Goal: Register for event/course: Register for event/course

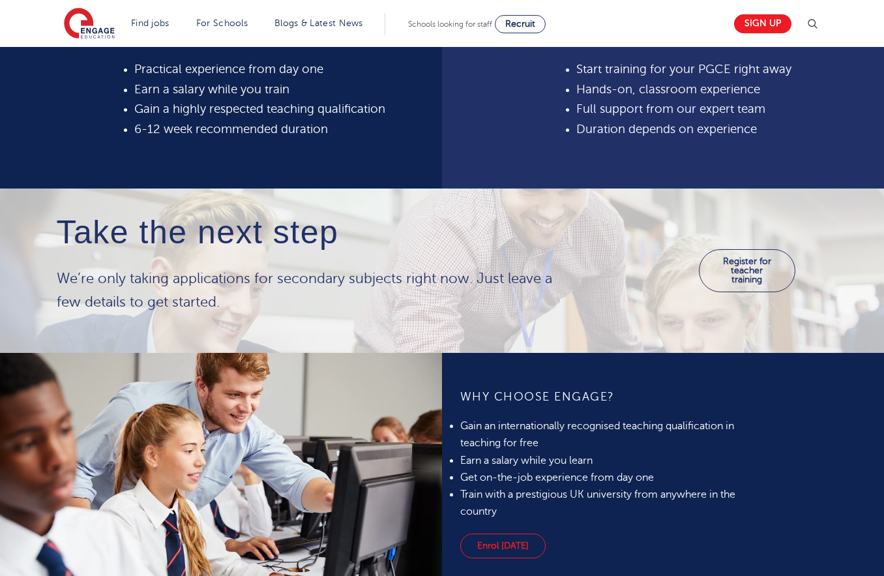
scroll to position [734, 0]
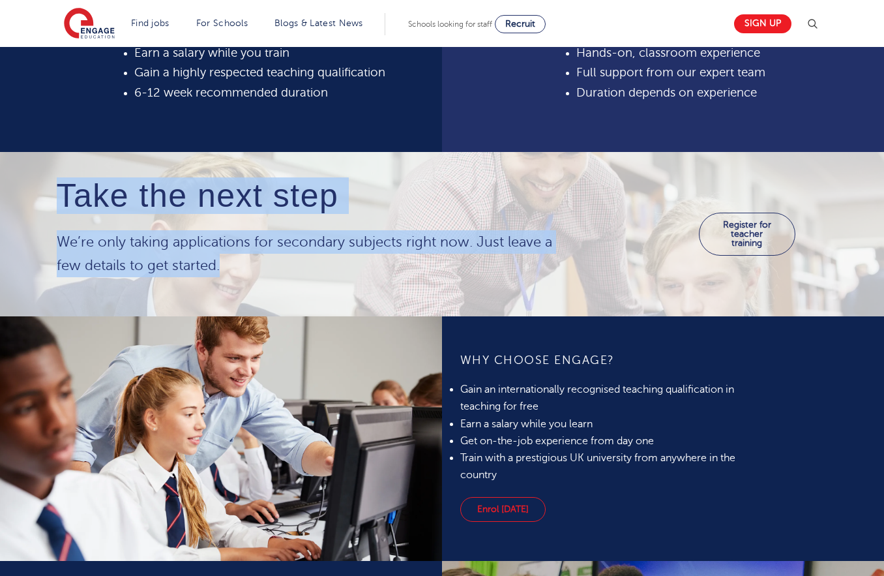
drag, startPoint x: 63, startPoint y: 187, endPoint x: 289, endPoint y: 273, distance: 241.3
click at [289, 273] on div "Take the next step We’re only taking applications for secondary subjects right …" at bounding box center [315, 227] width 517 height 99
click at [289, 273] on p "We’re only taking applications for secondary subjects right now. Just leave a f…" at bounding box center [315, 253] width 517 height 47
drag, startPoint x: 298, startPoint y: 273, endPoint x: -10, endPoint y: 185, distance: 321.0
click at [0, 185] on html "Find jobs All vacancies We have one of the UK's largest database. and with hund…" at bounding box center [442, 557] width 884 height 2583
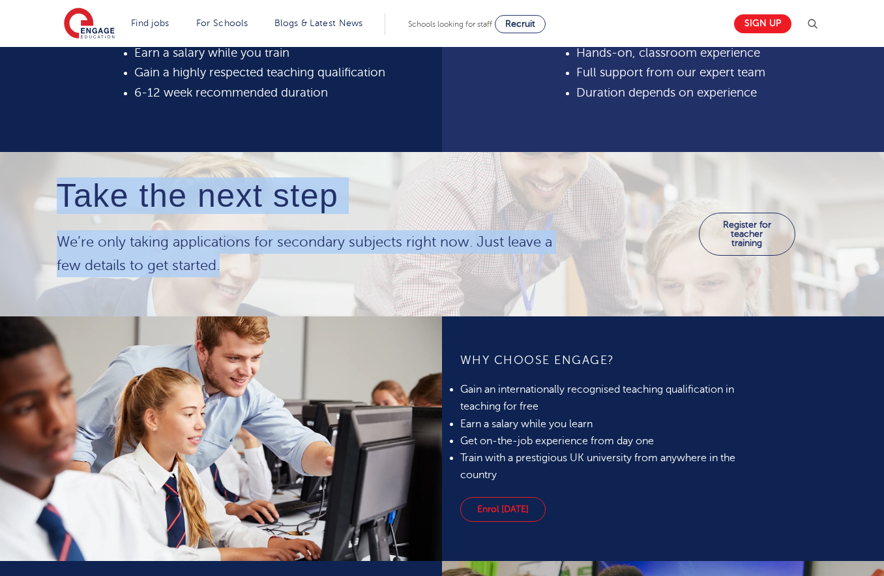
click at [376, 282] on div "Take the next step We’re only taking applications for secondary subjects right …" at bounding box center [315, 234] width 536 height 112
drag, startPoint x: 404, startPoint y: 282, endPoint x: -7, endPoint y: 175, distance: 424.6
click at [0, 175] on html "Find jobs All vacancies We have one of the UK's largest database. and with hund…" at bounding box center [442, 557] width 884 height 2583
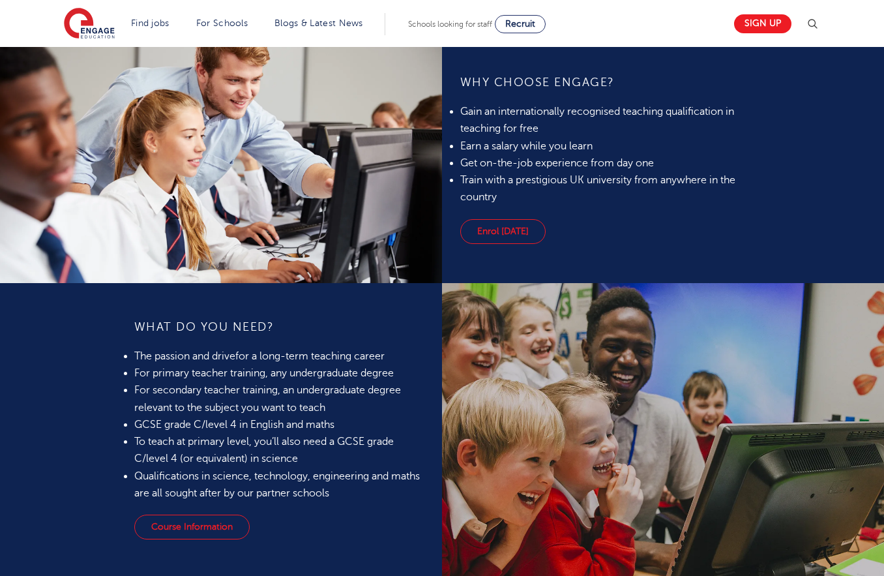
scroll to position [1101, 0]
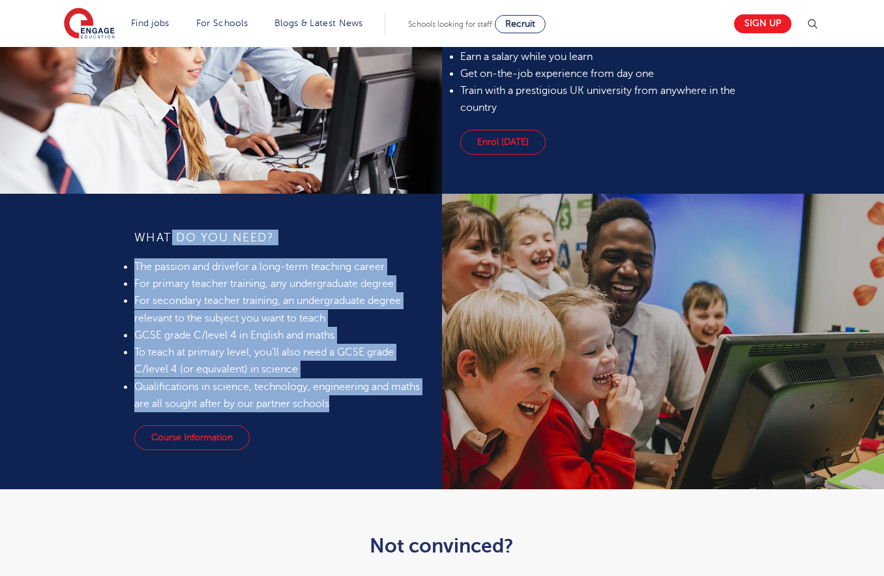
drag, startPoint x: 188, startPoint y: 255, endPoint x: 336, endPoint y: 404, distance: 209.8
click at [336, 404] on div "What do you need? The passion and drive for a long-term teaching career For pri…" at bounding box center [279, 321] width 290 height 183
click at [336, 404] on li "Qualifications in science, technology, engineering and maths are all sought aft…" at bounding box center [279, 395] width 290 height 35
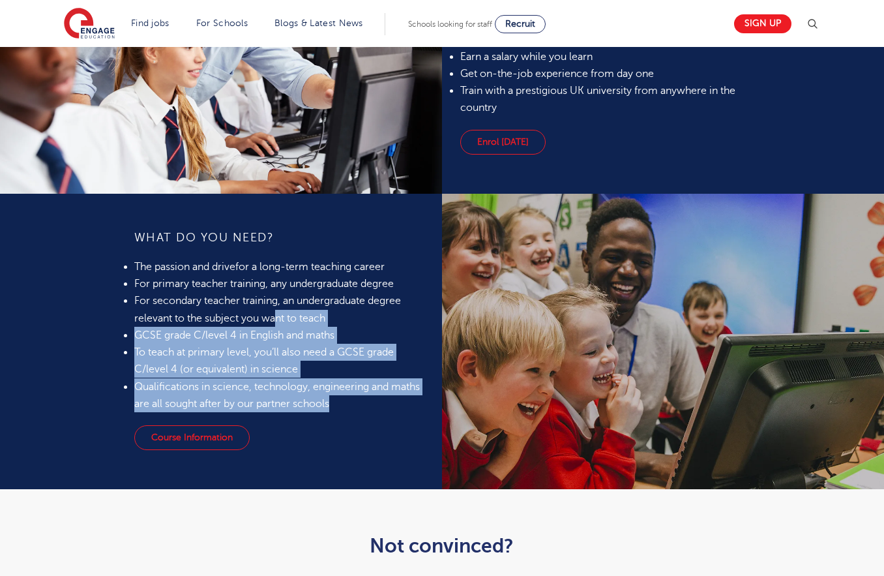
drag, startPoint x: 322, startPoint y: 365, endPoint x: 274, endPoint y: 315, distance: 69.2
click at [275, 316] on ul "The passion and drive for a long-term teaching career For primary teacher train…" at bounding box center [279, 335] width 290 height 155
click at [274, 315] on li "For secondary teacher training, an undergraduate degree relevant to the subject…" at bounding box center [279, 309] width 290 height 35
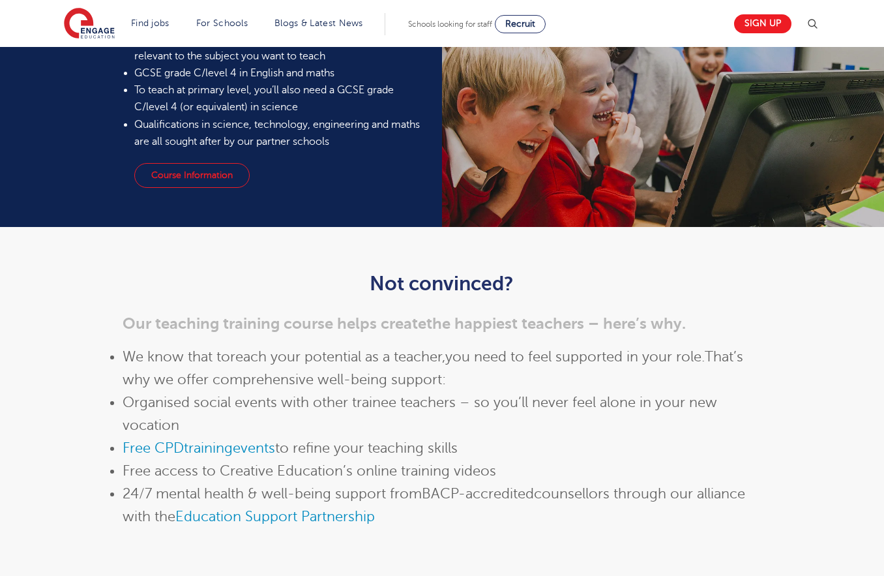
scroll to position [1426, 0]
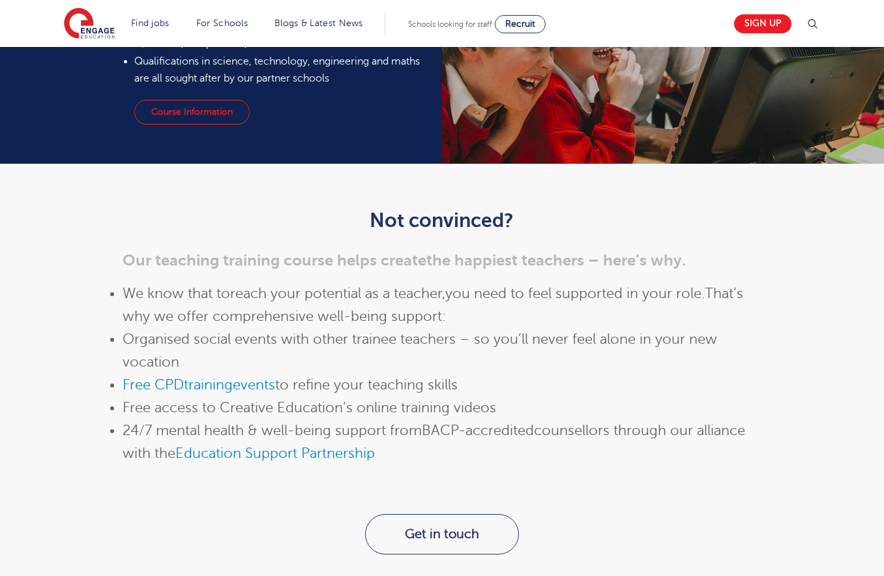
drag, startPoint x: 80, startPoint y: 282, endPoint x: 589, endPoint y: 381, distance: 518.9
click at [589, 381] on div "Not convinced? Our teaching training course helps create the happiest teachers …" at bounding box center [442, 352] width 791 height 324
click at [589, 381] on li "Free CPD training events to refine your teaching skills" at bounding box center [443, 385] width 640 height 23
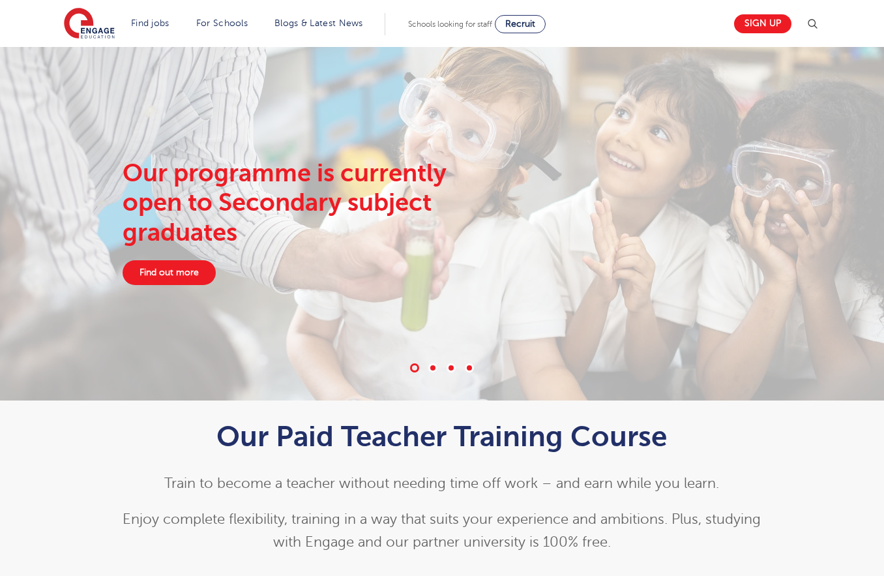
scroll to position [23, 0]
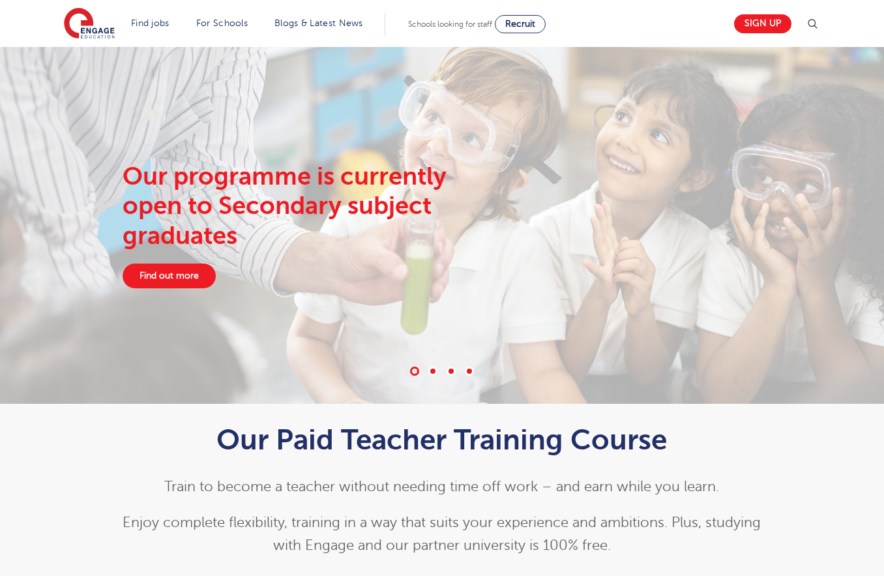
click at [432, 370] on span at bounding box center [432, 371] width 9 height 9
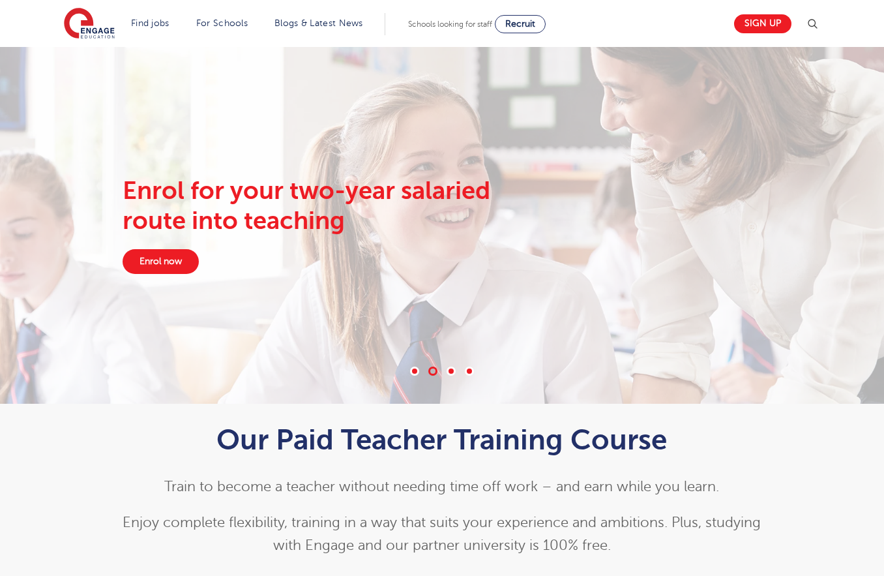
click at [449, 370] on span at bounding box center [451, 371] width 9 height 9
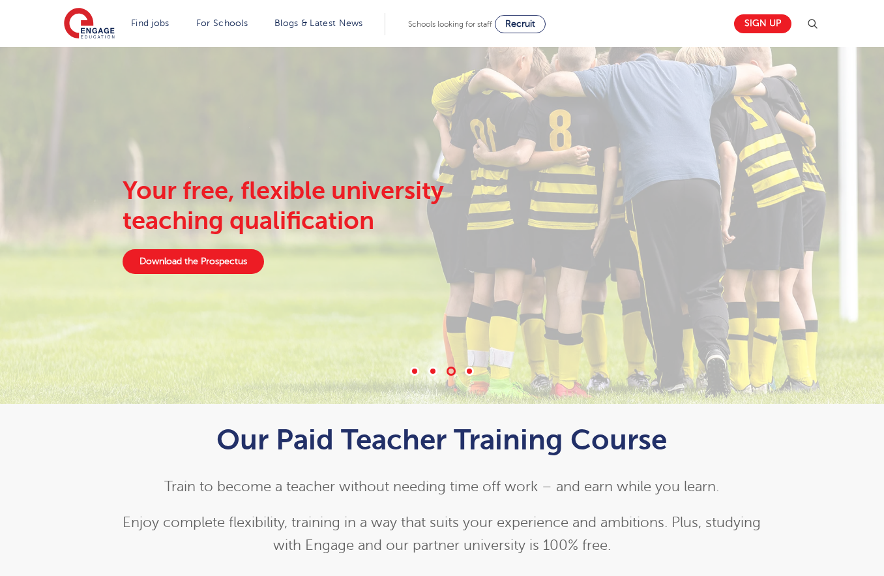
click at [428, 372] on span at bounding box center [432, 371] width 9 height 9
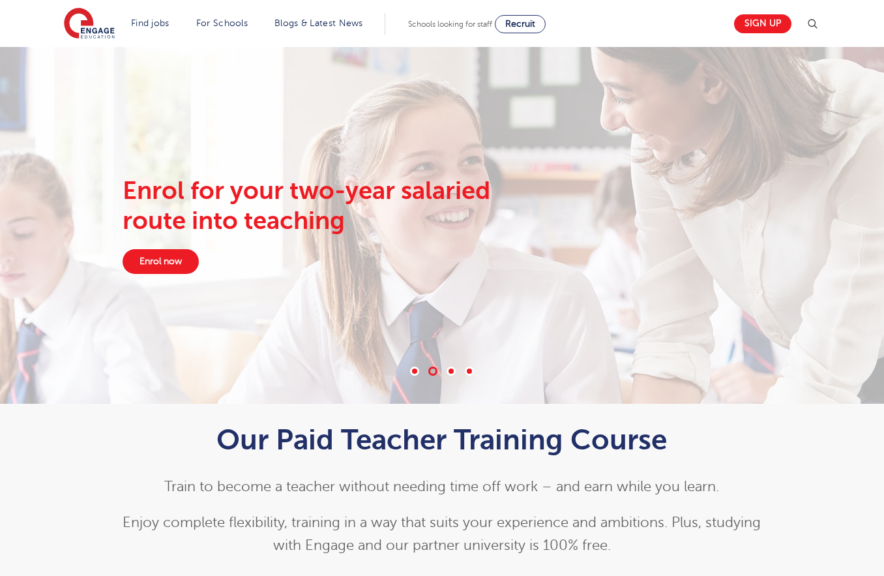
click at [449, 370] on span at bounding box center [451, 371] width 9 height 9
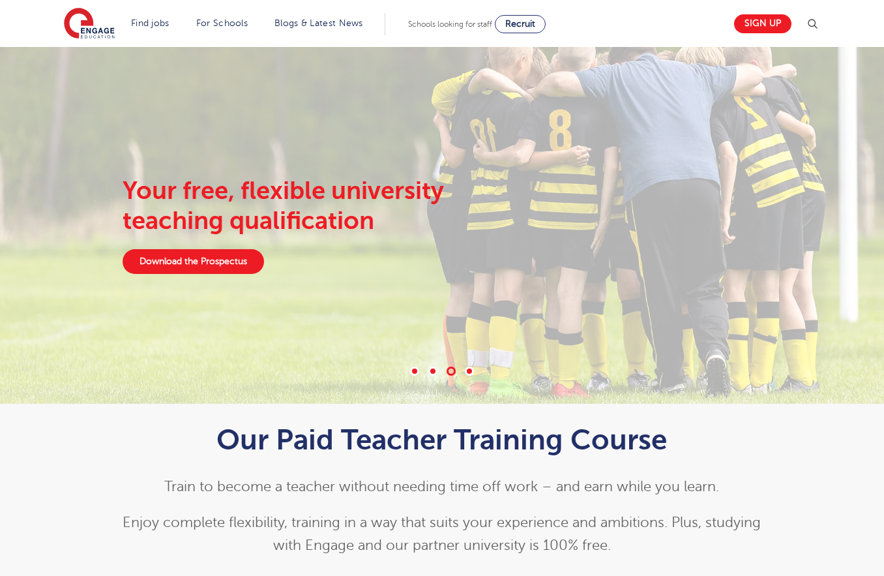
click at [466, 372] on span at bounding box center [469, 371] width 9 height 9
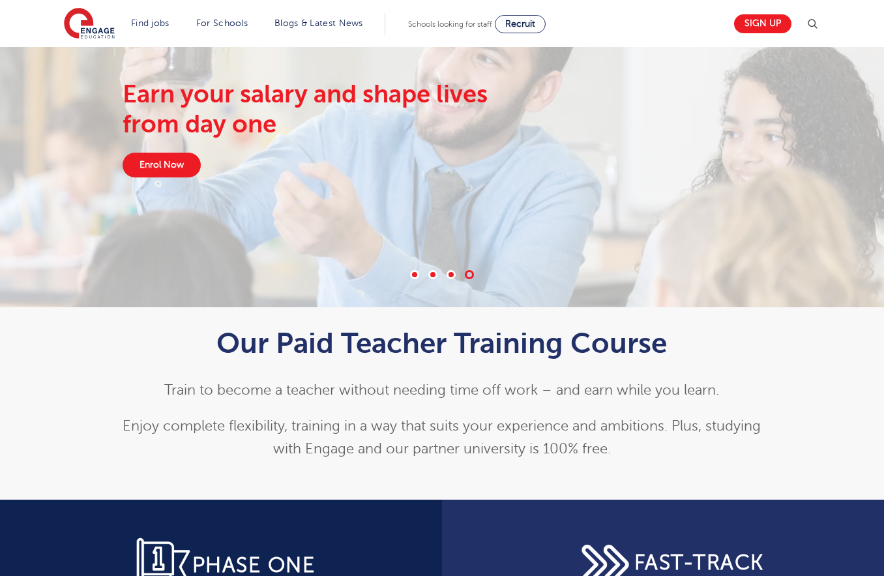
scroll to position [287, 0]
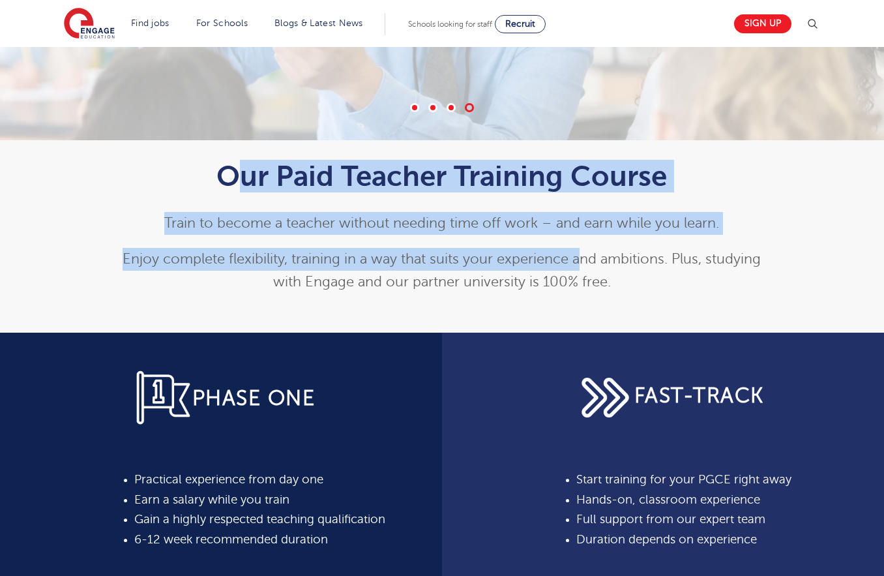
drag, startPoint x: 248, startPoint y: 182, endPoint x: 622, endPoint y: 262, distance: 382.8
click at [614, 260] on div "Our Paid Teacher Training Course Train to become a teacher without needing time…" at bounding box center [443, 227] width 640 height 134
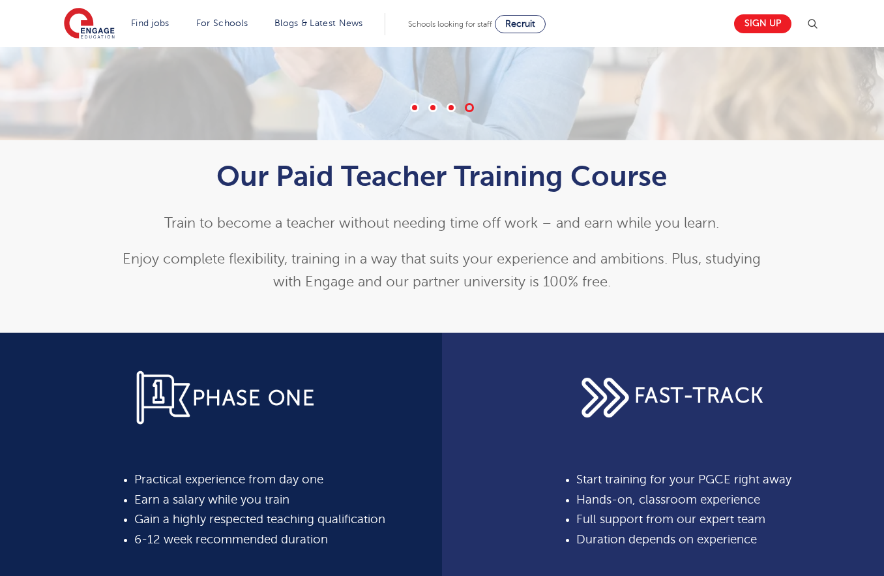
click at [622, 262] on span "Enjoy complete flexibility, training in a way that suits your experience and am…" at bounding box center [442, 270] width 638 height 38
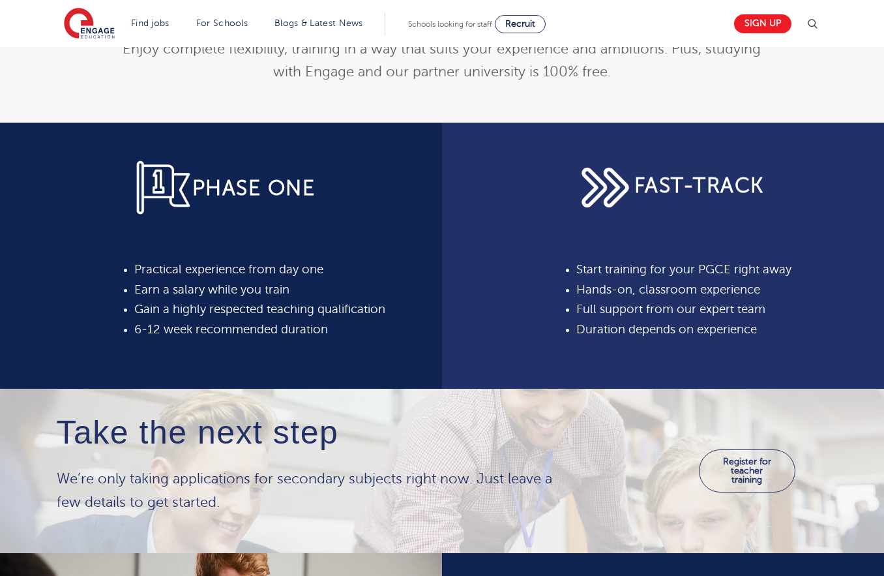
scroll to position [498, 0]
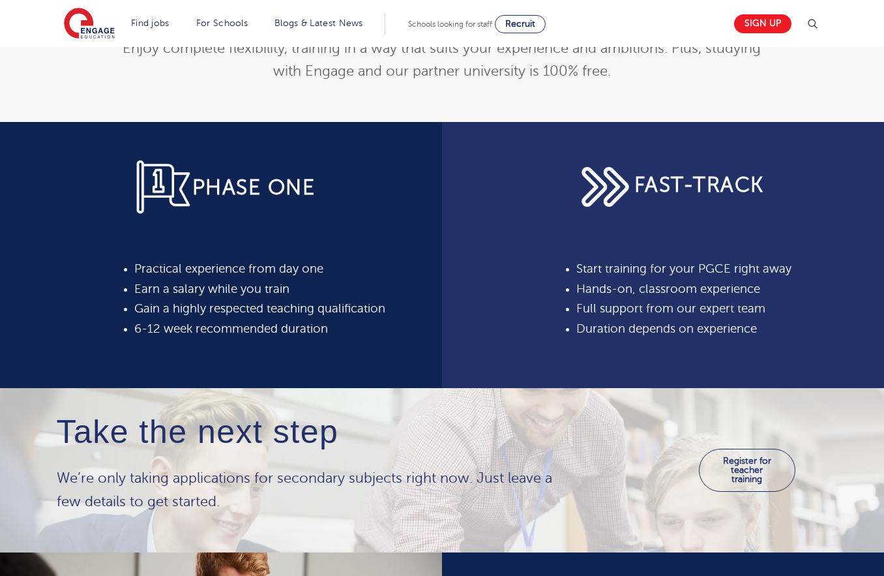
click at [172, 312] on span "Gain a highly respected teaching qualification" at bounding box center [259, 308] width 251 height 13
click at [181, 313] on span "Gain a highly respected teaching qualification" at bounding box center [259, 308] width 251 height 13
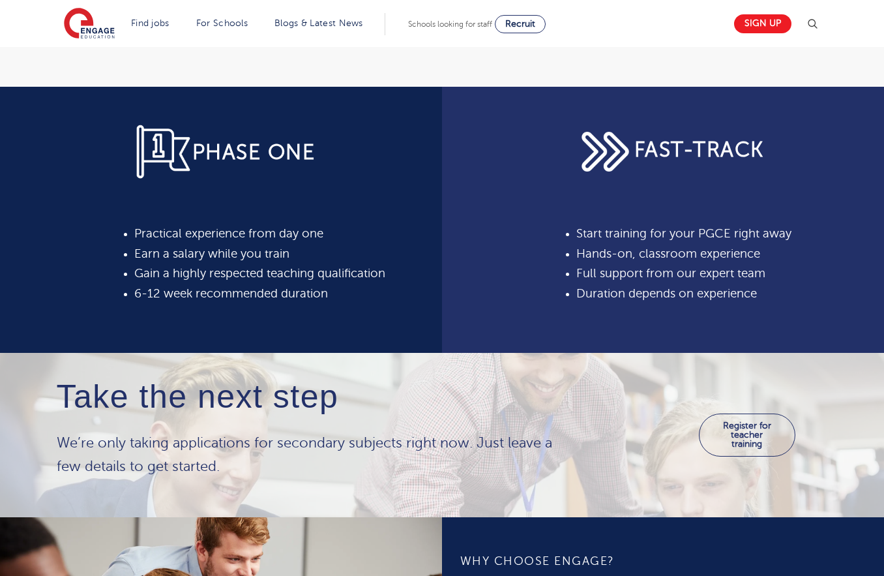
scroll to position [536, 0]
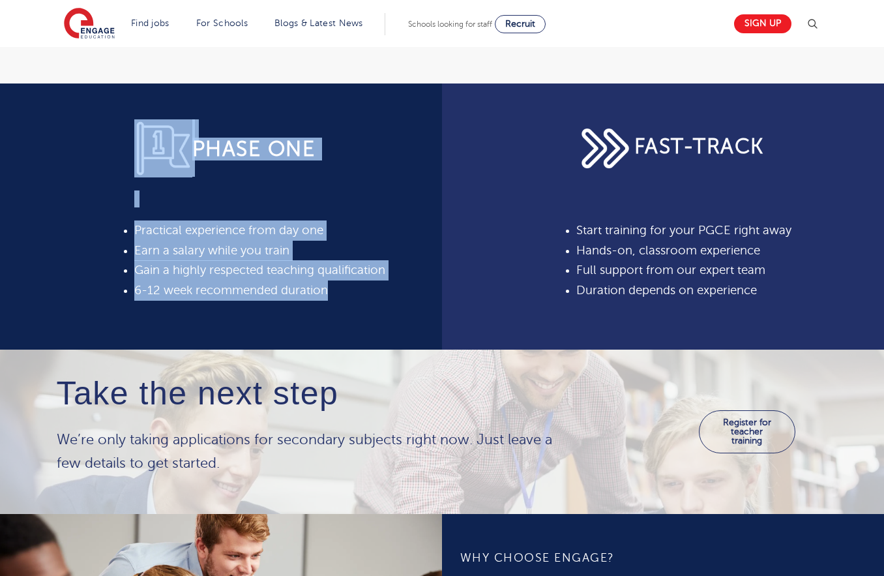
drag, startPoint x: 124, startPoint y: 217, endPoint x: 380, endPoint y: 297, distance: 268.8
click at [380, 297] on div "PHASE ONE Practical experience from day one Earn a salary while you train Gain …" at bounding box center [221, 216] width 442 height 266
click at [380, 297] on li "6-12 week recommended duration" at bounding box center [279, 290] width 290 height 20
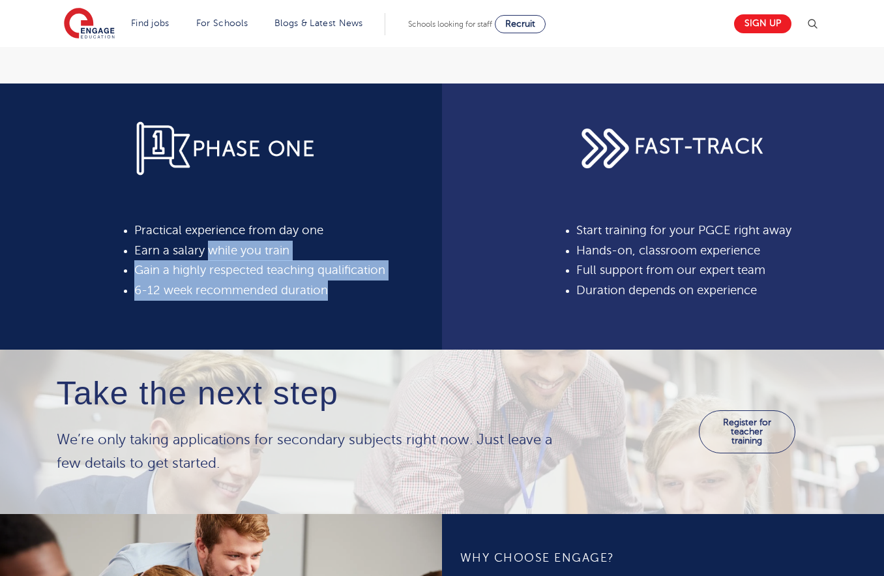
drag, startPoint x: 374, startPoint y: 303, endPoint x: 198, endPoint y: 236, distance: 189.1
click at [200, 237] on div "PHASE ONE Practical experience from day one Earn a salary while you train Gain …" at bounding box center [279, 216] width 307 height 266
click at [198, 236] on span "Practical experience from day one" at bounding box center [228, 230] width 189 height 13
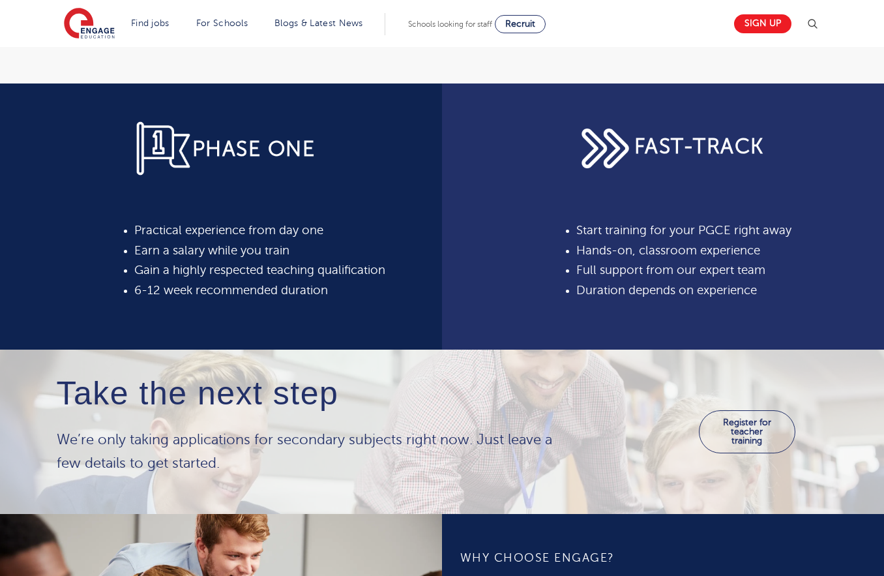
drag, startPoint x: 183, startPoint y: 230, endPoint x: 329, endPoint y: 299, distance: 161.9
click at [329, 299] on ul "Practical experience from day one Earn a salary while you train Gain a highly r…" at bounding box center [279, 260] width 290 height 80
click at [329, 299] on li "6-12 week recommended duration" at bounding box center [279, 290] width 290 height 20
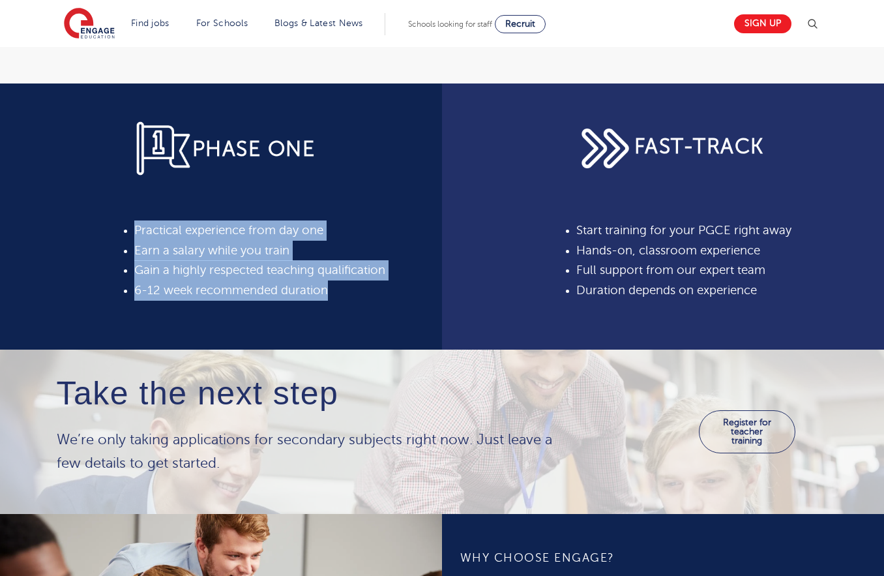
drag, startPoint x: 357, startPoint y: 301, endPoint x: 175, endPoint y: 211, distance: 202.1
click at [175, 211] on div "PHASE ONE Practical experience from day one Earn a salary while you train Gain …" at bounding box center [279, 216] width 307 height 266
click at [175, 211] on div "PHASE ONE Practical experience from day one Earn a salary while you train Gain …" at bounding box center [279, 209] width 290 height 181
drag, startPoint x: 153, startPoint y: 220, endPoint x: 345, endPoint y: 303, distance: 209.1
click at [343, 303] on div "PHASE ONE Practical experience from day one Earn a salary while you train Gain …" at bounding box center [279, 216] width 307 height 266
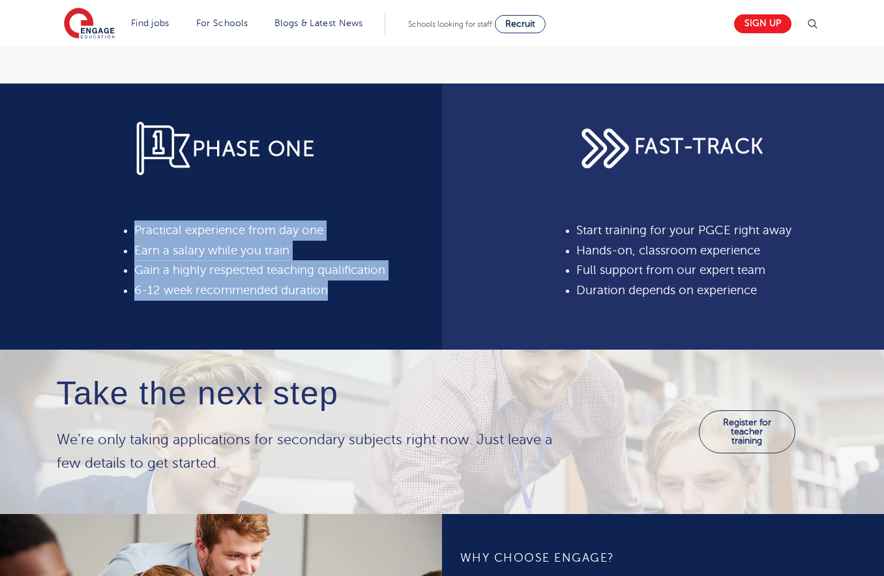
click at [345, 303] on div "PHASE ONE Practical experience from day one Earn a salary while you train Gain …" at bounding box center [279, 216] width 307 height 266
drag, startPoint x: 350, startPoint y: 303, endPoint x: 199, endPoint y: 226, distance: 170.0
click at [199, 226] on div "PHASE ONE Practical experience from day one Earn a salary while you train Gain …" at bounding box center [279, 216] width 307 height 266
click at [199, 226] on span "Practical experience from day one" at bounding box center [228, 230] width 189 height 13
drag, startPoint x: 163, startPoint y: 221, endPoint x: 337, endPoint y: 302, distance: 192.0
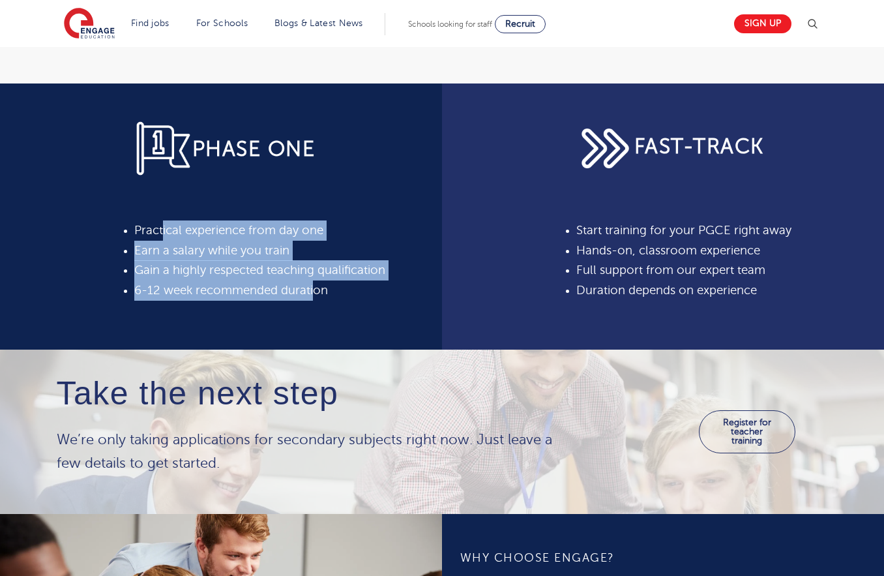
click at [337, 302] on div "PHASE ONE Practical experience from day one Earn a salary while you train Gain …" at bounding box center [279, 216] width 307 height 266
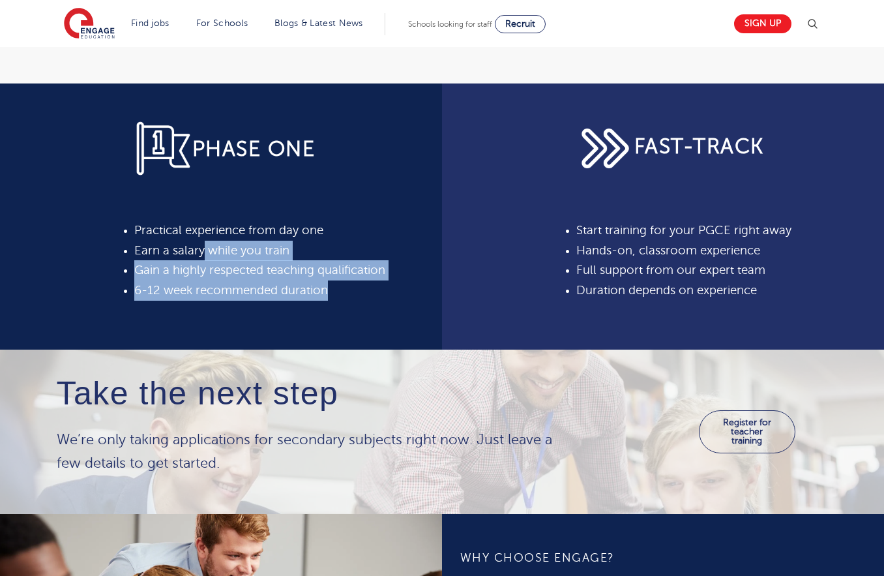
drag, startPoint x: 349, startPoint y: 302, endPoint x: 193, endPoint y: 242, distance: 167.0
click at [200, 244] on div "PHASE ONE Practical experience from day one Earn a salary while you train Gain …" at bounding box center [279, 216] width 307 height 266
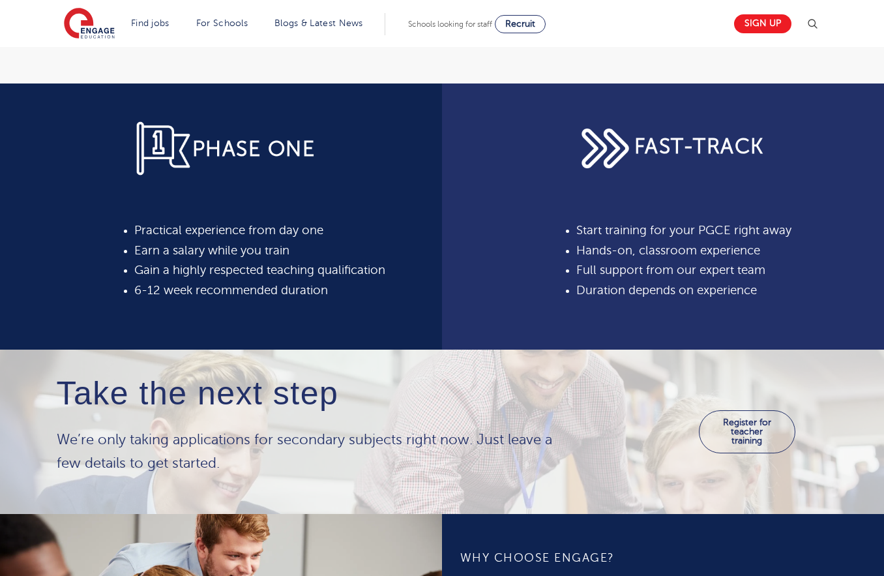
click at [193, 242] on li "Earn a salary while you train" at bounding box center [279, 251] width 290 height 20
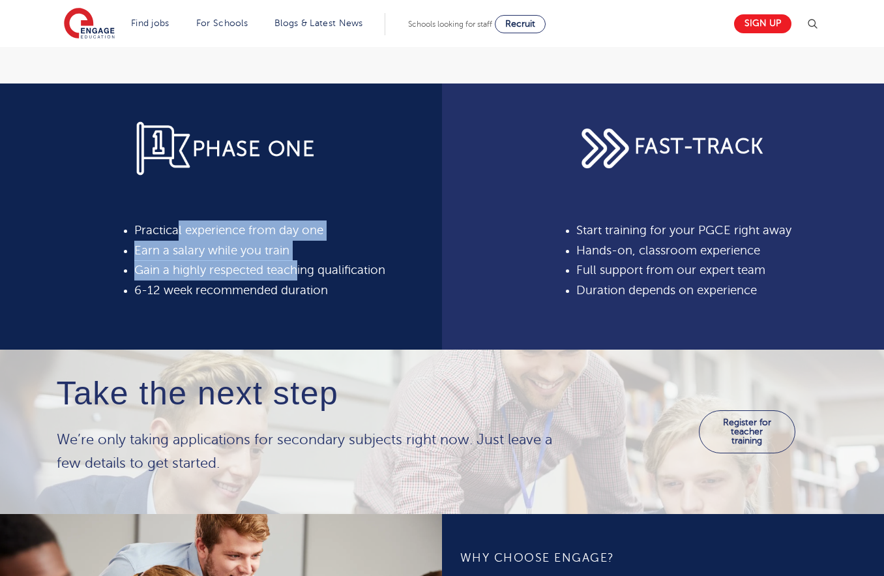
drag, startPoint x: 178, startPoint y: 233, endPoint x: 316, endPoint y: 287, distance: 148.5
click at [316, 286] on ul "Practical experience from day one Earn a salary while you train Gain a highly r…" at bounding box center [279, 260] width 290 height 80
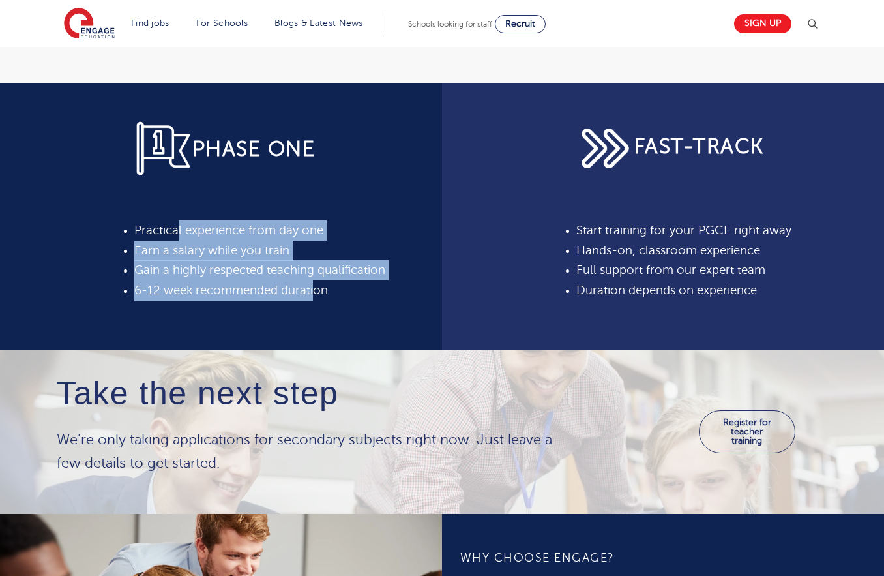
click at [316, 287] on span "6-12 week recommended duration" at bounding box center [231, 290] width 194 height 13
drag, startPoint x: 335, startPoint y: 292, endPoint x: 179, endPoint y: 219, distance: 172.1
click at [179, 219] on div "PHASE ONE Practical experience from day one Earn a salary while you train Gain …" at bounding box center [279, 209] width 290 height 181
drag, startPoint x: 169, startPoint y: 217, endPoint x: 346, endPoint y: 295, distance: 193.0
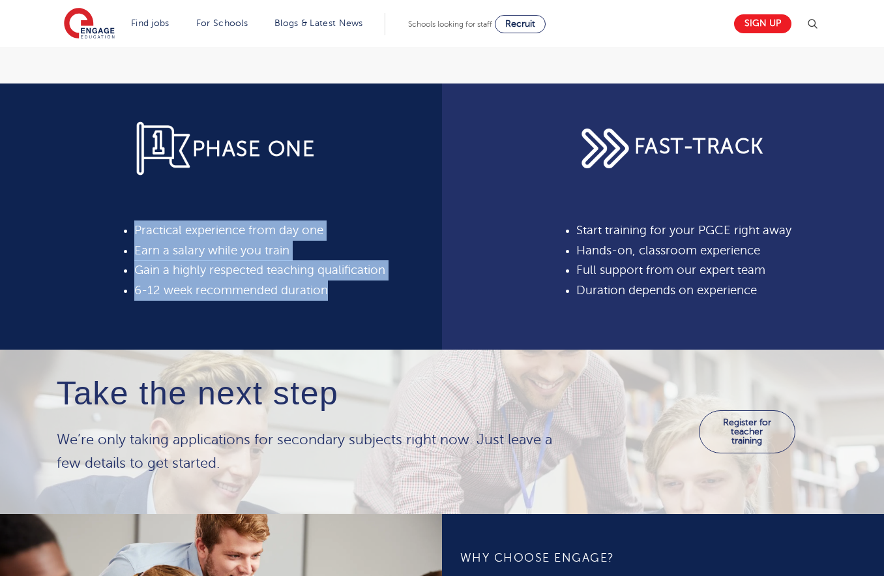
click at [346, 295] on div "PHASE ONE Practical experience from day one Earn a salary while you train Gain …" at bounding box center [279, 209] width 290 height 181
click at [346, 295] on li "6-12 week recommended duration" at bounding box center [279, 290] width 290 height 20
drag, startPoint x: 353, startPoint y: 296, endPoint x: 157, endPoint y: 221, distance: 209.5
click at [157, 221] on ul "Practical experience from day one Earn a salary while you train Gain a highly r…" at bounding box center [279, 260] width 290 height 80
click at [157, 221] on li "Practical experience from day one" at bounding box center [279, 230] width 290 height 20
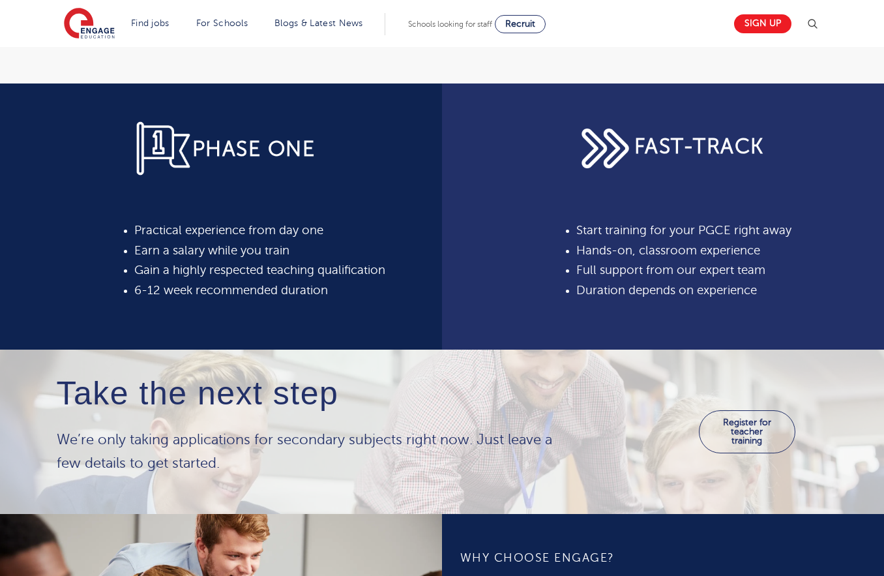
drag, startPoint x: 611, startPoint y: 228, endPoint x: 767, endPoint y: 299, distance: 171.3
click at [767, 299] on ul "Start training for your PGCE right away Hands-on, classroom experience Full sup…" at bounding box center [722, 260] width 290 height 80
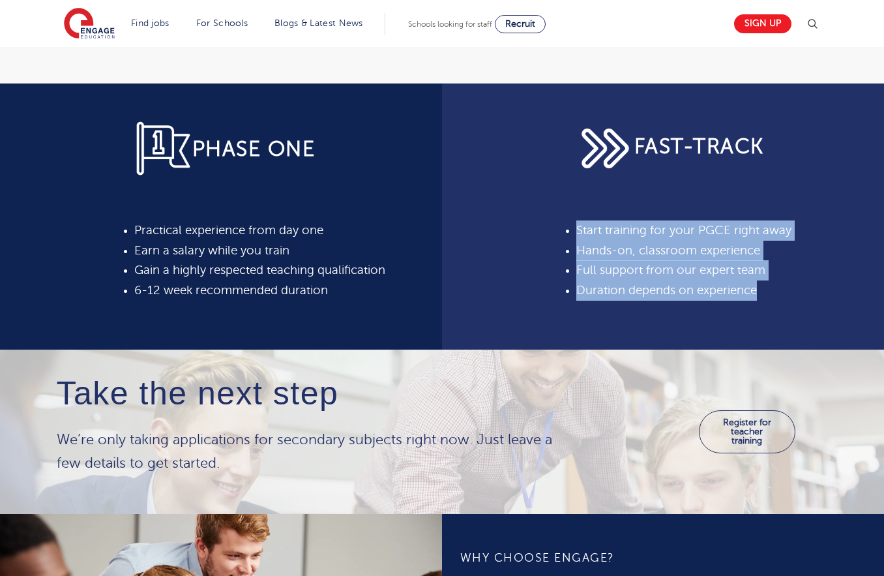
drag, startPoint x: 774, startPoint y: 300, endPoint x: 579, endPoint y: 215, distance: 212.6
click at [579, 215] on div "FAST-TRACK Start training for your PGCE right away Hands-on, classroom experien…" at bounding box center [722, 209] width 290 height 181
drag, startPoint x: 575, startPoint y: 211, endPoint x: 768, endPoint y: 288, distance: 207.6
click at [768, 288] on div "FAST-TRACK Start training for your PGCE right away Hands-on, classroom experien…" at bounding box center [721, 216] width 307 height 266
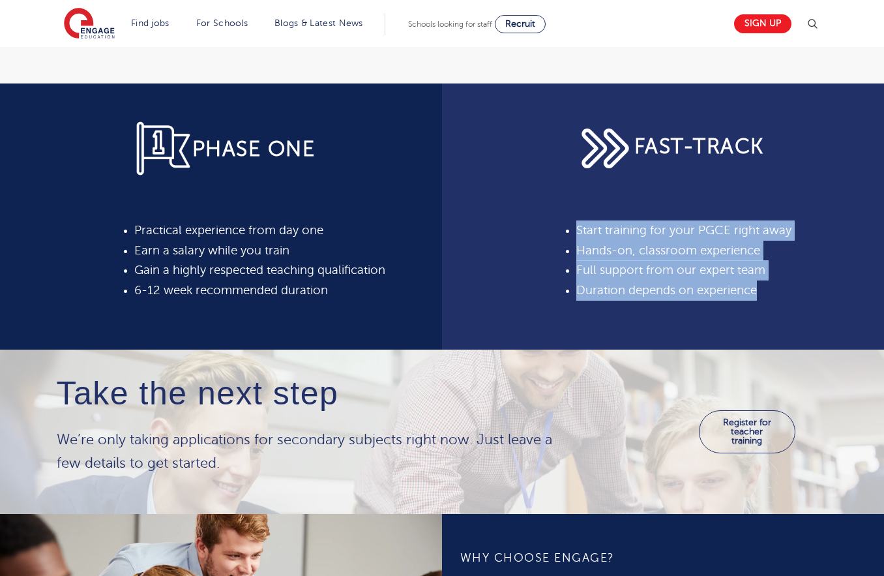
click at [768, 288] on li "Duration depends on experience" at bounding box center [722, 290] width 290 height 20
drag, startPoint x: 785, startPoint y: 291, endPoint x: 645, endPoint y: 200, distance: 166.8
click at [645, 200] on div "FAST-TRACK Start training for your PGCE right away Hands-on, classroom experien…" at bounding box center [722, 209] width 290 height 181
click at [645, 200] on p at bounding box center [722, 198] width 290 height 17
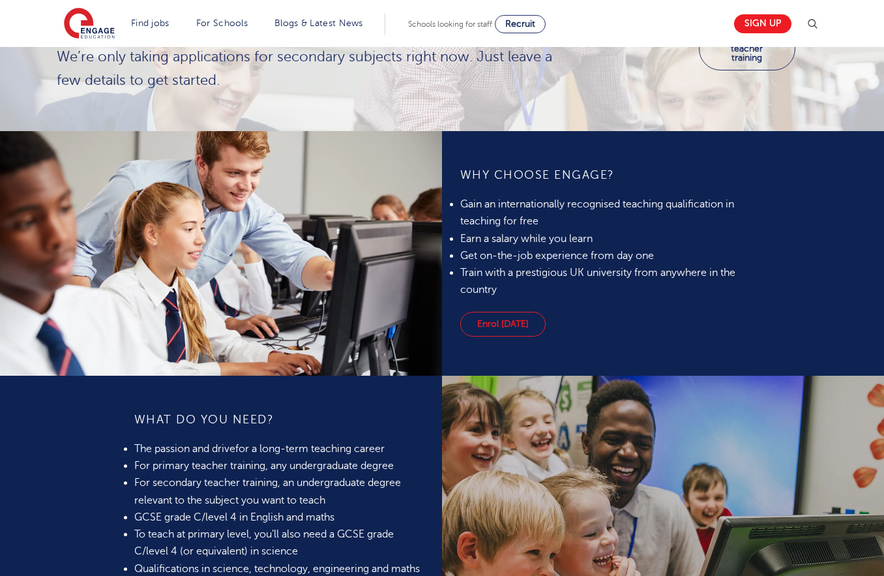
scroll to position [1146, 0]
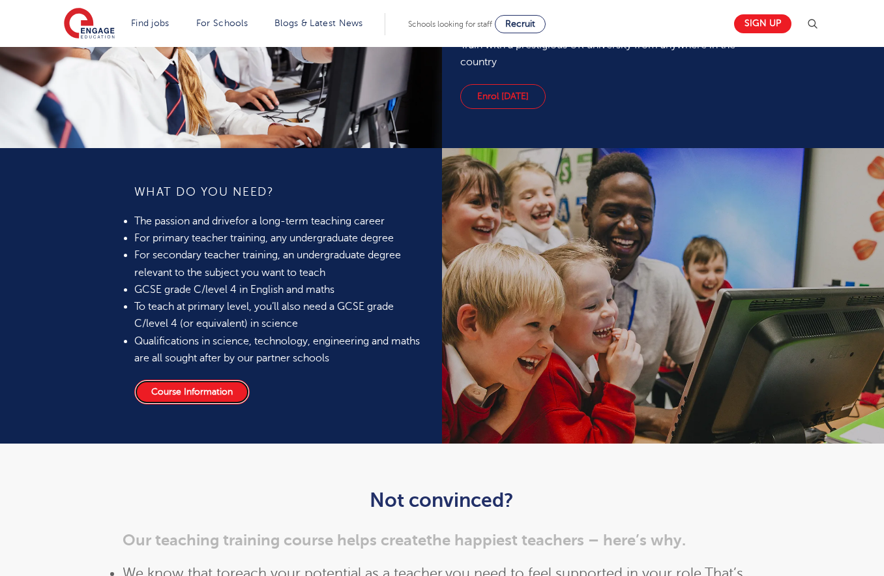
click at [221, 393] on link "Course Information" at bounding box center [191, 392] width 115 height 25
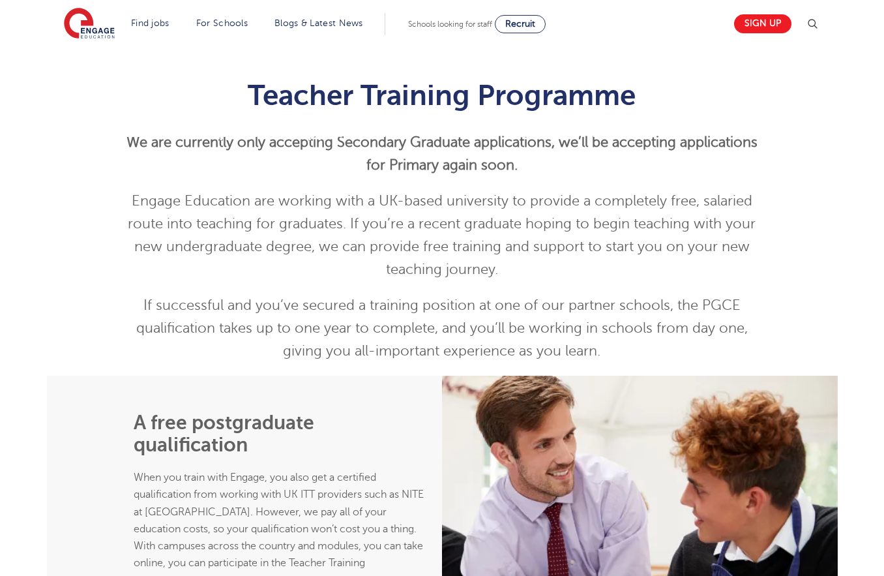
scroll to position [424, 0]
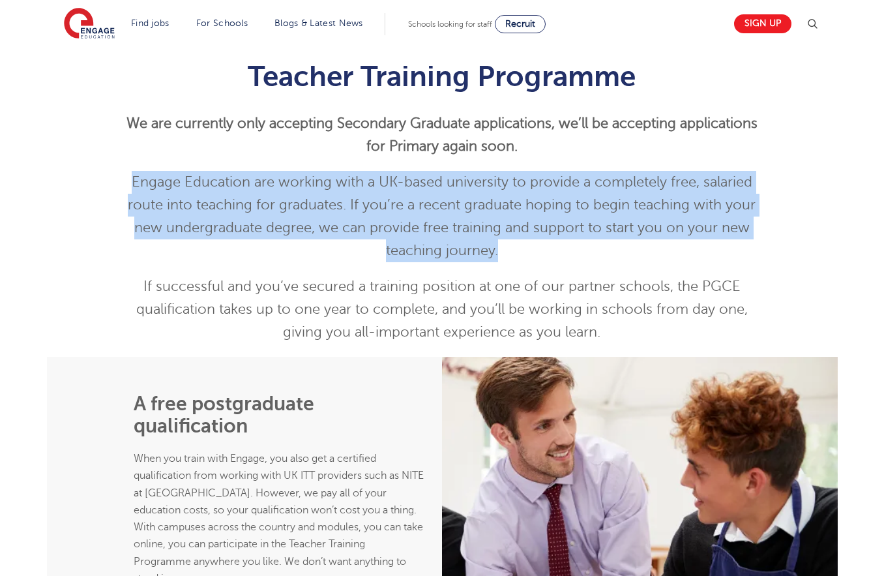
drag, startPoint x: 104, startPoint y: 184, endPoint x: 655, endPoint y: 248, distance: 555.5
click at [655, 247] on div "Teacher Training Programme We are currently only accepting Secondary Graduate a…" at bounding box center [442, 198] width 791 height 316
click at [656, 249] on p "Engage Education are working with a UK-based university to provide a completely…" at bounding box center [443, 216] width 640 height 91
drag, startPoint x: 656, startPoint y: 251, endPoint x: 313, endPoint y: 183, distance: 349.7
click at [313, 183] on p "Engage Education are working with a UK-based university to provide a completely…" at bounding box center [443, 216] width 640 height 91
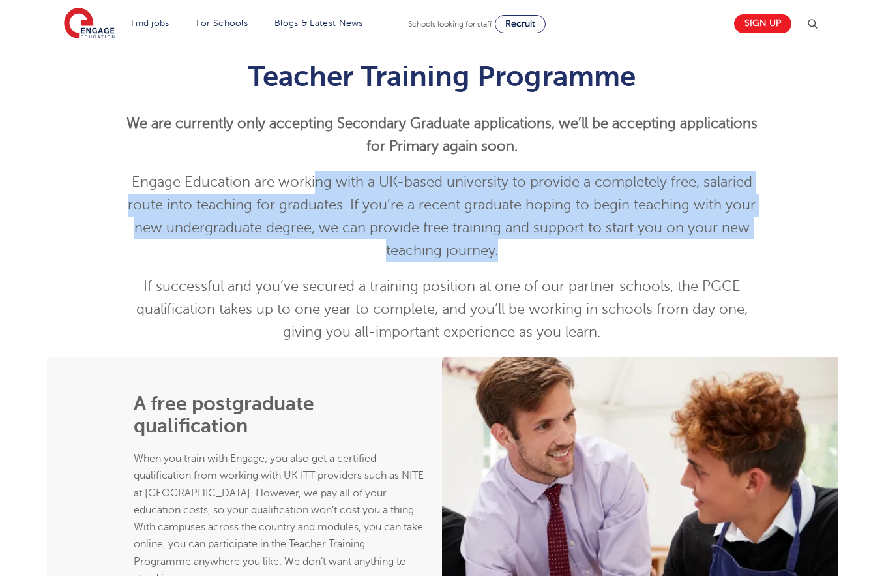
click at [313, 183] on p "Engage Education are working with a UK-based university to provide a completely…" at bounding box center [443, 216] width 640 height 91
drag, startPoint x: 256, startPoint y: 178, endPoint x: 614, endPoint y: 264, distance: 368.2
click at [612, 263] on div "Teacher Training Programme We are currently only accepting Secondary Graduate a…" at bounding box center [443, 202] width 640 height 284
click at [614, 264] on div "Teacher Training Programme We are currently only accepting Secondary Graduate a…" at bounding box center [443, 202] width 640 height 284
drag, startPoint x: 663, startPoint y: 267, endPoint x: 267, endPoint y: 190, distance: 403.3
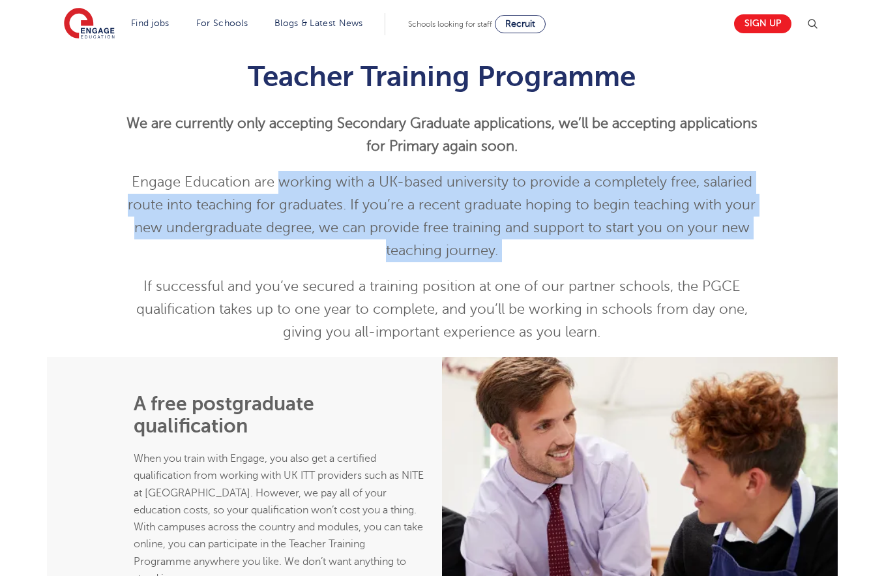
click at [267, 190] on div "Teacher Training Programme We are currently only accepting Secondary Graduate a…" at bounding box center [443, 202] width 640 height 284
click at [267, 190] on p "Engage Education are working with a UK-based university to provide a completely…" at bounding box center [443, 216] width 640 height 91
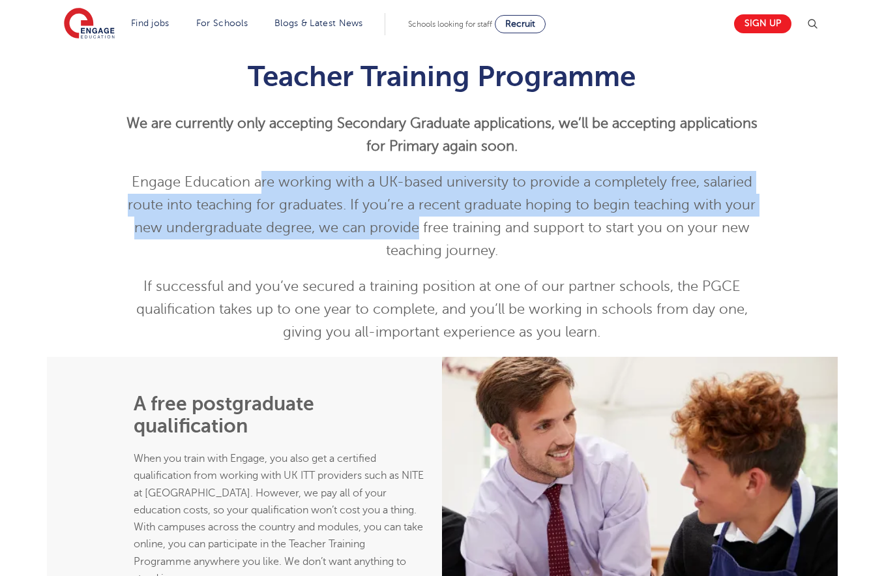
drag, startPoint x: 261, startPoint y: 187, endPoint x: 630, endPoint y: 270, distance: 378.4
click at [595, 260] on p "Engage Education are working with a UK-based university to provide a completely…" at bounding box center [443, 216] width 640 height 91
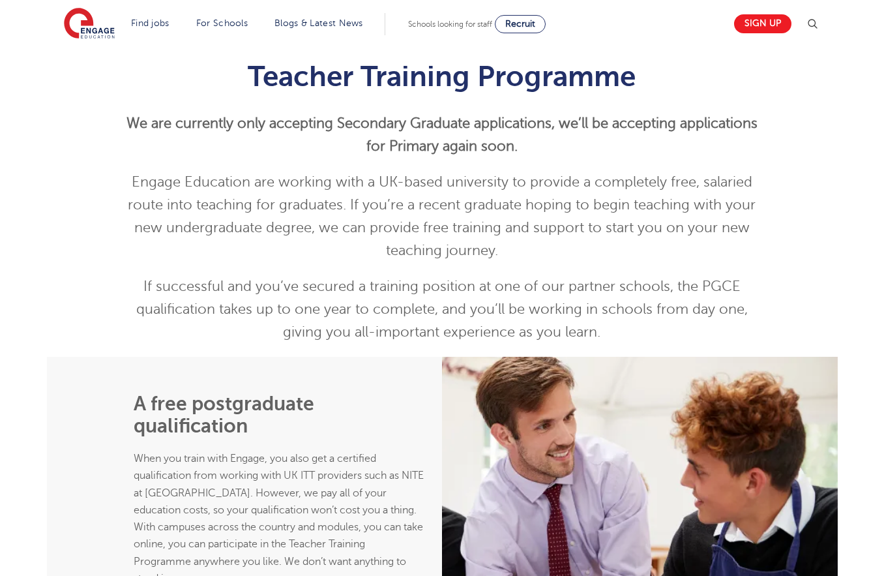
click at [633, 271] on div "Teacher Training Programme We are currently only accepting Secondary Graduate a…" at bounding box center [443, 202] width 640 height 284
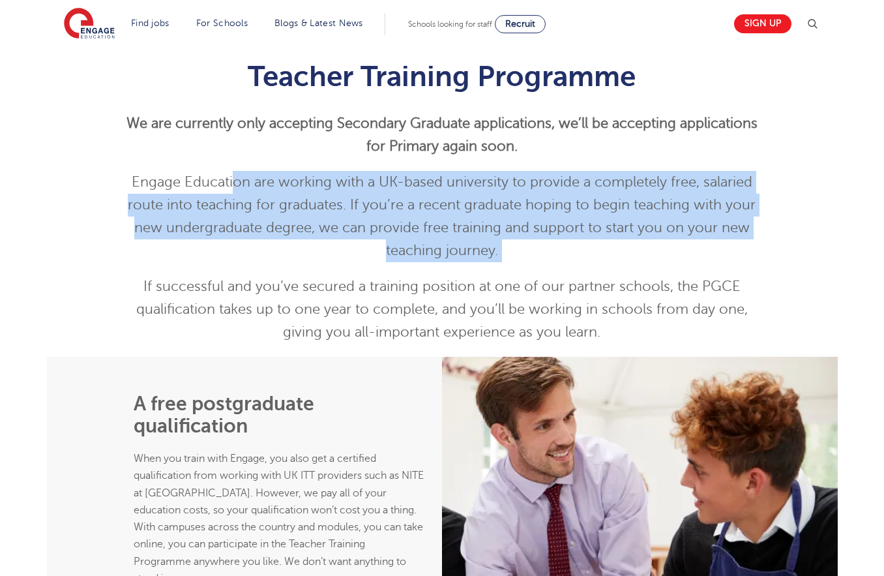
drag, startPoint x: 470, startPoint y: 228, endPoint x: 224, endPoint y: 172, distance: 251.5
click at [225, 172] on div "Teacher Training Programme We are currently only accepting Secondary Graduate a…" at bounding box center [443, 202] width 640 height 284
click at [224, 172] on p "Engage Education are working with a UK-based university to provide a completely…" at bounding box center [443, 216] width 640 height 91
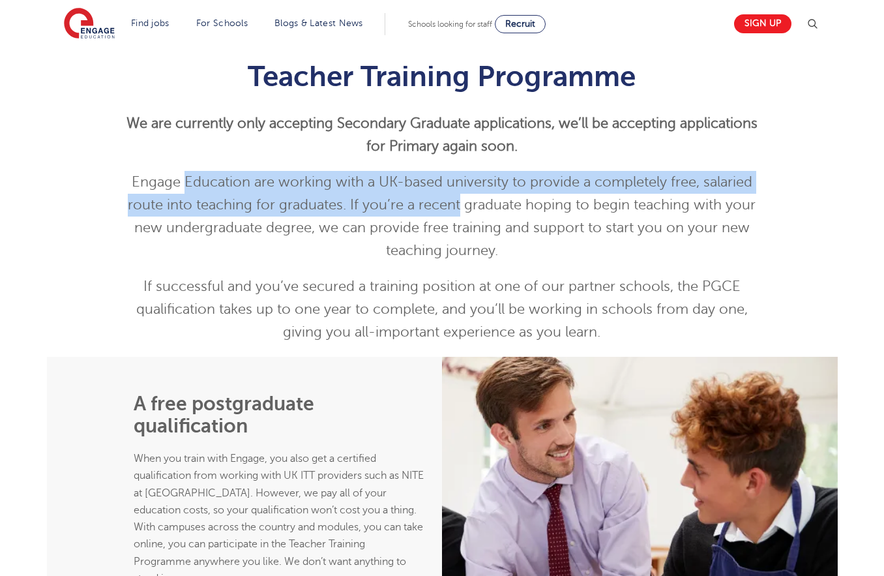
drag, startPoint x: 224, startPoint y: 172, endPoint x: 587, endPoint y: 228, distance: 367.0
click at [580, 226] on p "Engage Education are working with a UK-based university to provide a completely…" at bounding box center [443, 216] width 640 height 91
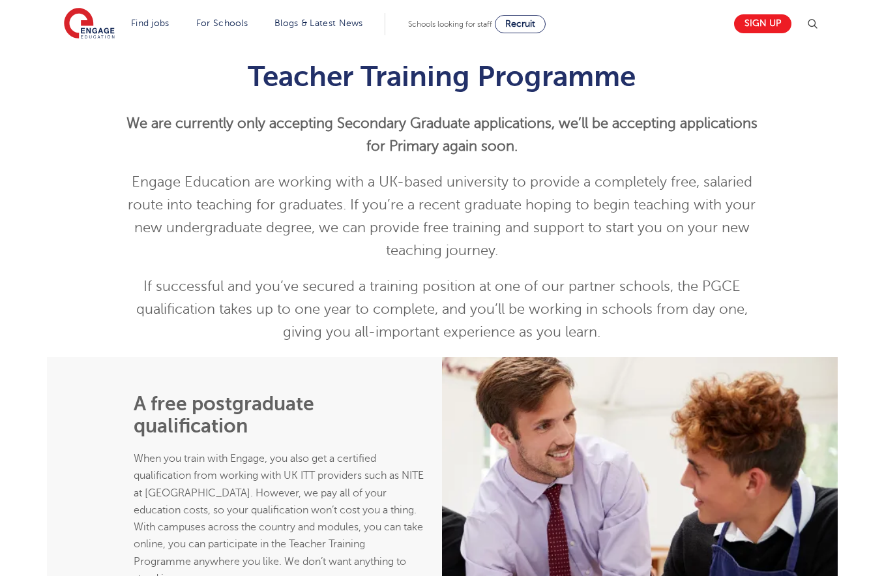
click at [618, 237] on p "Engage Education are working with a UK-based university to provide a completely…" at bounding box center [443, 216] width 640 height 91
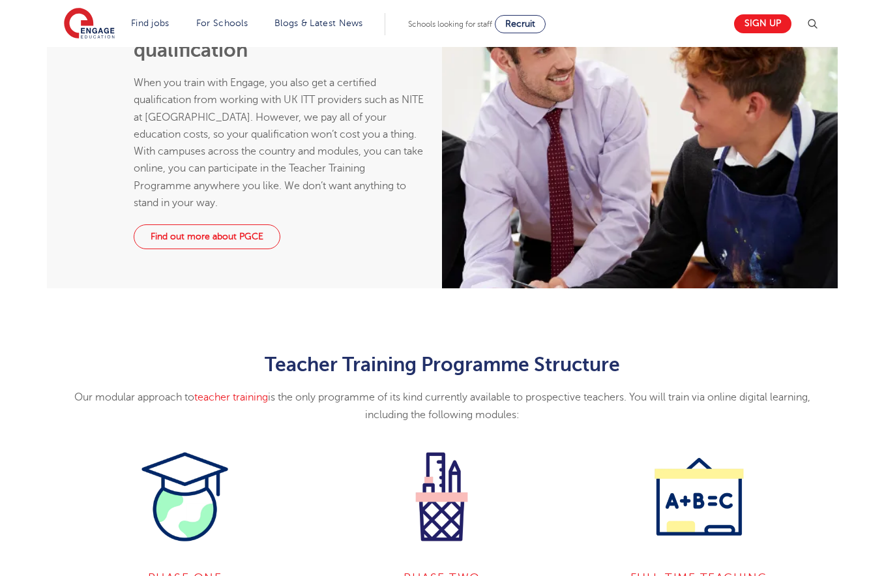
scroll to position [817, 0]
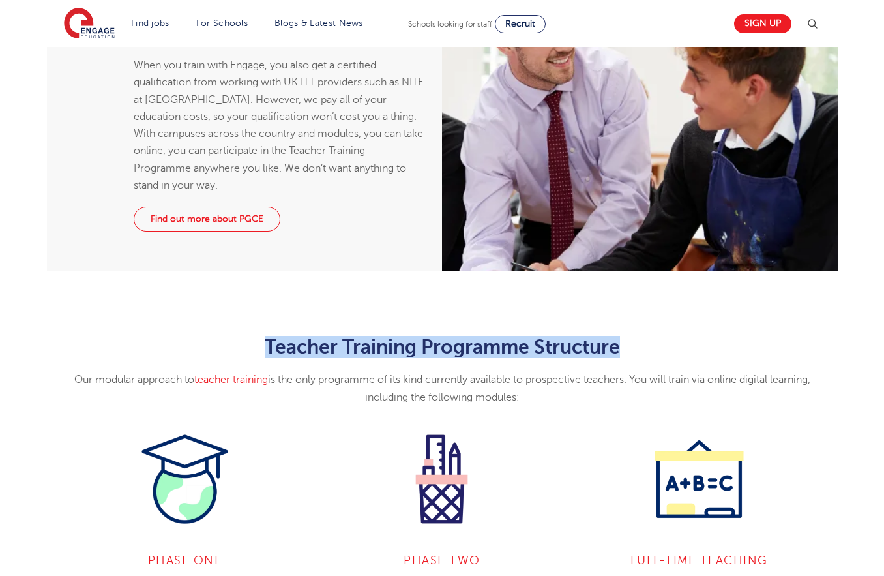
drag, startPoint x: 206, startPoint y: 346, endPoint x: 670, endPoint y: 345, distance: 464.3
click at [670, 345] on h2 "Teacher Training Programme Structure" at bounding box center [443, 347] width 772 height 22
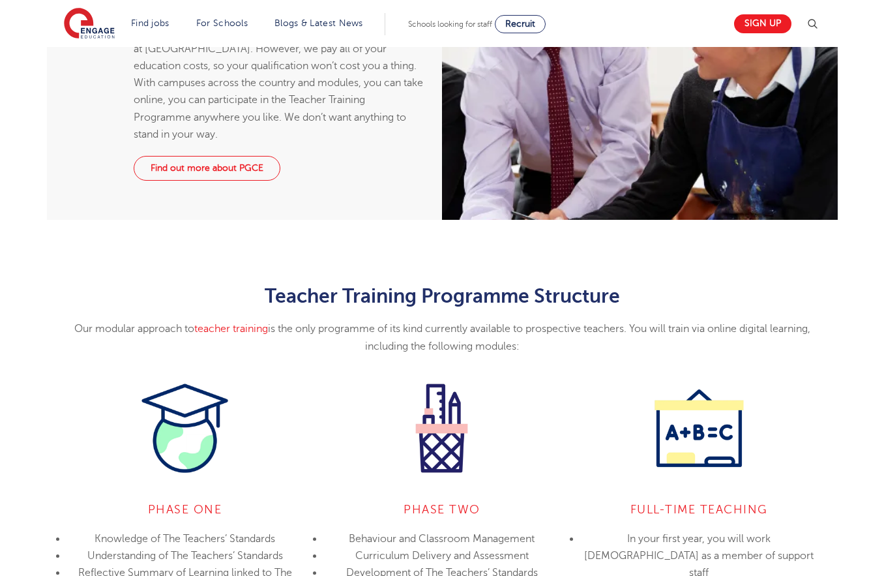
scroll to position [1042, 0]
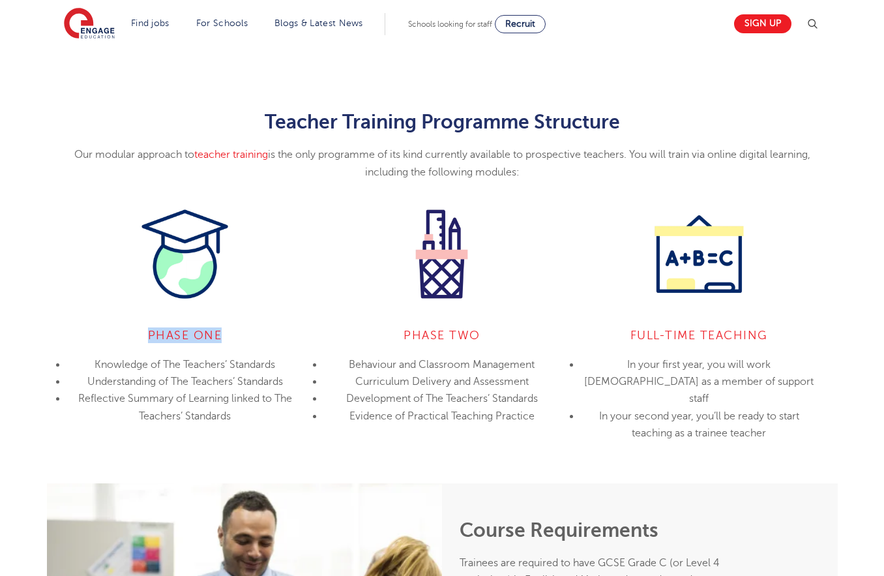
drag, startPoint x: 139, startPoint y: 340, endPoint x: 262, endPoint y: 339, distance: 122.6
click at [260, 339] on h4 "PHASE One" at bounding box center [185, 335] width 237 height 16
click at [262, 339] on h4 "PHASE One" at bounding box center [185, 335] width 237 height 16
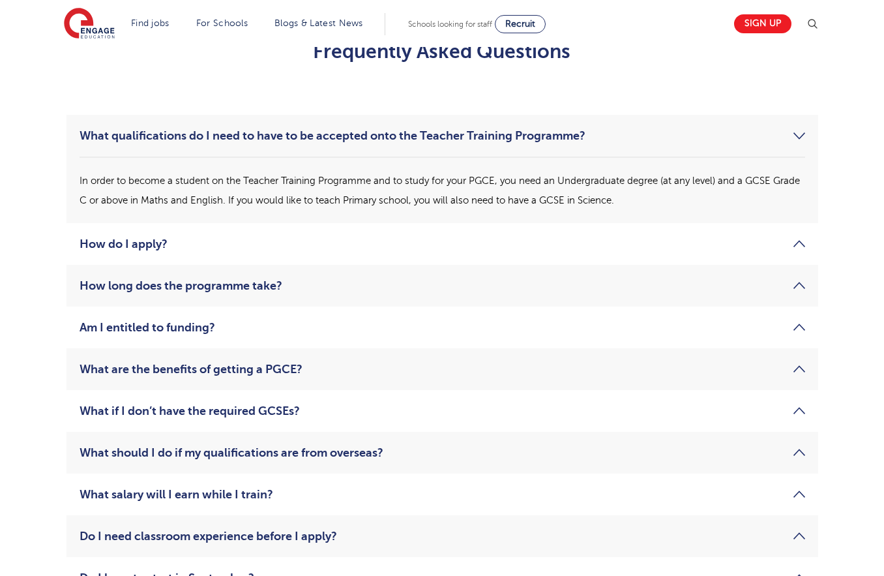
scroll to position [2027, 0]
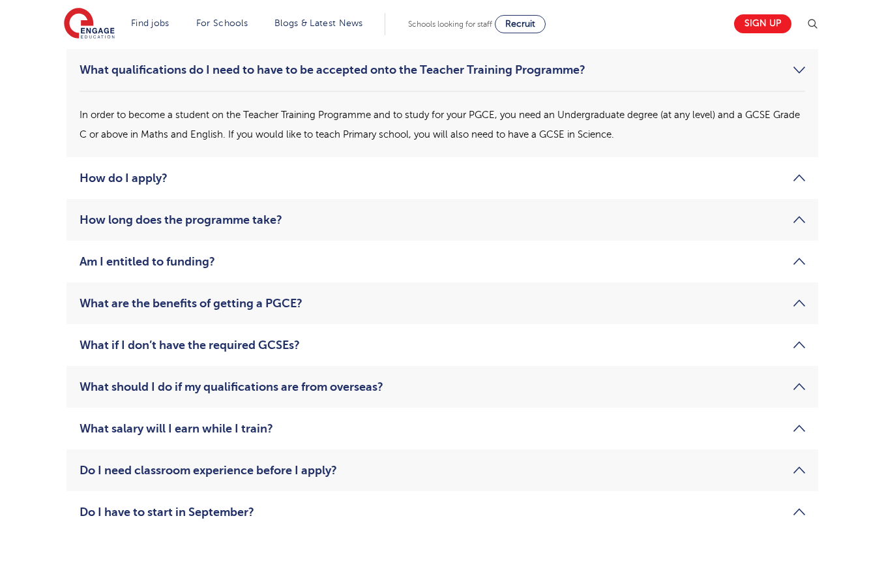
click at [237, 430] on link "What salary will I earn while I train?" at bounding box center [443, 429] width 726 height 16
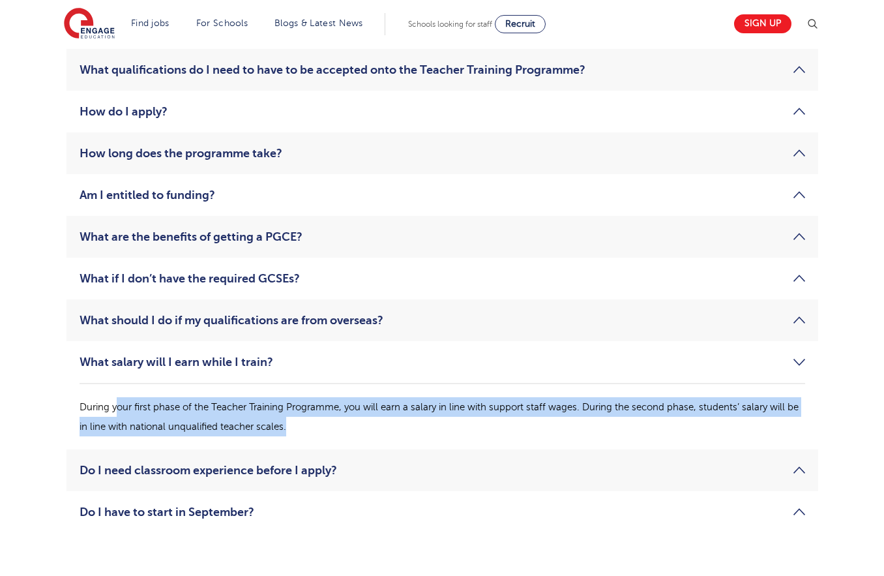
drag, startPoint x: 118, startPoint y: 409, endPoint x: 329, endPoint y: 431, distance: 212.5
click at [329, 431] on p "During your first phase of the Teacher Training Programme, you will earn a sala…" at bounding box center [443, 416] width 726 height 39
drag, startPoint x: 345, startPoint y: 431, endPoint x: 157, endPoint y: 410, distance: 189.1
click at [157, 410] on p "During your first phase of the Teacher Training Programme, you will earn a sala…" at bounding box center [443, 416] width 726 height 39
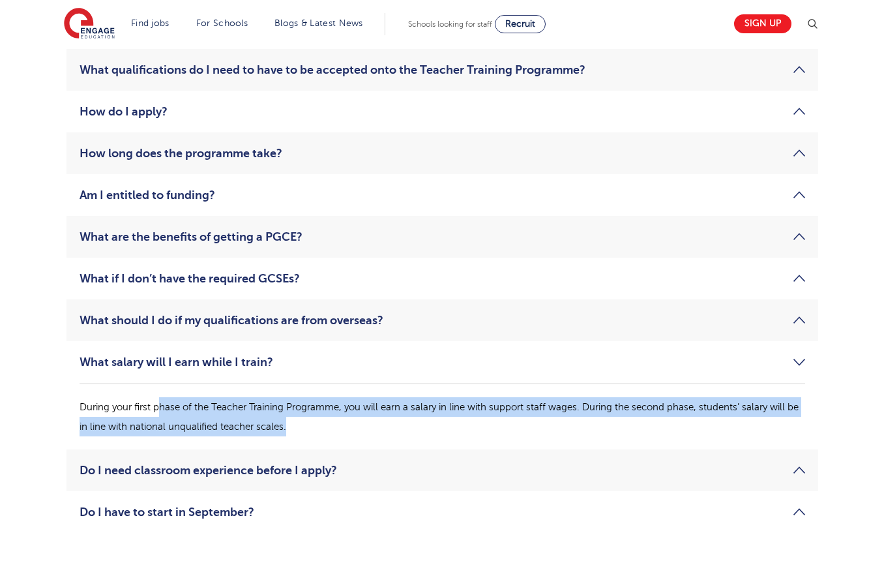
click at [157, 410] on p "During your first phase of the Teacher Training Programme, you will earn a sala…" at bounding box center [443, 416] width 726 height 39
drag, startPoint x: 136, startPoint y: 410, endPoint x: 440, endPoint y: 427, distance: 304.4
click at [440, 427] on p "During your first phase of the Teacher Training Programme, you will earn a sala…" at bounding box center [443, 416] width 726 height 39
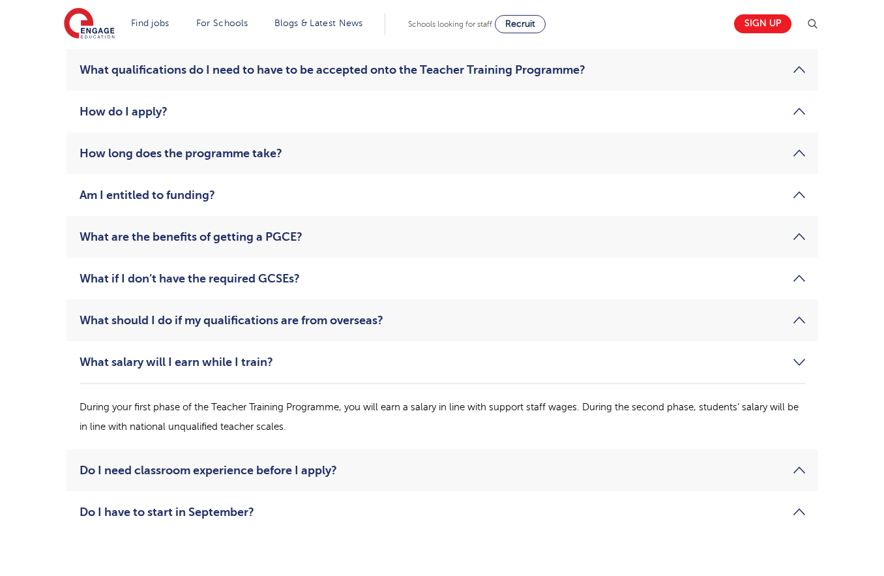
click at [440, 427] on p "During your first phase of the Teacher Training Programme, you will earn a sala…" at bounding box center [443, 416] width 726 height 39
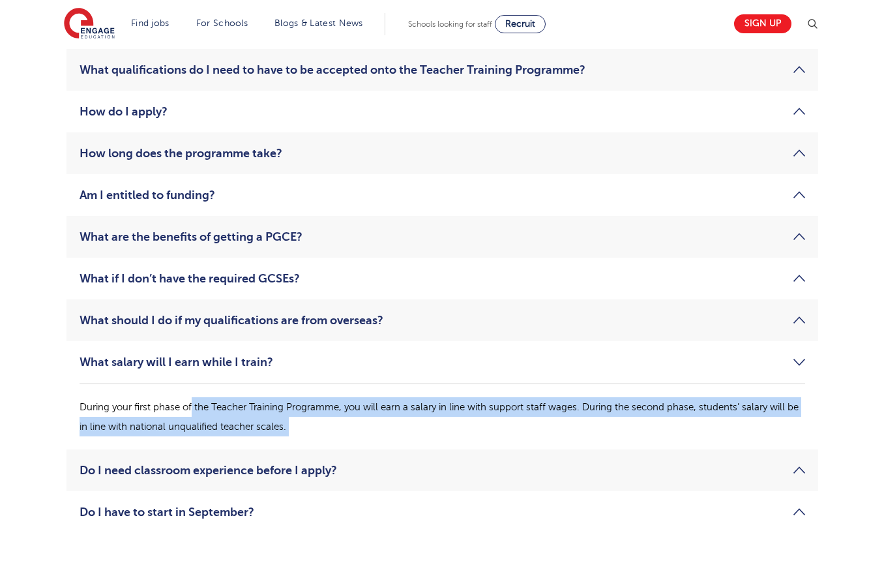
drag, startPoint x: 453, startPoint y: 427, endPoint x: 192, endPoint y: 411, distance: 260.7
click at [192, 411] on p "During your first phase of the Teacher Training Programme, you will earn a sala…" at bounding box center [443, 416] width 726 height 39
drag, startPoint x: 151, startPoint y: 411, endPoint x: 467, endPoint y: 431, distance: 316.3
click at [464, 431] on p "During your first phase of the Teacher Training Programme, you will earn a sala…" at bounding box center [443, 416] width 726 height 39
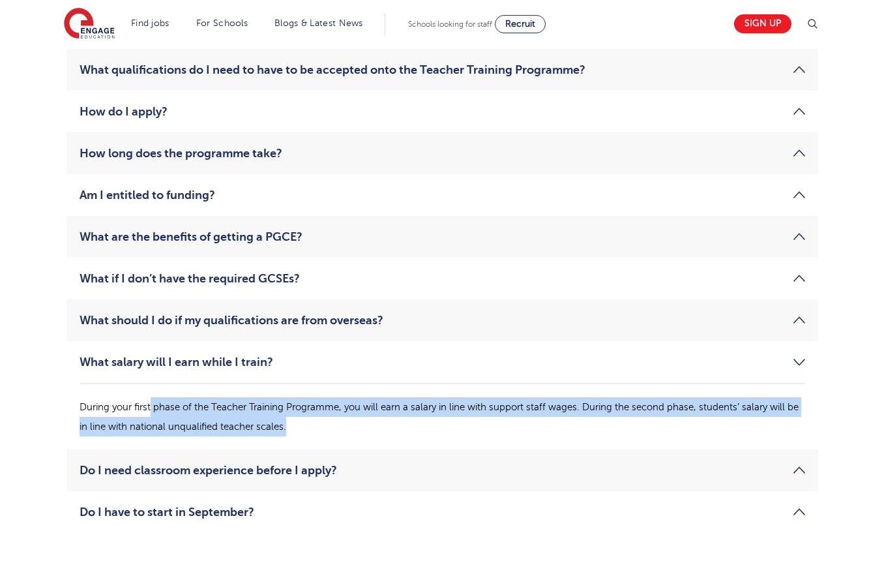
click at [468, 431] on p "During your first phase of the Teacher Training Programme, you will earn a sala…" at bounding box center [443, 416] width 726 height 39
drag, startPoint x: 473, startPoint y: 431, endPoint x: 230, endPoint y: 410, distance: 244.1
click at [230, 410] on p "During your first phase of the Teacher Training Programme, you will earn a sala…" at bounding box center [443, 416] width 726 height 39
drag, startPoint x: 147, startPoint y: 406, endPoint x: 486, endPoint y: 436, distance: 339.8
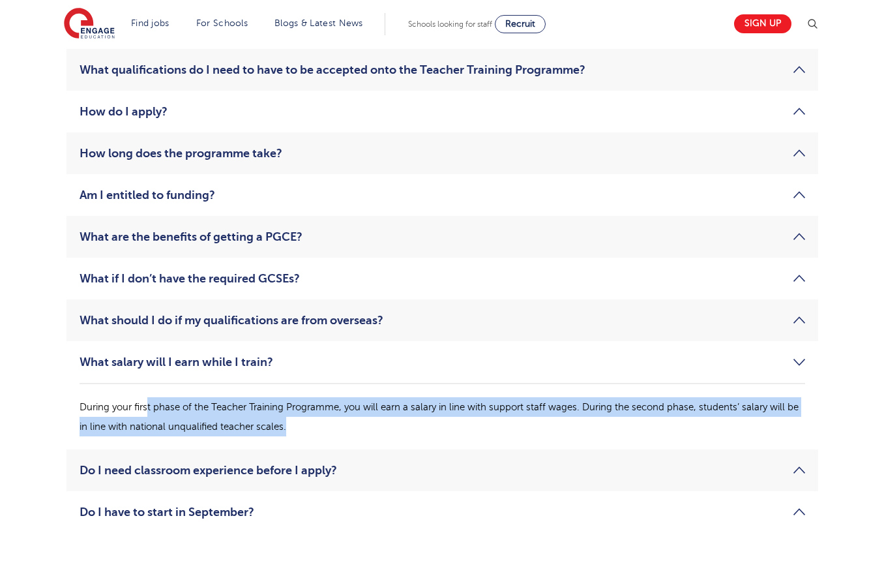
click at [486, 436] on p "During your first phase of the Teacher Training Programme, you will earn a sala…" at bounding box center [443, 416] width 726 height 39
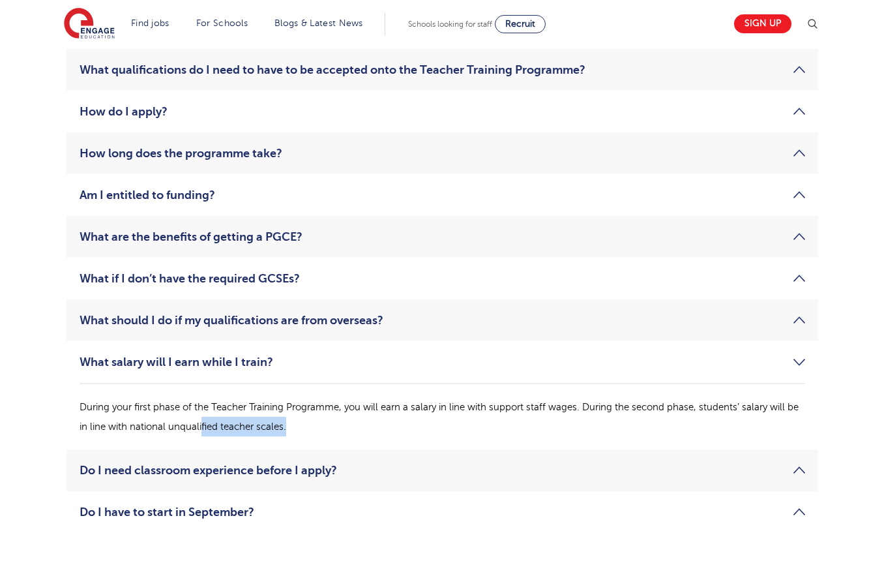
drag, startPoint x: 500, startPoint y: 432, endPoint x: 201, endPoint y: 422, distance: 299.5
click at [201, 422] on p "During your first phase of the Teacher Training Programme, you will earn a sala…" at bounding box center [443, 416] width 726 height 39
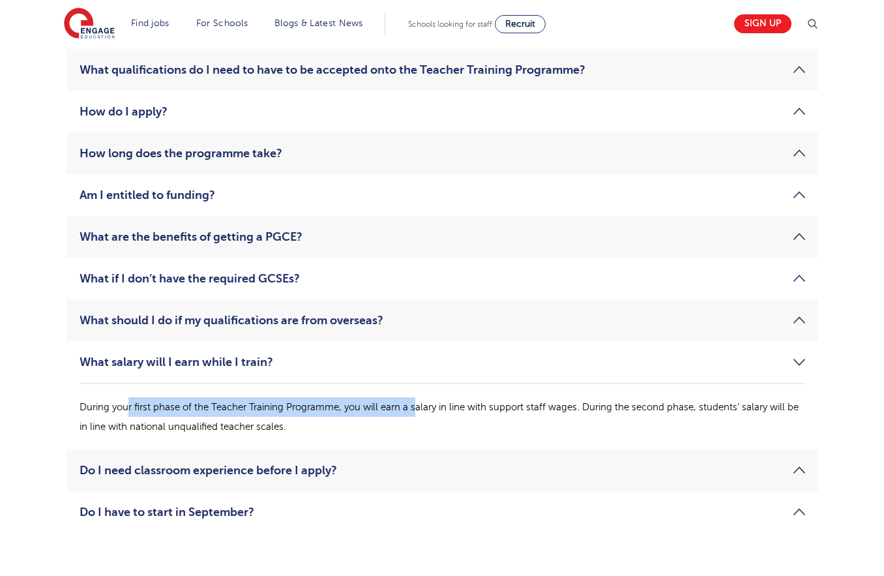
drag, startPoint x: 129, startPoint y: 398, endPoint x: 478, endPoint y: 412, distance: 349.2
click at [476, 412] on p "During your first phase of the Teacher Training Programme, you will earn a sala…" at bounding box center [443, 416] width 726 height 39
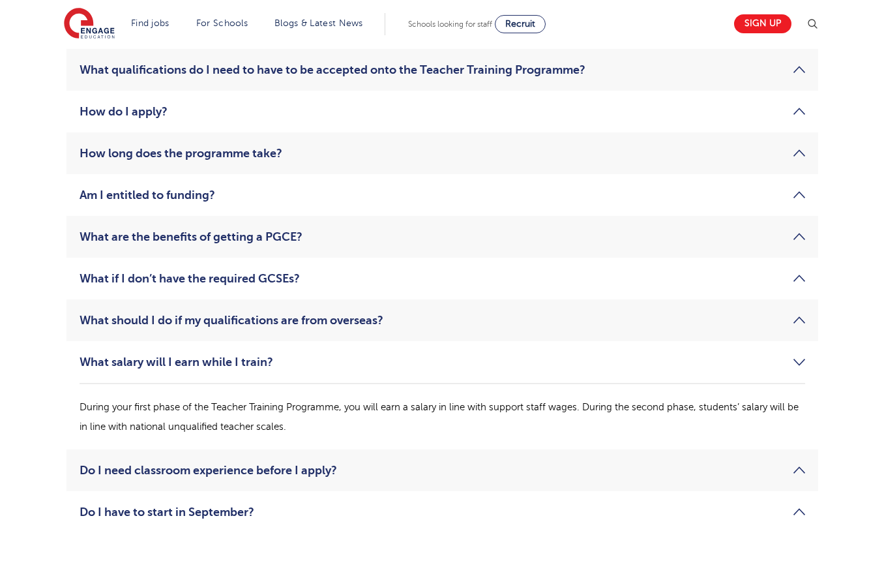
click at [482, 412] on p "During your first phase of the Teacher Training Programme, you will earn a sala…" at bounding box center [443, 416] width 726 height 39
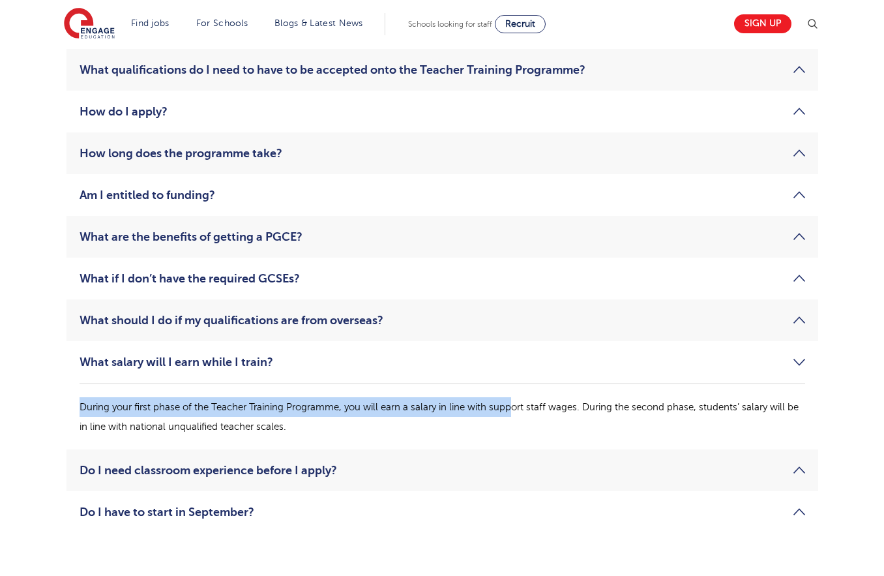
drag, startPoint x: 516, startPoint y: 414, endPoint x: 52, endPoint y: 385, distance: 465.3
click at [52, 385] on div "What qualifications do I need to have to be accepted onto the Teacher Training …" at bounding box center [442, 290] width 791 height 549
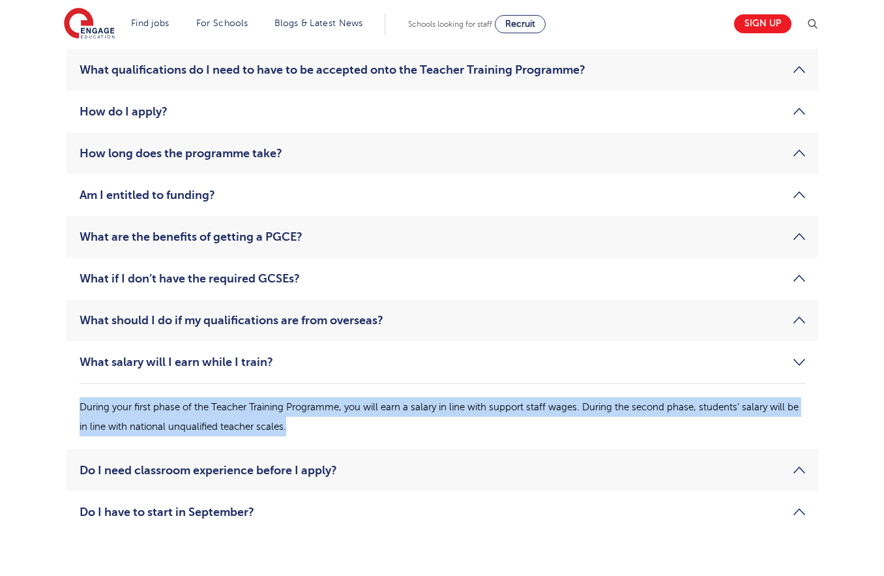
drag, startPoint x: 144, startPoint y: 402, endPoint x: 437, endPoint y: 440, distance: 295.3
click at [437, 440] on div "What qualifications do I need to have to be accepted onto the Teacher Training …" at bounding box center [443, 290] width 772 height 549
click at [437, 440] on li "What salary will I earn while I train? During your first phase of the Teacher T…" at bounding box center [443, 395] width 752 height 108
drag, startPoint x: 455, startPoint y: 432, endPoint x: 80, endPoint y: 395, distance: 376.2
click at [80, 395] on div "During your first phase of the Teacher Training Programme, you will earn a sala…" at bounding box center [443, 409] width 726 height 53
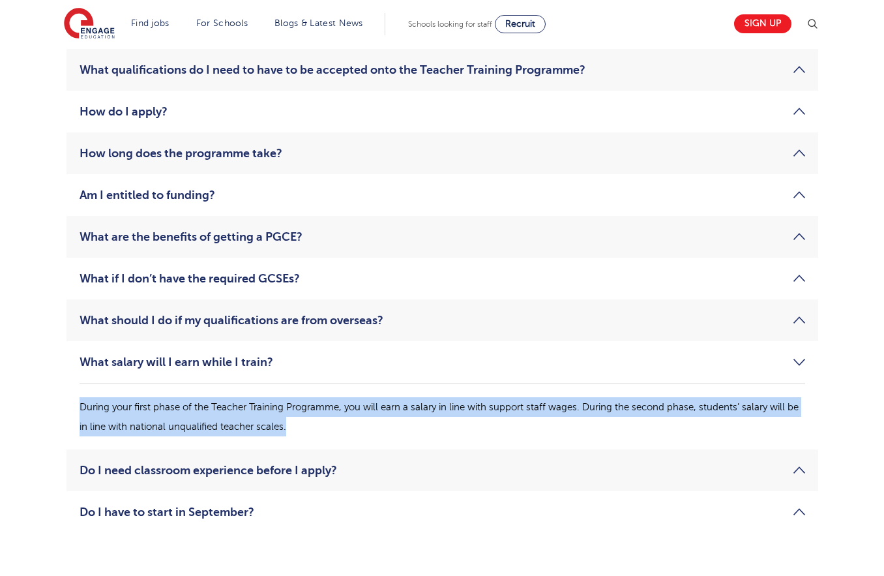
click at [80, 395] on div "During your first phase of the Teacher Training Programme, you will earn a sala…" at bounding box center [443, 409] width 726 height 53
drag, startPoint x: 76, startPoint y: 396, endPoint x: 401, endPoint y: 434, distance: 327.0
click at [401, 434] on li "What salary will I earn while I train? During your first phase of the Teacher T…" at bounding box center [443, 395] width 752 height 108
click at [401, 434] on p "During your first phase of the Teacher Training Programme, you will earn a sala…" at bounding box center [443, 416] width 726 height 39
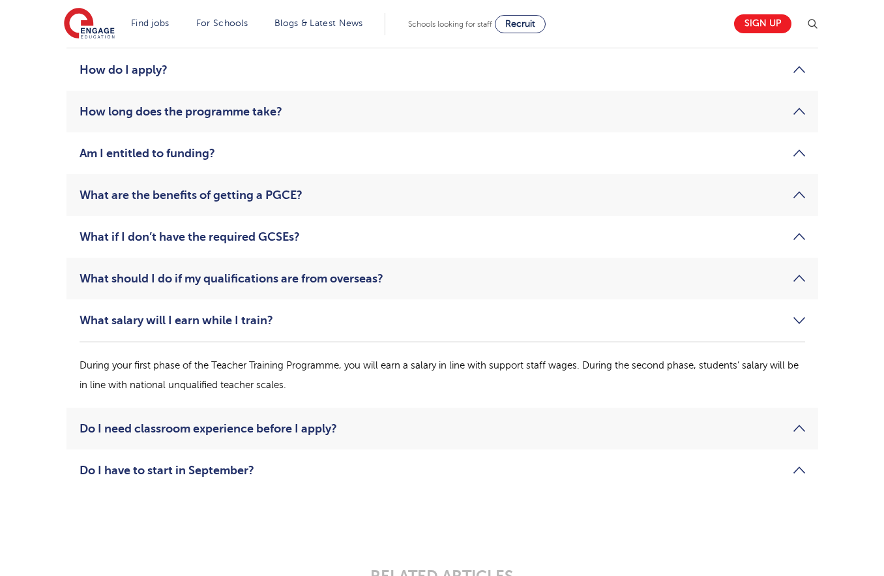
scroll to position [2073, 0]
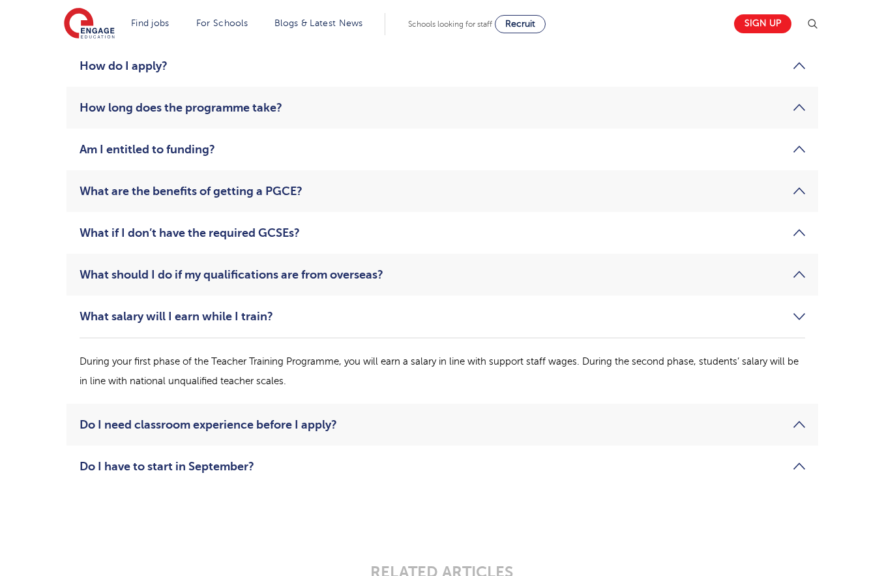
click at [191, 466] on link "Do I have to start in September?" at bounding box center [443, 466] width 726 height 16
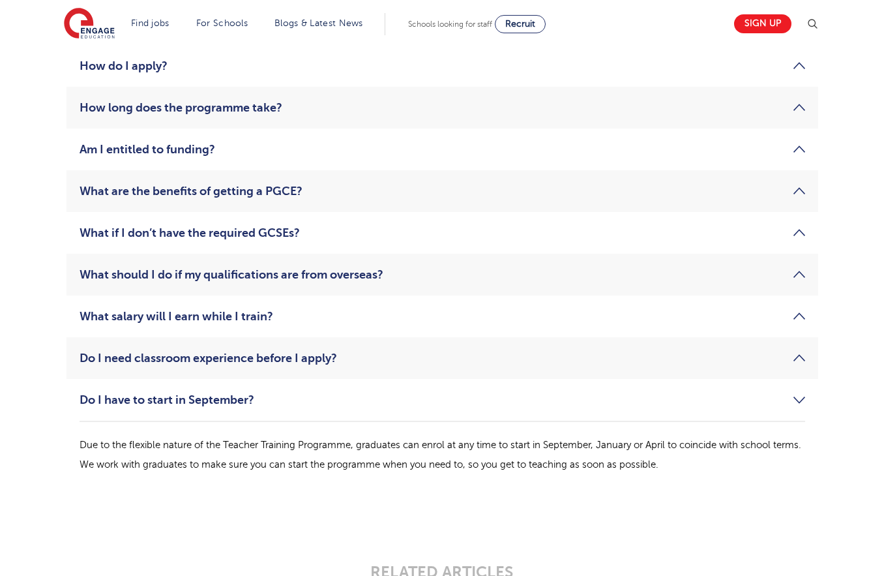
click at [272, 303] on li "What salary will I earn while I train? During your first phase of the Teacher T…" at bounding box center [443, 316] width 752 height 42
click at [274, 309] on link "What salary will I earn while I train?" at bounding box center [443, 316] width 726 height 16
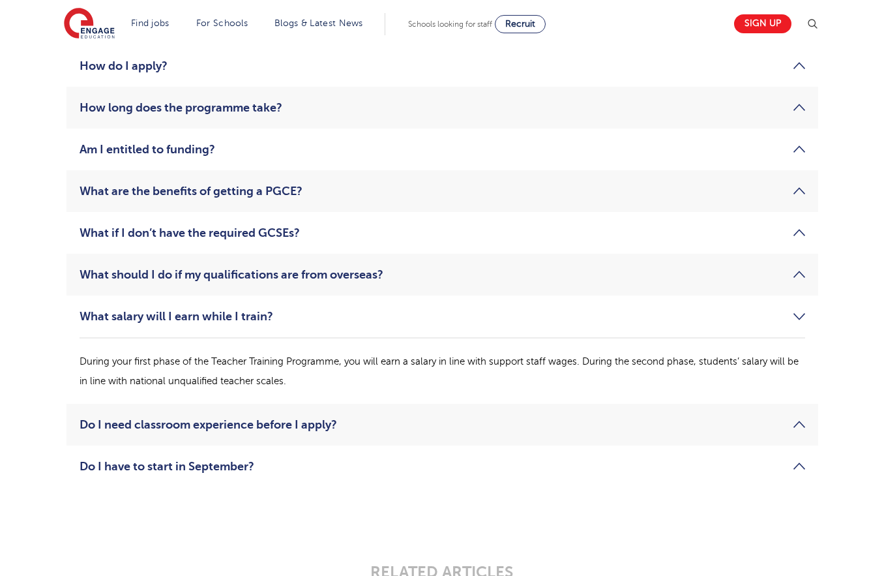
click at [260, 310] on link "What salary will I earn while I train?" at bounding box center [443, 316] width 726 height 16
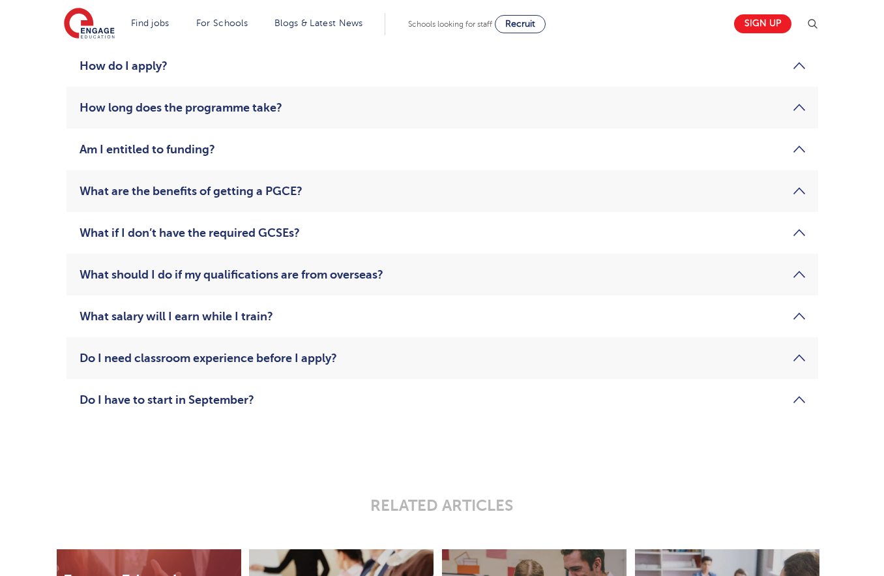
click at [235, 401] on link "Do I have to start in September?" at bounding box center [443, 400] width 726 height 16
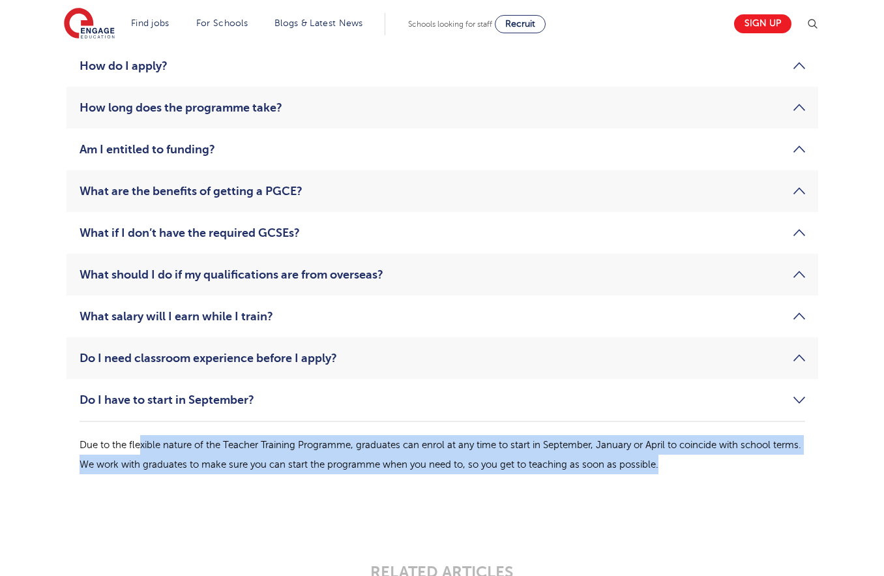
drag, startPoint x: 140, startPoint y: 438, endPoint x: 817, endPoint y: 465, distance: 678.1
click at [817, 465] on li "Do I have to start in September? Due to the flexible nature of the Teacher Trai…" at bounding box center [443, 433] width 752 height 108
drag, startPoint x: 78, startPoint y: 444, endPoint x: 519, endPoint y: 468, distance: 441.5
click at [519, 468] on li "Do I have to start in September? Due to the flexible nature of the Teacher Trai…" at bounding box center [443, 433] width 752 height 108
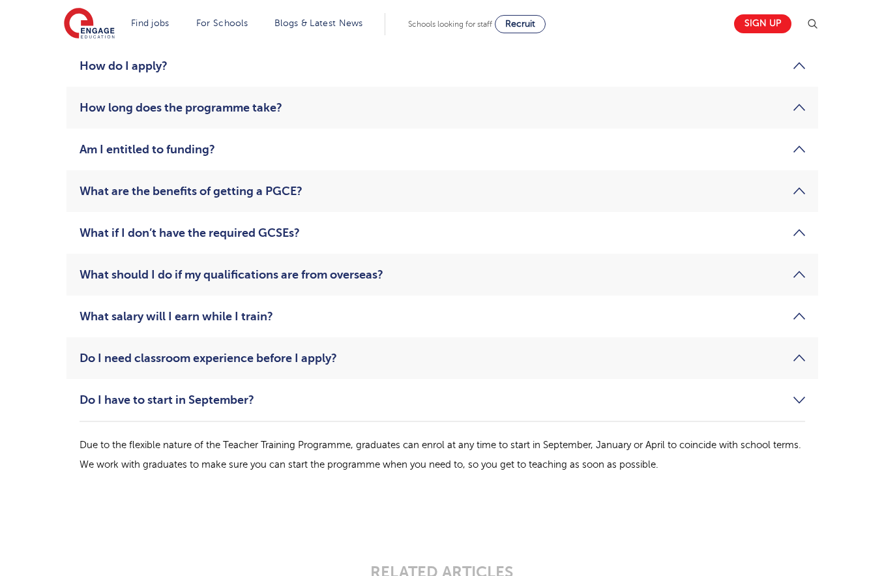
click at [519, 468] on p "Due to the flexible nature of the Teacher Training Programme, graduates can enr…" at bounding box center [443, 454] width 726 height 39
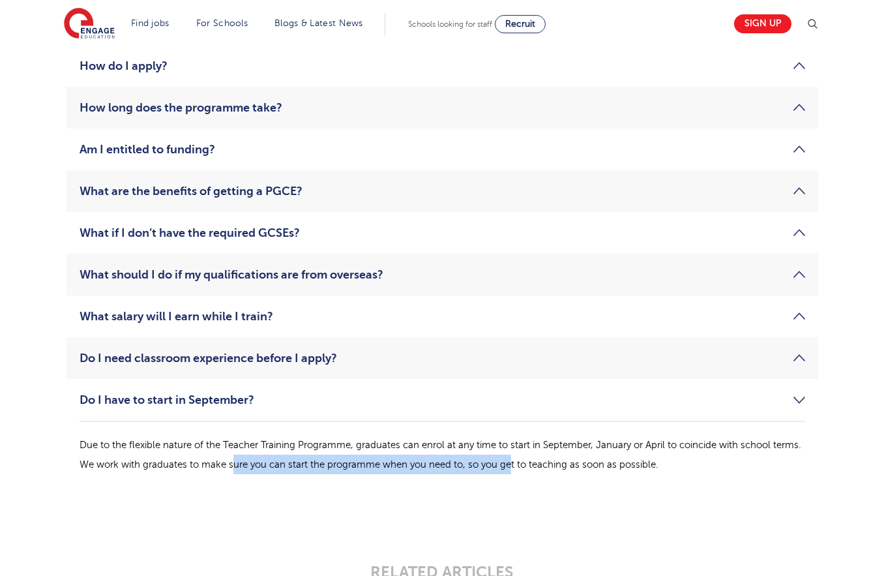
drag, startPoint x: 543, startPoint y: 468, endPoint x: 260, endPoint y: 459, distance: 283.2
click at [260, 459] on p "Due to the flexible nature of the Teacher Training Programme, graduates can enr…" at bounding box center [443, 454] width 726 height 39
drag, startPoint x: 260, startPoint y: 459, endPoint x: 166, endPoint y: 427, distance: 99.4
click at [260, 459] on p "Due to the flexible nature of the Teacher Training Programme, graduates can enr…" at bounding box center [443, 454] width 726 height 39
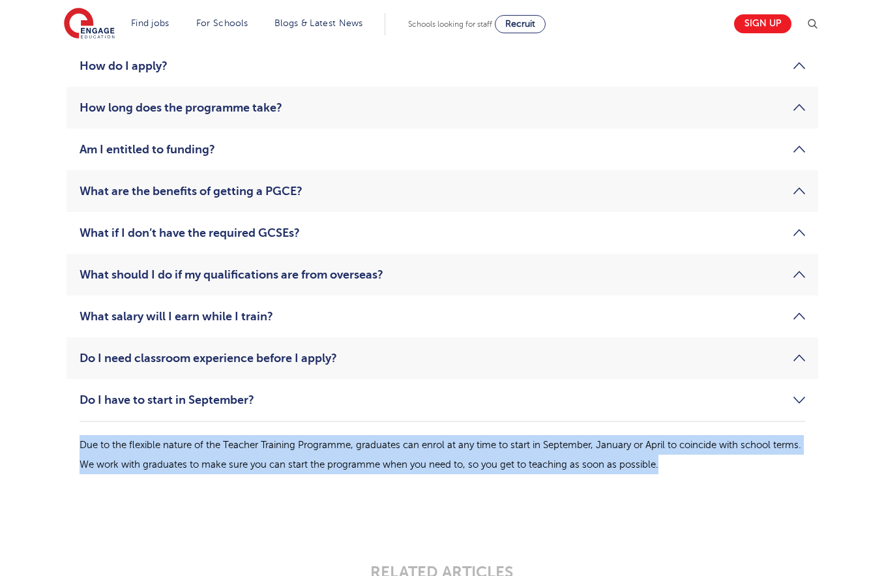
drag, startPoint x: 166, startPoint y: 427, endPoint x: 794, endPoint y: 467, distance: 629.3
click at [794, 467] on div "Due to the flexible nature of the Teacher Training Programme, graduates can enr…" at bounding box center [443, 447] width 726 height 53
click at [794, 467] on p "Due to the flexible nature of the Teacher Training Programme, graduates can enr…" at bounding box center [443, 454] width 726 height 39
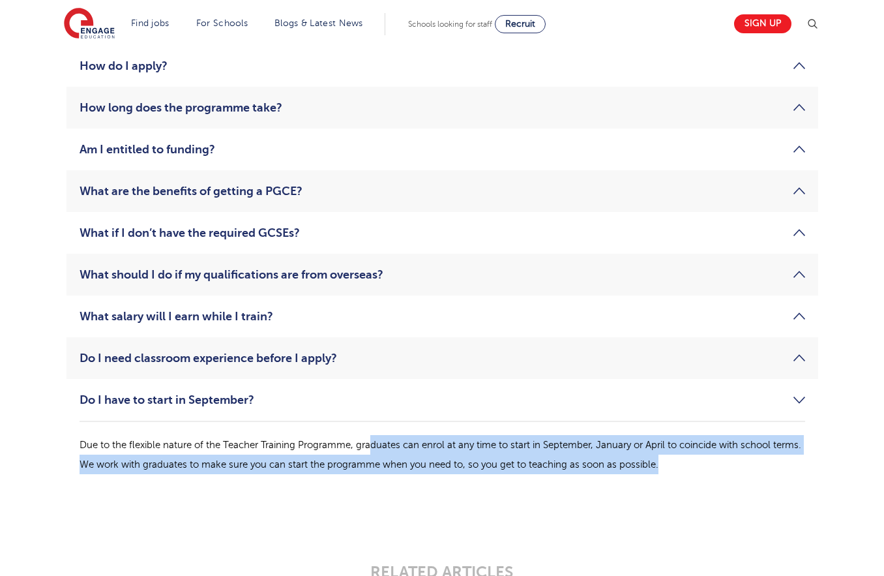
drag, startPoint x: 782, startPoint y: 473, endPoint x: 371, endPoint y: 447, distance: 411.7
click at [371, 447] on p "Due to the flexible nature of the Teacher Training Programme, graduates can enr…" at bounding box center [443, 454] width 726 height 39
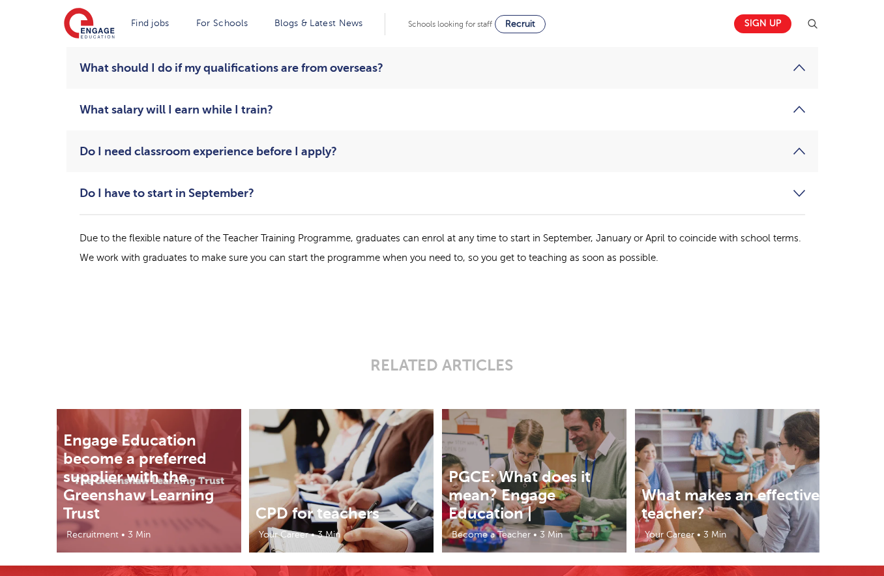
scroll to position [2304, 0]
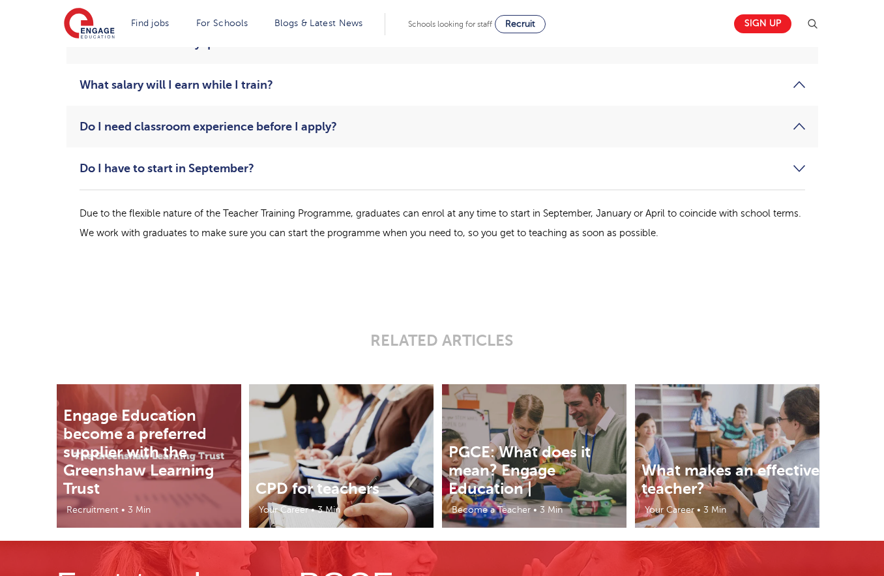
click at [736, 203] on p "Due to the flexible nature of the Teacher Training Programme, graduates can enr…" at bounding box center [443, 222] width 726 height 39
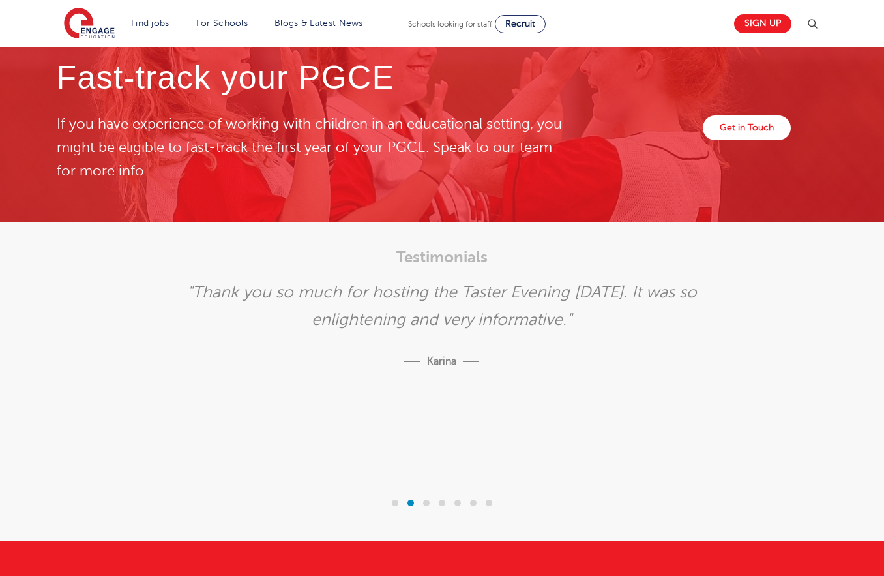
scroll to position [2807, 0]
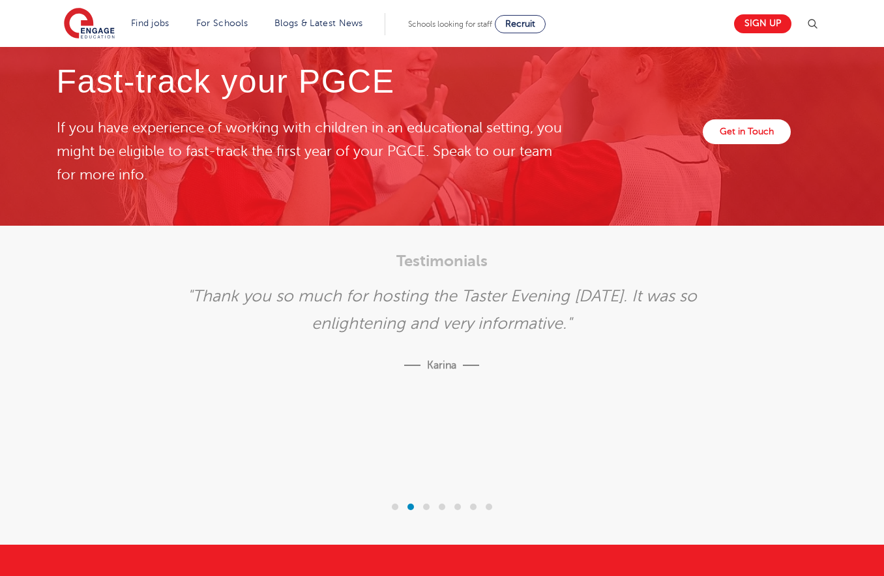
click at [652, 368] on div "Karina" at bounding box center [442, 362] width 555 height 50
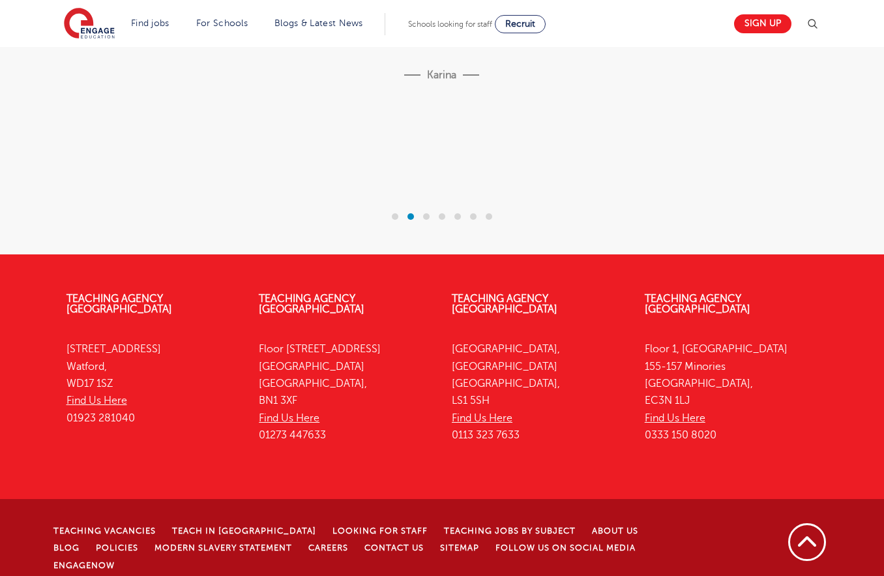
scroll to position [3098, 0]
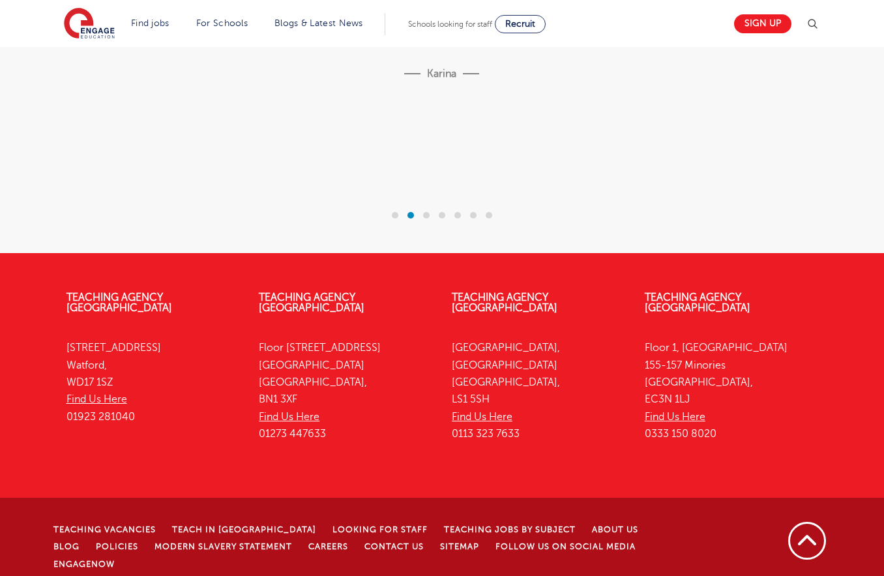
click at [430, 212] on div at bounding box center [427, 215] width 16 height 13
click at [444, 214] on span at bounding box center [442, 215] width 7 height 7
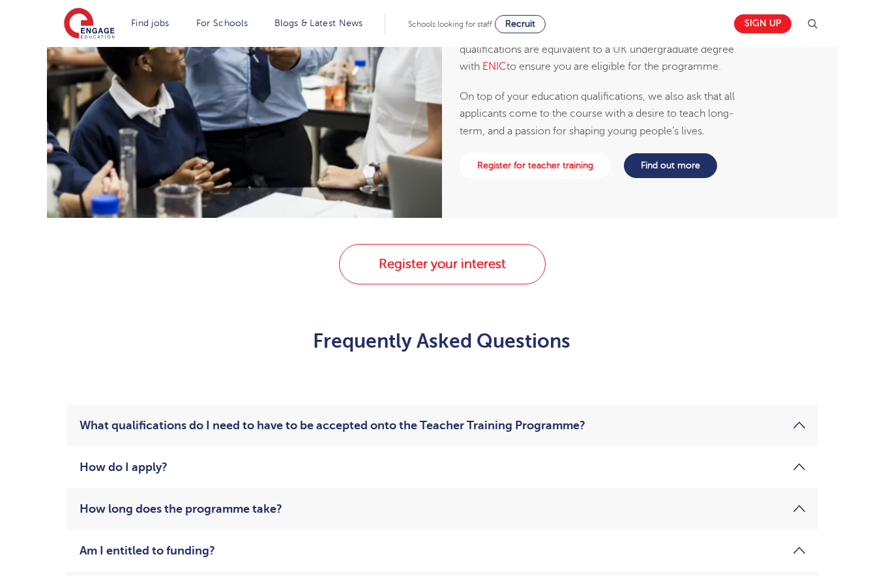
scroll to position [1002, 0]
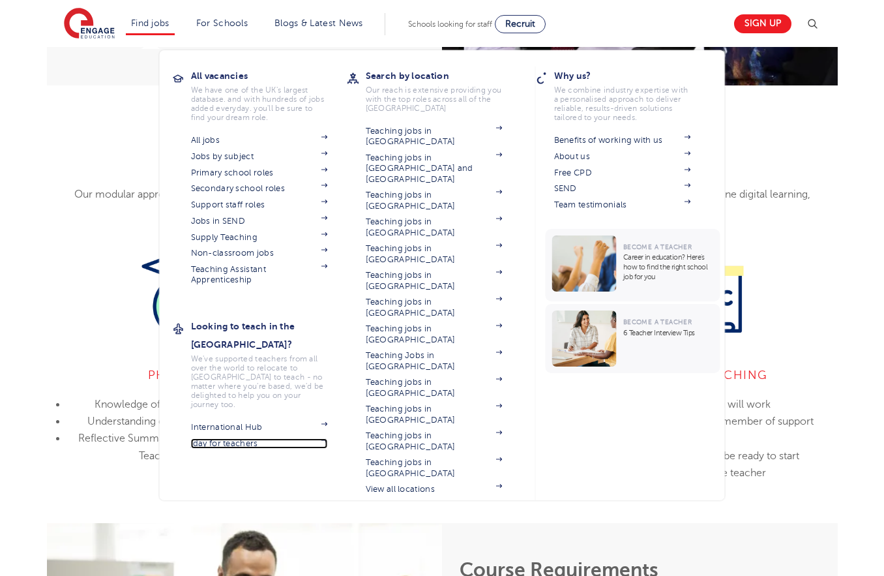
click at [241, 438] on link "iday for teachers" at bounding box center [259, 443] width 137 height 10
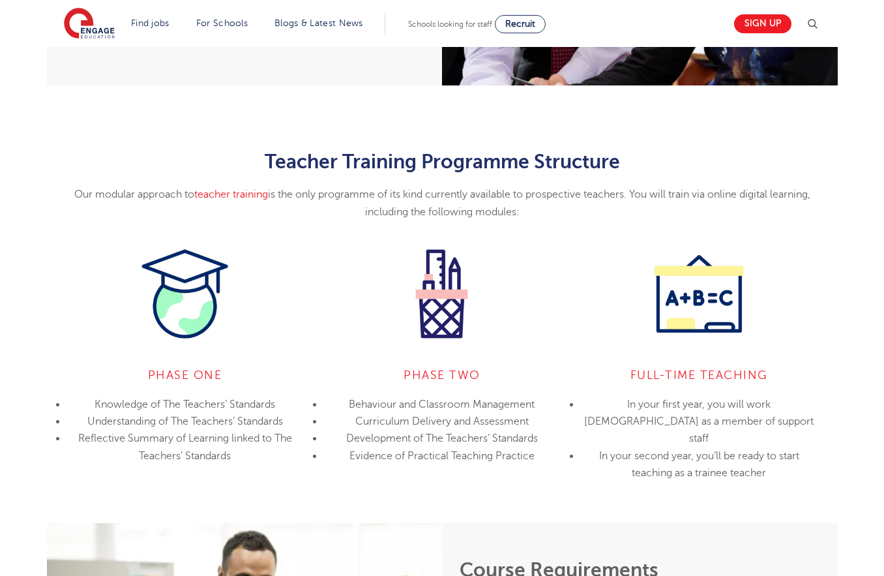
click at [831, 351] on div "Teacher Training Programme Structure Our modular approach to teacher training i…" at bounding box center [442, 324] width 791 height 346
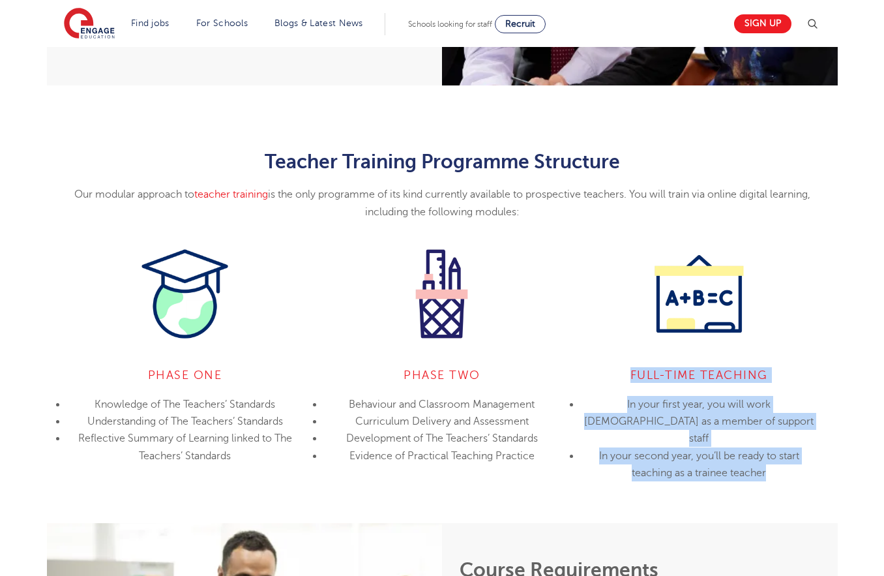
drag, startPoint x: 633, startPoint y: 372, endPoint x: 805, endPoint y: 460, distance: 194.3
click at [805, 460] on div "Full-Time Teaching In your first year, you will work full-time as a member of s…" at bounding box center [699, 362] width 257 height 231
click at [805, 460] on li "In your second year, you’ll be ready to start teaching as a trainee teacher" at bounding box center [698, 464] width 237 height 35
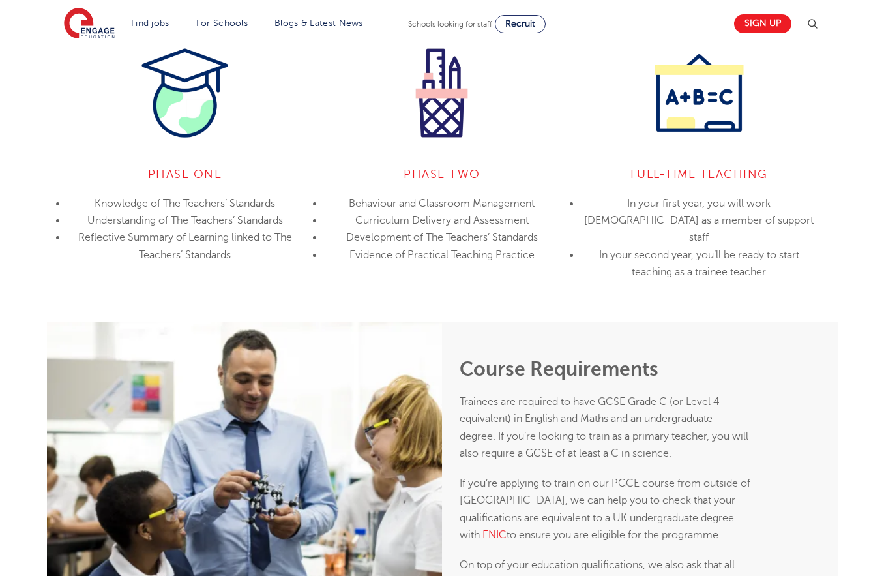
scroll to position [1208, 0]
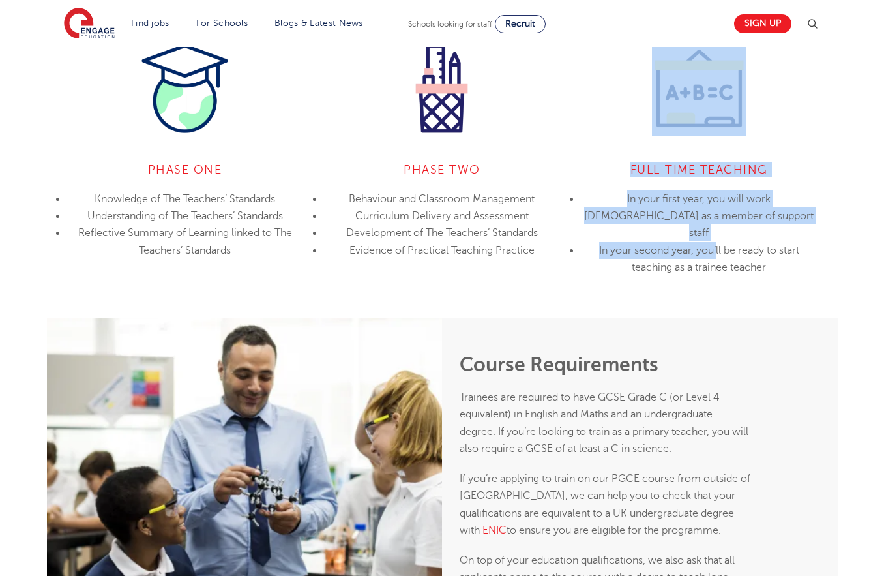
drag, startPoint x: 628, startPoint y: 134, endPoint x: 719, endPoint y: 228, distance: 130.5
click at [718, 228] on div "Full-Time Teaching In your first year, you will work full-time as a member of s…" at bounding box center [699, 156] width 257 height 231
click at [719, 242] on li "In your second year, you’ll be ready to start teaching as a trainee teacher" at bounding box center [698, 259] width 237 height 35
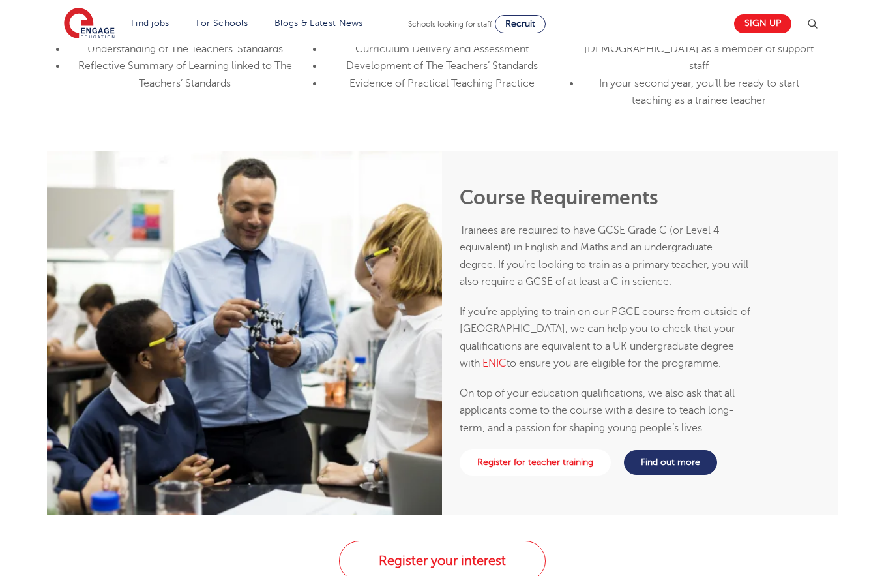
scroll to position [1425, 0]
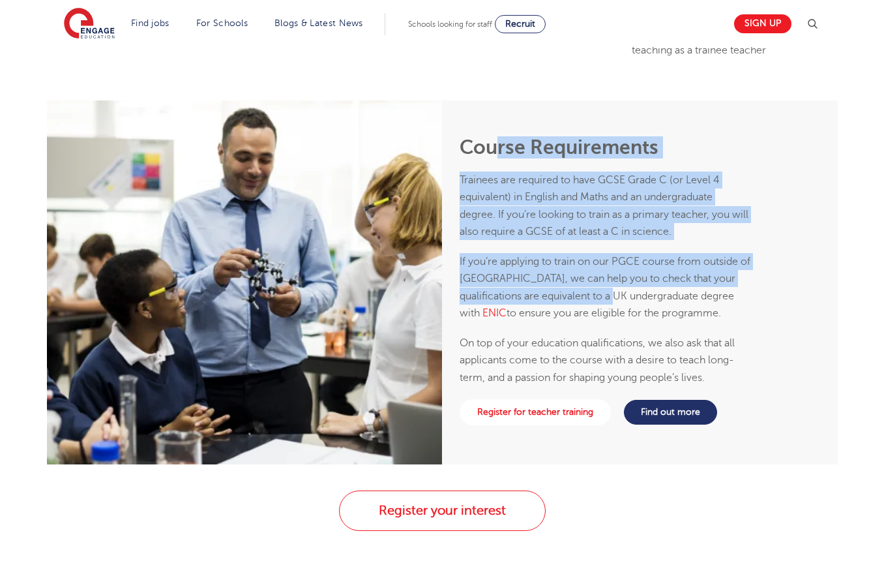
drag, startPoint x: 502, startPoint y: 158, endPoint x: 612, endPoint y: 295, distance: 175.8
click at [612, 295] on div "Course Requirements Trainees are required to have GCSE Grade C (or Level 4 equi…" at bounding box center [606, 261] width 292 height 250
click at [612, 295] on span "If you’re applying to train on our PGCE course from outside of the UK, we can h…" at bounding box center [605, 287] width 291 height 63
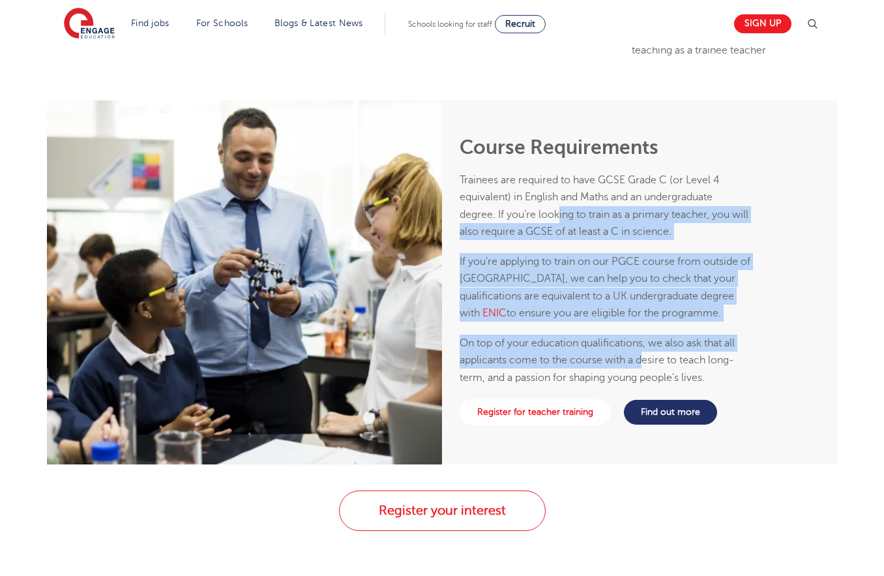
drag, startPoint x: 643, startPoint y: 366, endPoint x: 559, endPoint y: 204, distance: 182.3
click at [559, 204] on div "Course Requirements Trainees are required to have GCSE Grade C (or Level 4 equi…" at bounding box center [606, 261] width 292 height 250
click at [559, 204] on p "Trainees are required to have GCSE Grade C (or Level 4 equivalent) in English a…" at bounding box center [606, 206] width 292 height 68
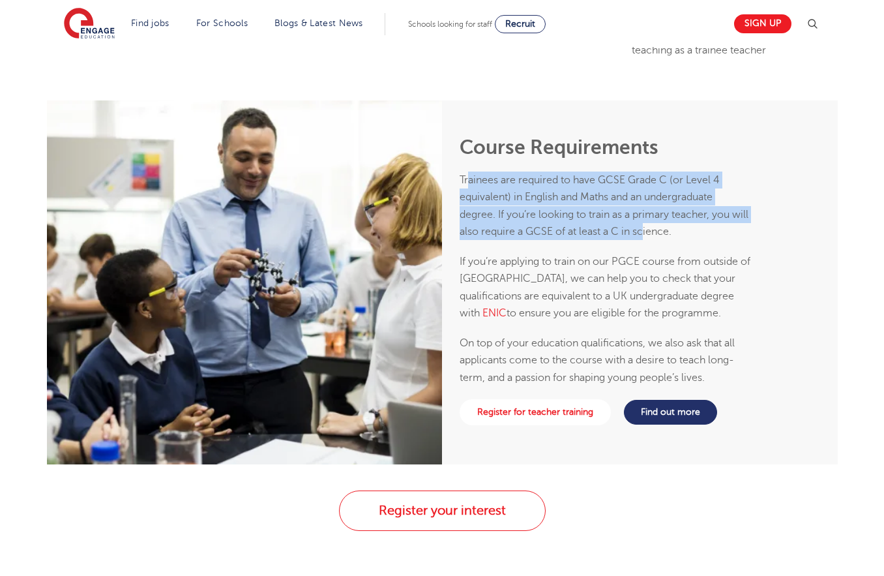
drag, startPoint x: 470, startPoint y: 178, endPoint x: 665, endPoint y: 237, distance: 203.8
click at [665, 237] on p "Trainees are required to have GCSE Grade C (or Level 4 equivalent) in English a…" at bounding box center [606, 206] width 292 height 68
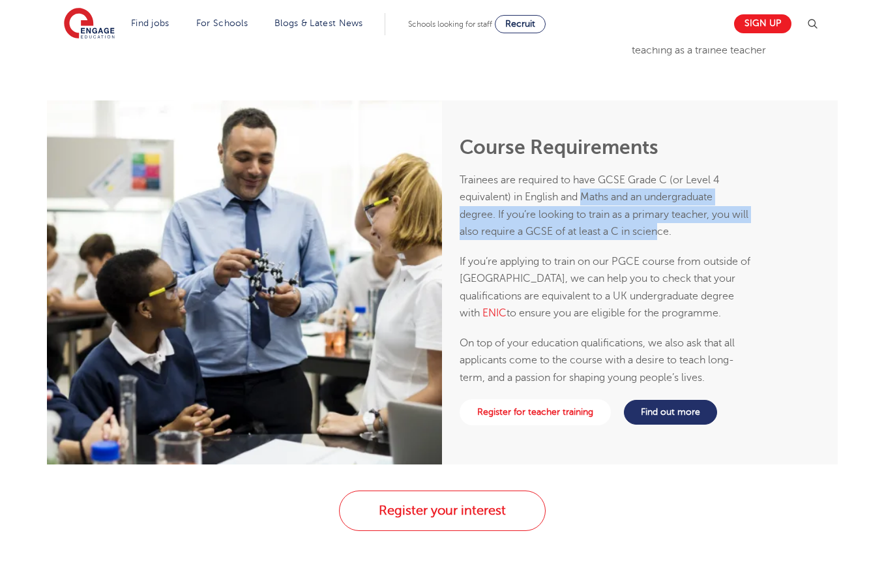
drag, startPoint x: 679, startPoint y: 237, endPoint x: 577, endPoint y: 188, distance: 113.2
click at [578, 188] on p "Trainees are required to have GCSE Grade C (or Level 4 equivalent) in English a…" at bounding box center [606, 206] width 292 height 68
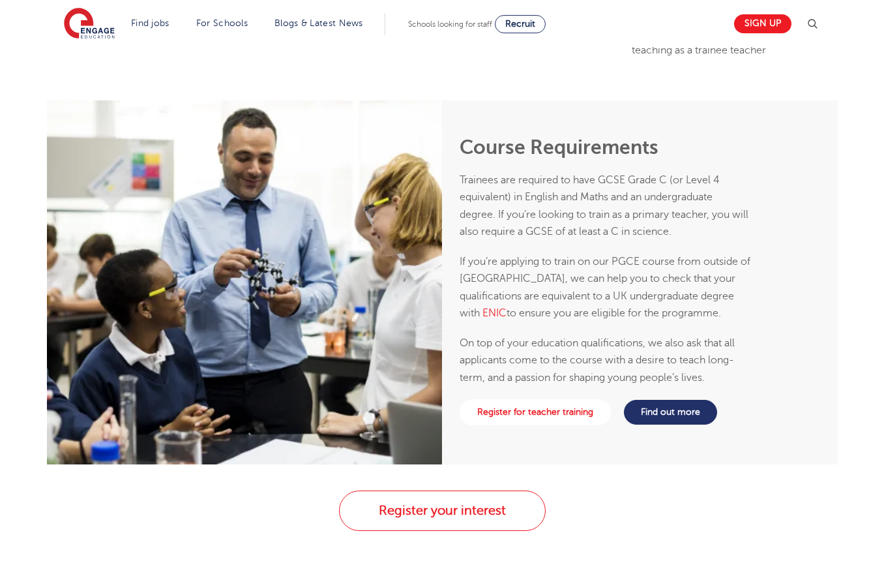
click at [577, 188] on p "Trainees are required to have GCSE Grade C (or Level 4 equivalent) in English a…" at bounding box center [606, 206] width 292 height 68
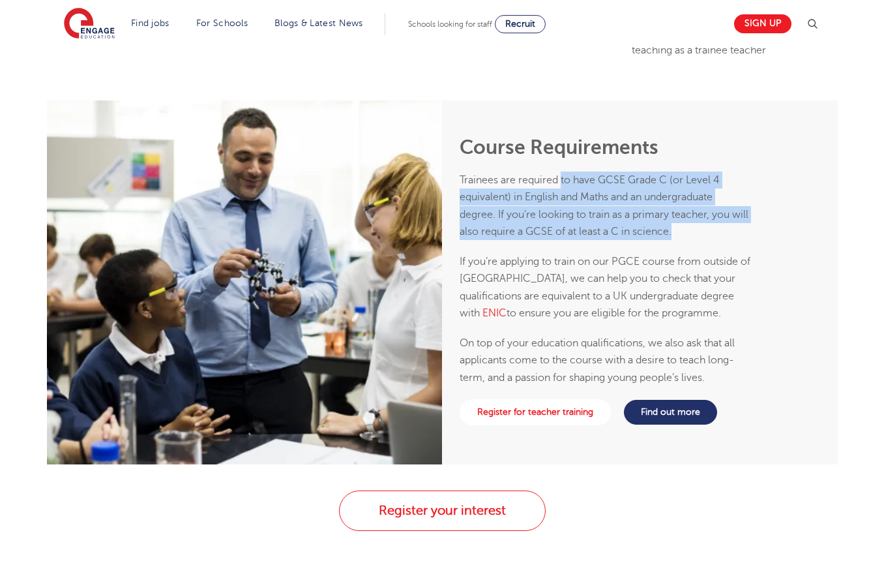
drag, startPoint x: 560, startPoint y: 185, endPoint x: 749, endPoint y: 247, distance: 198.4
click at [749, 247] on div "Course Requirements Trainees are required to have GCSE Grade C (or Level 4 equi…" at bounding box center [606, 261] width 292 height 250
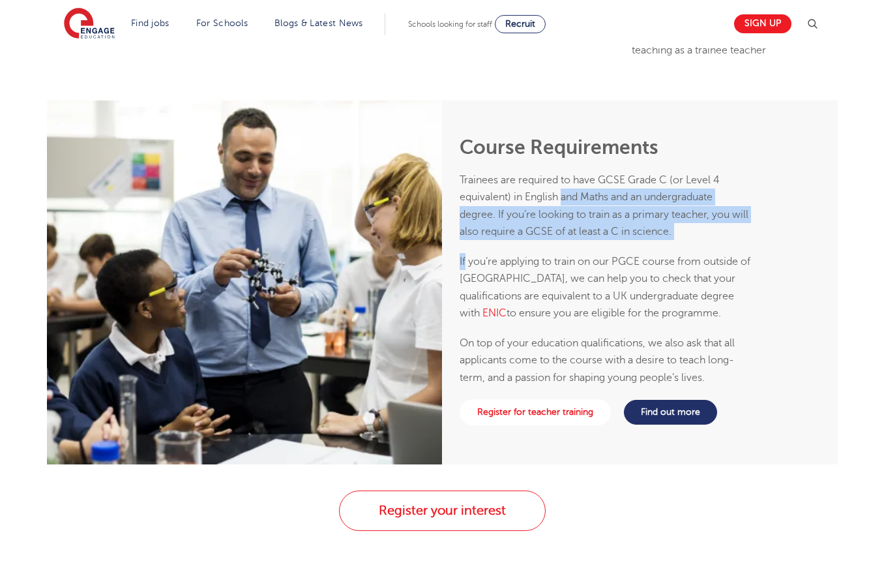
drag, startPoint x: 749, startPoint y: 247, endPoint x: 558, endPoint y: 195, distance: 198.1
click at [559, 196] on div "Course Requirements Trainees are required to have GCSE Grade C (or Level 4 equi…" at bounding box center [606, 261] width 292 height 250
click at [558, 195] on span "Trainees are required to have GCSE Grade C (or Level 4 equivalent) in English a…" at bounding box center [604, 205] width 289 height 63
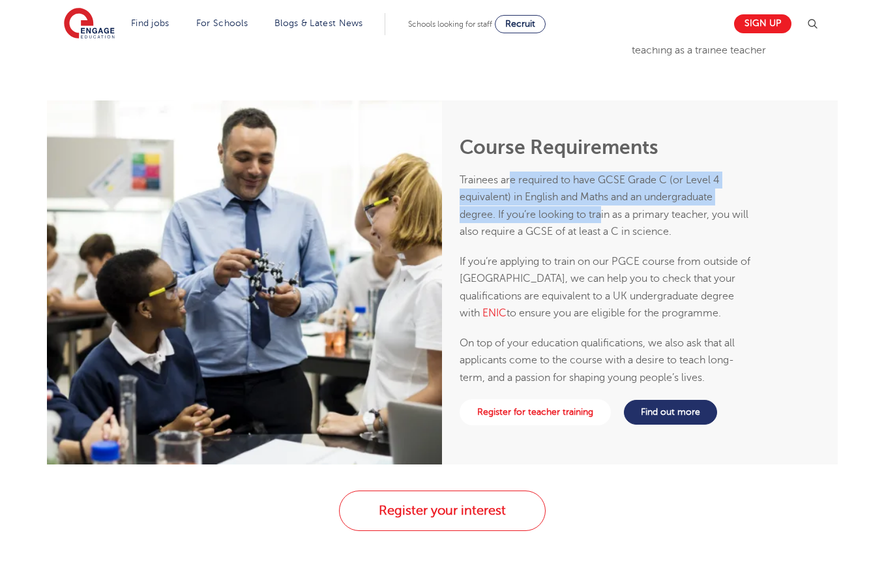
drag, startPoint x: 510, startPoint y: 185, endPoint x: 712, endPoint y: 250, distance: 211.8
click at [624, 223] on p "Trainees are required to have GCSE Grade C (or Level 4 equivalent) in English a…" at bounding box center [606, 206] width 292 height 68
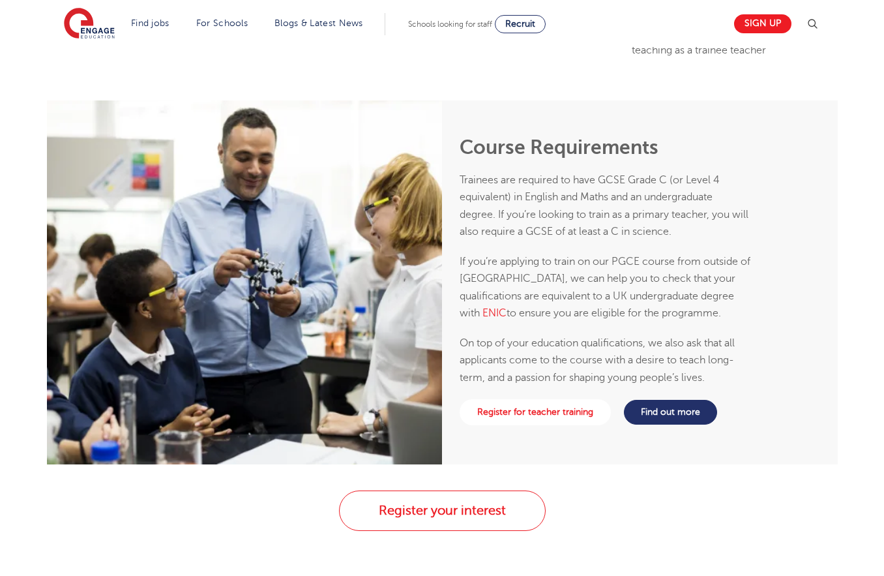
click at [712, 250] on div "Course Requirements Trainees are required to have GCSE Grade C (or Level 4 equi…" at bounding box center [606, 261] width 292 height 250
drag, startPoint x: 712, startPoint y: 250, endPoint x: 601, endPoint y: 194, distance: 125.1
click at [700, 242] on div "Course Requirements Trainees are required to have GCSE Grade C (or Level 4 equi…" at bounding box center [606, 261] width 292 height 250
click at [584, 188] on p "Trainees are required to have GCSE Grade C (or Level 4 equivalent) in English a…" at bounding box center [606, 206] width 292 height 68
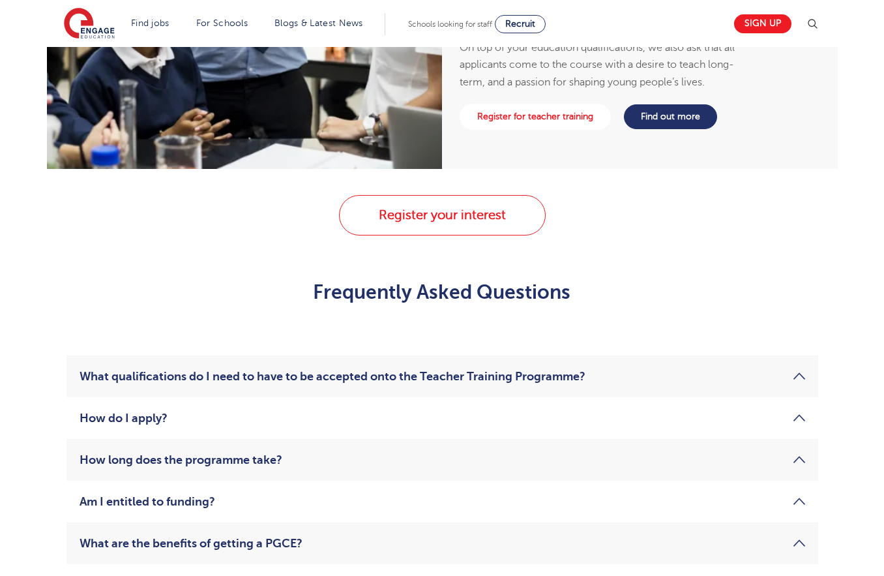
scroll to position [1873, 0]
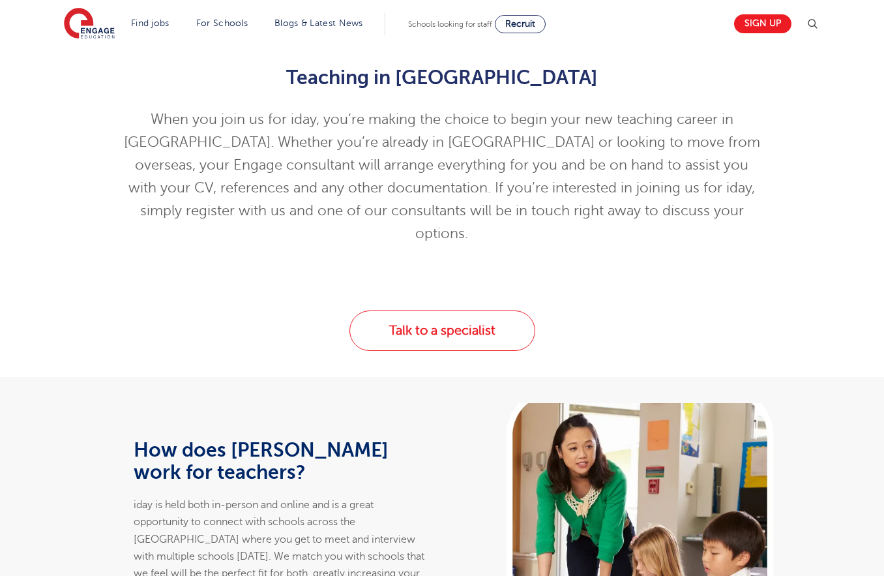
scroll to position [421, 0]
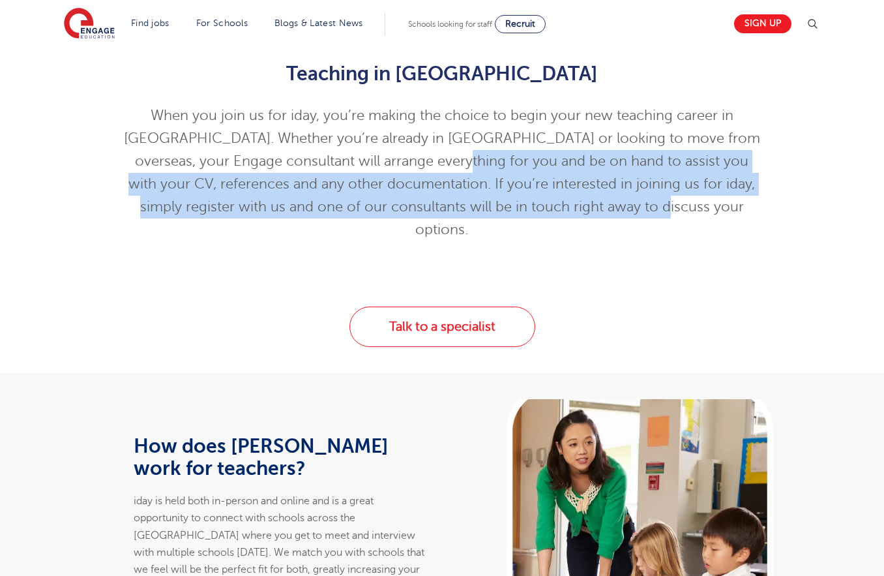
drag, startPoint x: 529, startPoint y: 164, endPoint x: 702, endPoint y: 203, distance: 177.1
click at [698, 202] on p "When you join us for iday, you’re making the choice to begin your new teaching …" at bounding box center [443, 172] width 640 height 137
click at [702, 203] on p "When you join us for iday, you’re making the choice to begin your new teaching …" at bounding box center [443, 172] width 640 height 137
drag, startPoint x: 713, startPoint y: 208, endPoint x: 421, endPoint y: 146, distance: 298.0
click at [423, 146] on p "When you join us for iday, you’re making the choice to begin your new teaching …" at bounding box center [443, 172] width 640 height 137
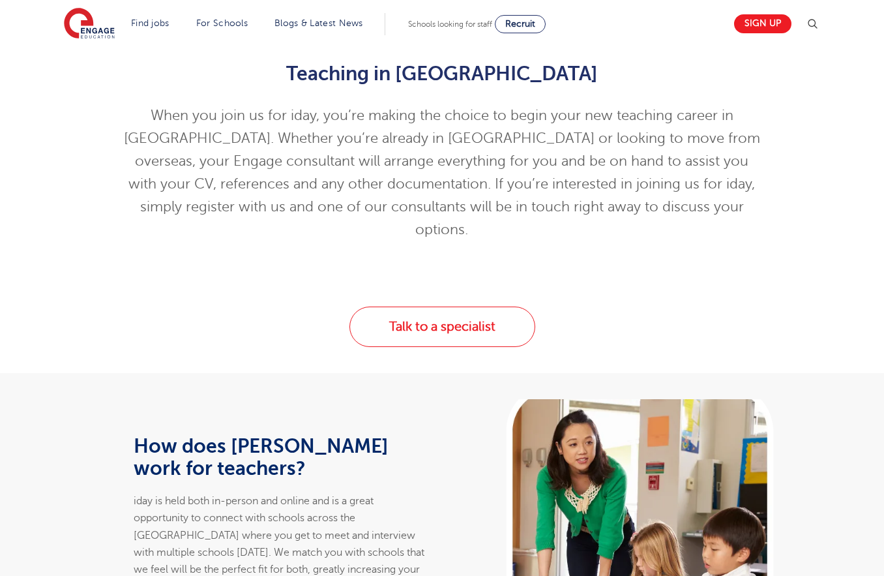
click at [420, 146] on p "When you join us for iday, you’re making the choice to begin your new teaching …" at bounding box center [443, 172] width 640 height 137
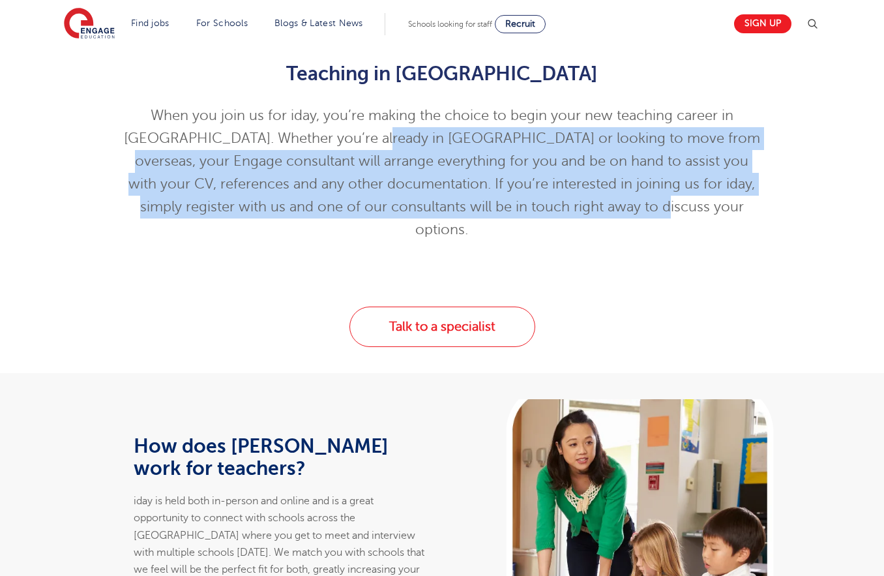
drag, startPoint x: 381, startPoint y: 143, endPoint x: 749, endPoint y: 213, distance: 374.3
click at [749, 213] on p "When you join us for iday, you’re making the choice to begin your new teaching …" at bounding box center [443, 172] width 640 height 137
drag, startPoint x: 762, startPoint y: 207, endPoint x: 400, endPoint y: 138, distance: 368.5
click at [400, 138] on div "Teaching in England When you join us for iday, you’re making the choice to begi…" at bounding box center [442, 148] width 659 height 211
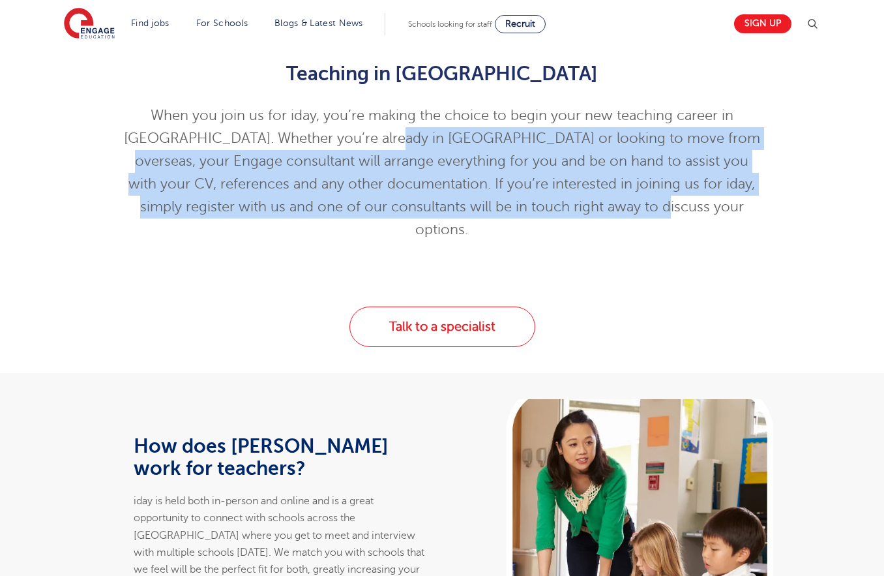
click at [400, 138] on p "When you join us for iday, you’re making the choice to begin your new teaching …" at bounding box center [443, 172] width 640 height 137
drag, startPoint x: 370, startPoint y: 138, endPoint x: 781, endPoint y: 207, distance: 416.6
click at [781, 207] on div "Teaching in England When you join us for iday, you’re making the choice to begi…" at bounding box center [442, 148] width 791 height 211
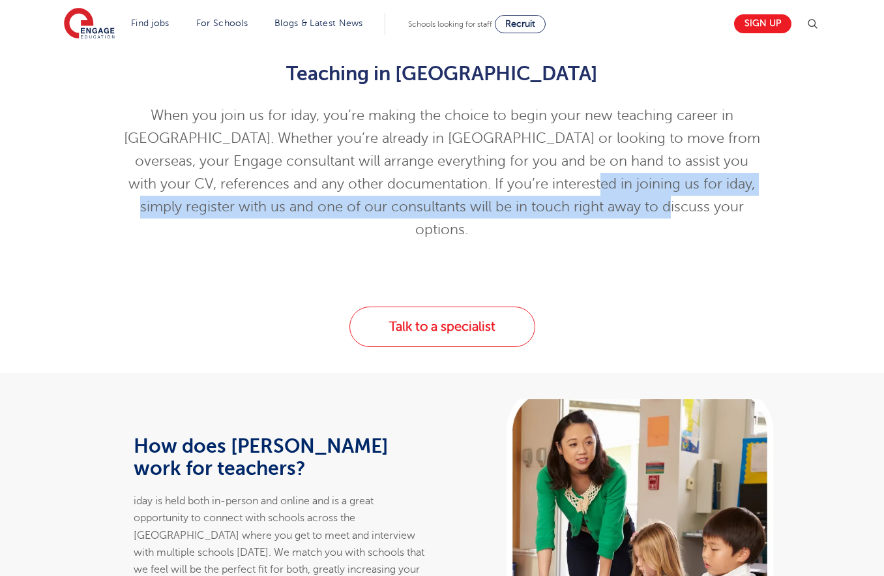
drag, startPoint x: 728, startPoint y: 203, endPoint x: 445, endPoint y: 153, distance: 287.6
click at [538, 168] on p "When you join us for iday, you’re making the choice to begin your new teaching …" at bounding box center [443, 172] width 640 height 137
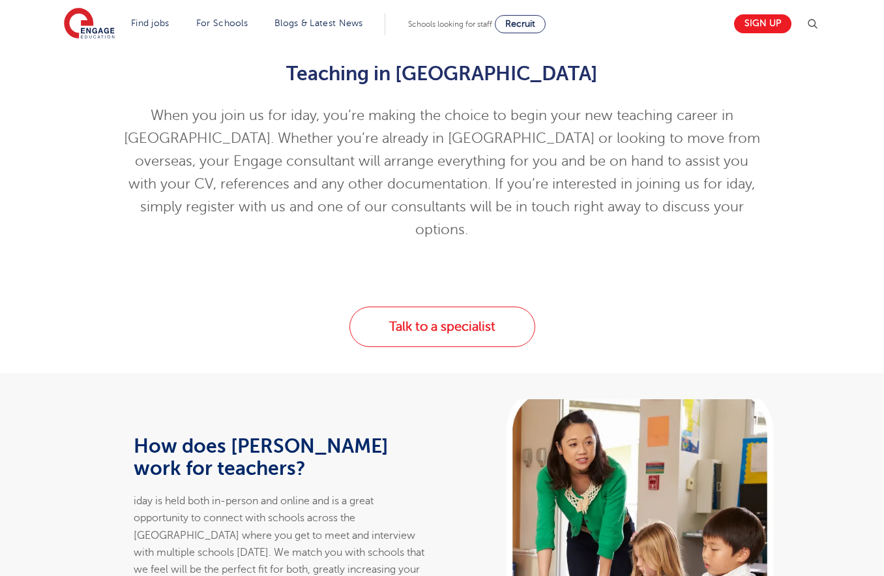
click at [393, 145] on p "When you join us for iday, you’re making the choice to begin your new teaching …" at bounding box center [443, 172] width 640 height 137
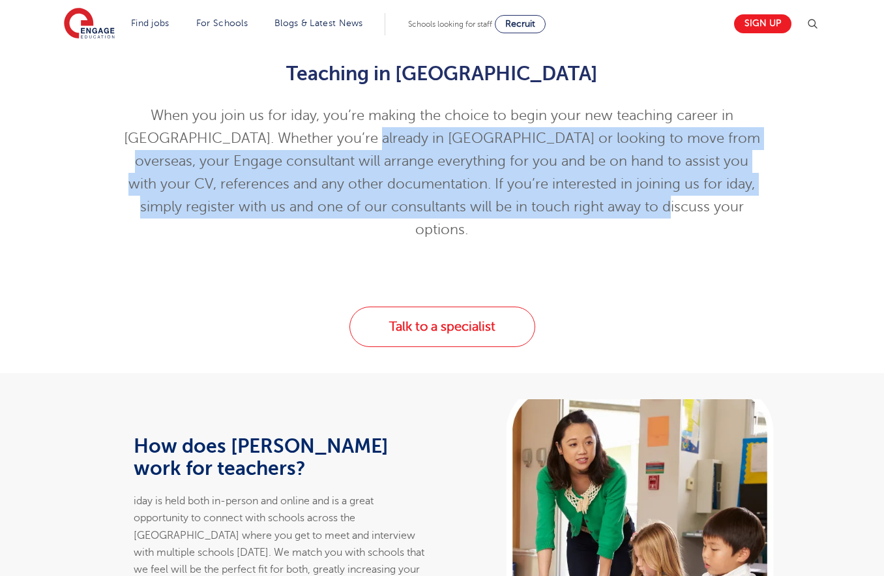
drag, startPoint x: 366, startPoint y: 140, endPoint x: 728, endPoint y: 212, distance: 369.0
click at [725, 211] on p "When you join us for iday, you’re making the choice to begin your new teaching …" at bounding box center [443, 172] width 640 height 137
click at [729, 212] on p "When you join us for iday, you’re making the choice to begin your new teaching …" at bounding box center [443, 172] width 640 height 137
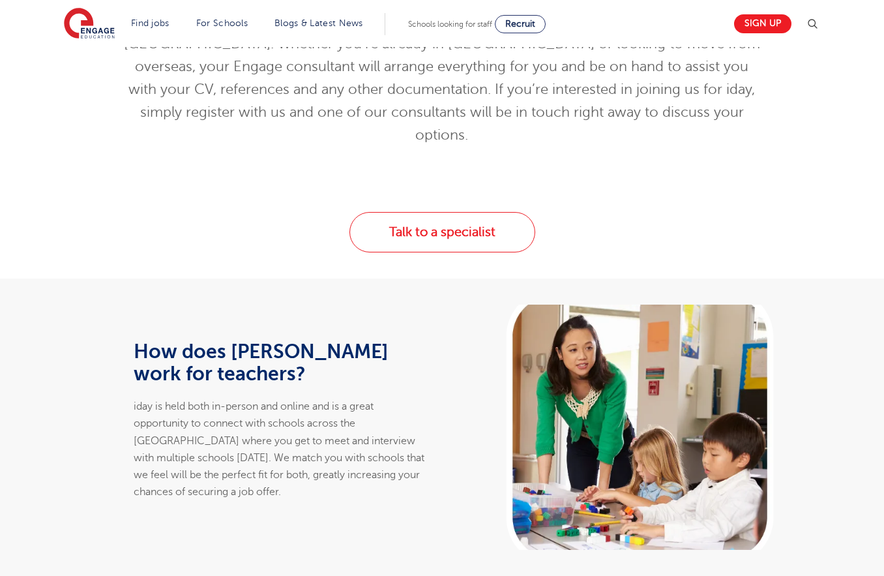
scroll to position [537, 0]
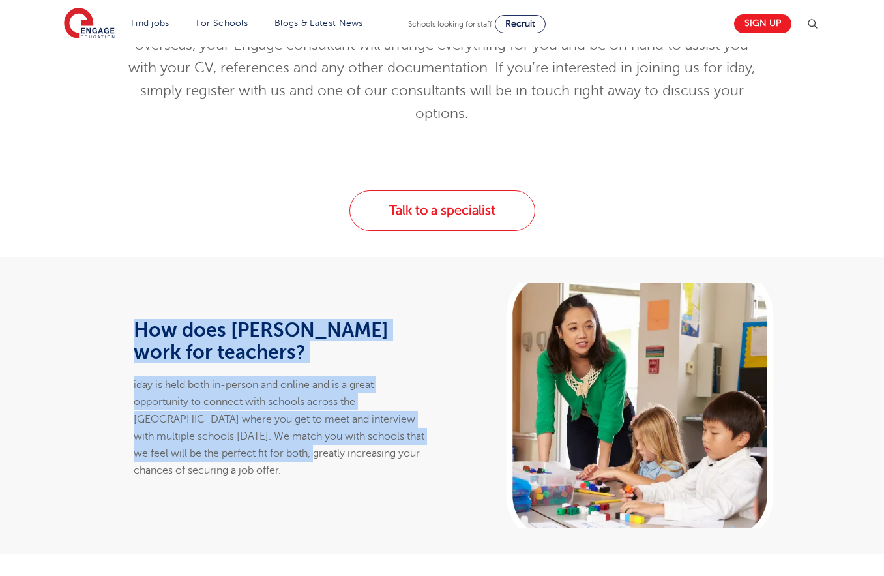
drag, startPoint x: 90, startPoint y: 302, endPoint x: 273, endPoint y: 437, distance: 227.6
click at [273, 437] on div "How does iday work for teachers? iday is held both in-person and online and is …" at bounding box center [245, 405] width 396 height 245
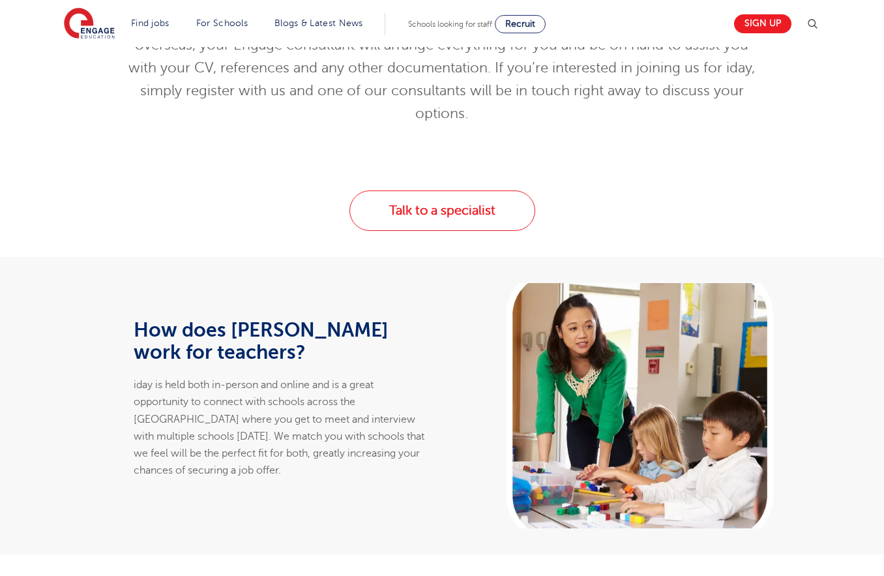
click at [274, 437] on p "iday is held both in-person and online and is a great opportunity to connect wi…" at bounding box center [280, 427] width 292 height 103
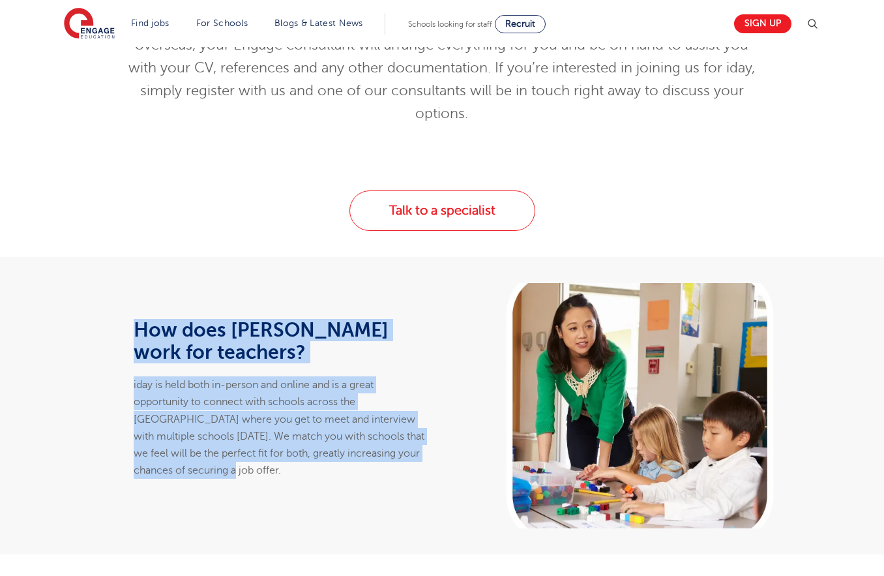
drag, startPoint x: 288, startPoint y: 452, endPoint x: 100, endPoint y: 298, distance: 242.8
click at [100, 298] on div "How does iday work for teachers? iday is held both in-person and online and is …" at bounding box center [245, 405] width 396 height 245
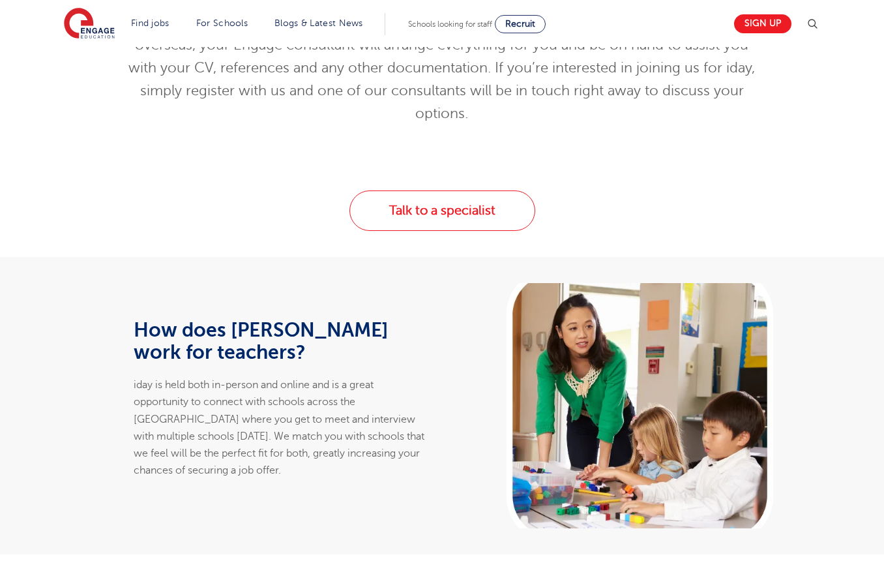
click at [100, 298] on div "How does iday work for teachers? iday is held both in-person and online and is …" at bounding box center [245, 405] width 396 height 245
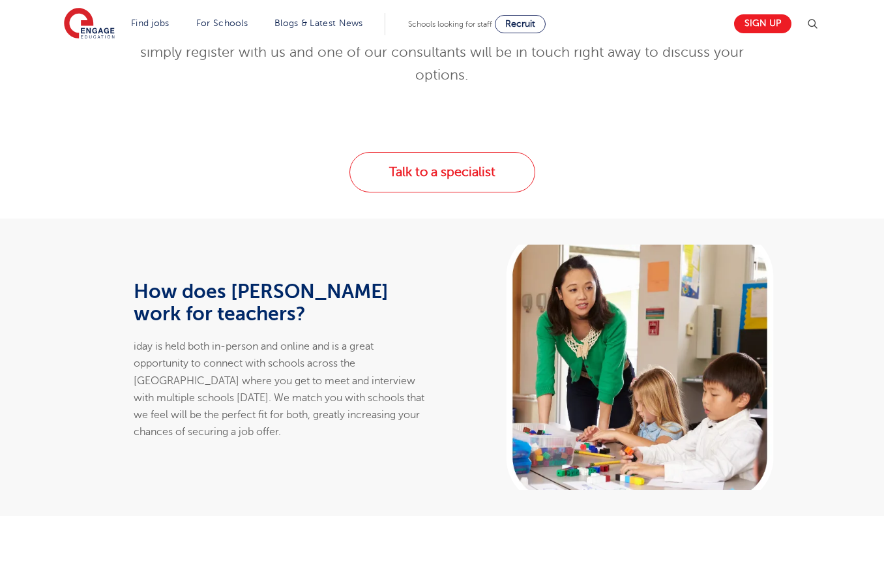
scroll to position [578, 0]
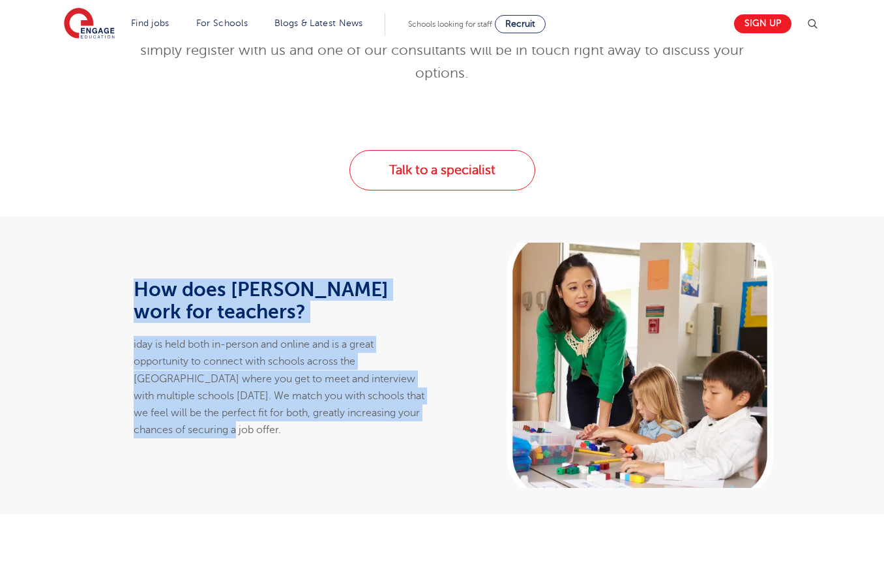
drag, startPoint x: 100, startPoint y: 250, endPoint x: 340, endPoint y: 402, distance: 283.7
click at [340, 402] on div "How does iday work for teachers? iday is held both in-person and online and is …" at bounding box center [245, 365] width 396 height 245
click at [341, 404] on p "iday is held both in-person and online and is a great opportunity to connect wi…" at bounding box center [280, 387] width 292 height 103
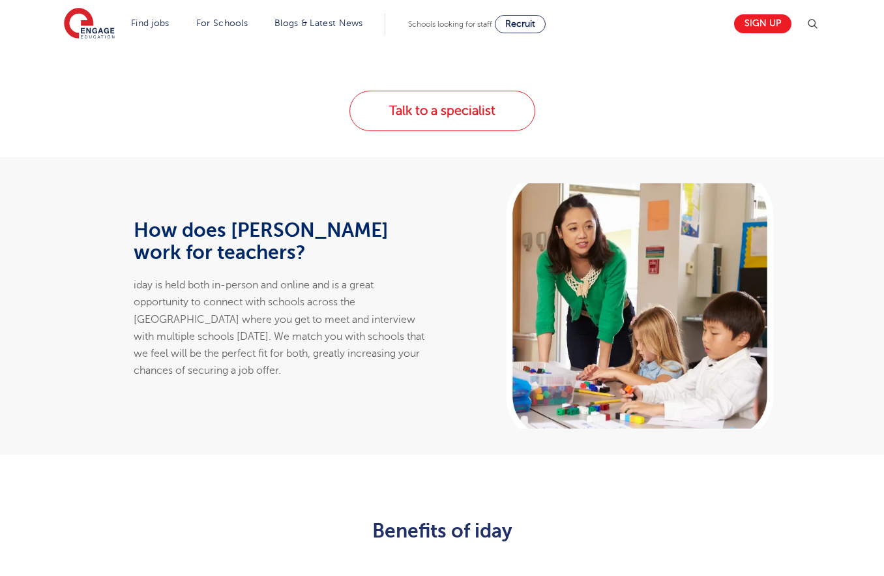
scroll to position [755, 0]
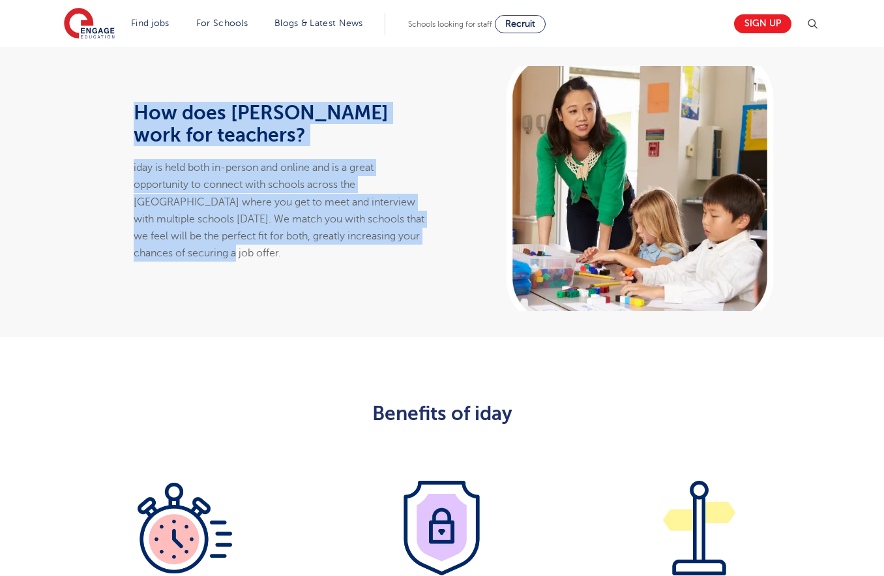
drag, startPoint x: 85, startPoint y: 98, endPoint x: 348, endPoint y: 243, distance: 300.1
click at [348, 241] on div "How does iday work for teachers? iday is held both in-person and online and is …" at bounding box center [245, 188] width 396 height 245
click at [348, 243] on div "How does iday work for teachers? iday is held both in-person and online and is …" at bounding box center [279, 188] width 307 height 245
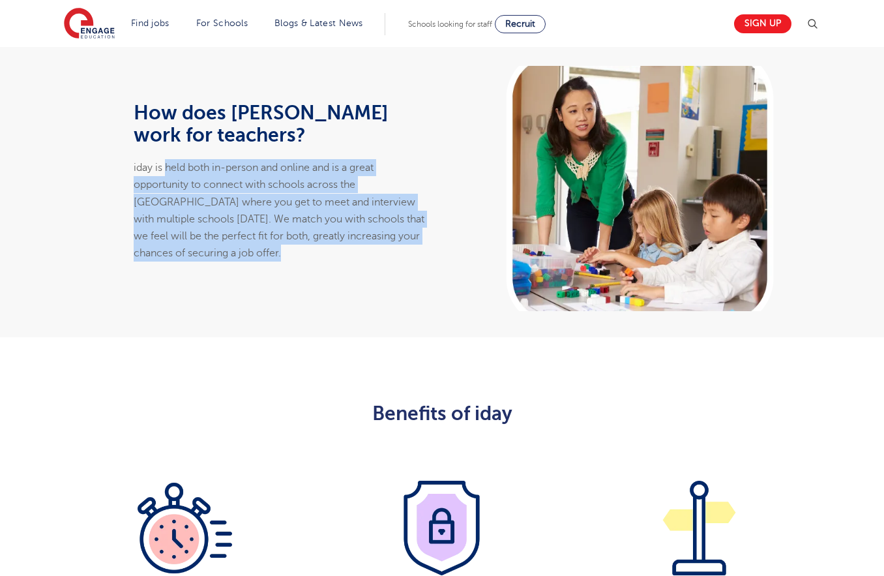
drag, startPoint x: 348, startPoint y: 243, endPoint x: 177, endPoint y: 143, distance: 197.9
click at [177, 143] on div "How does iday work for teachers? iday is held both in-person and online and is …" at bounding box center [279, 188] width 307 height 245
click at [177, 159] on p "iday is held both in-person and online and is a great opportunity to connect wi…" at bounding box center [280, 210] width 292 height 103
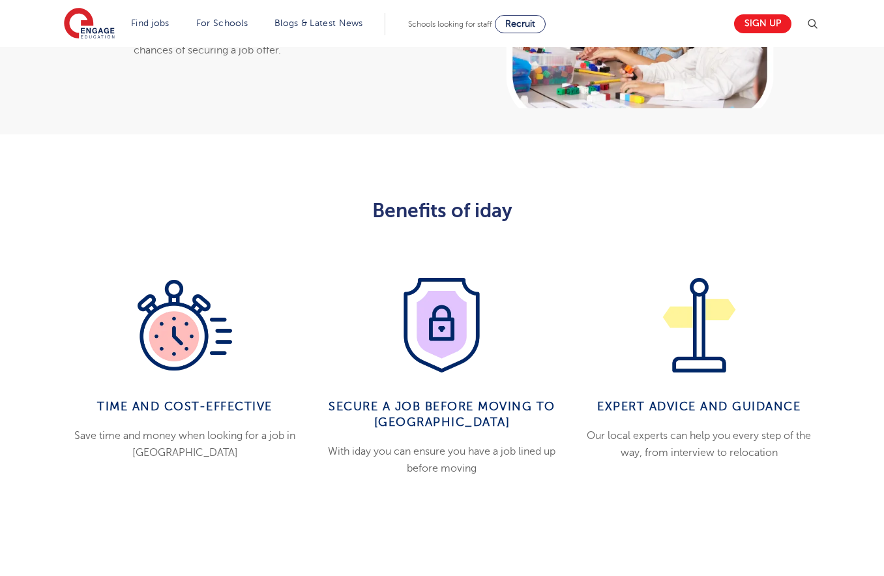
scroll to position [961, 0]
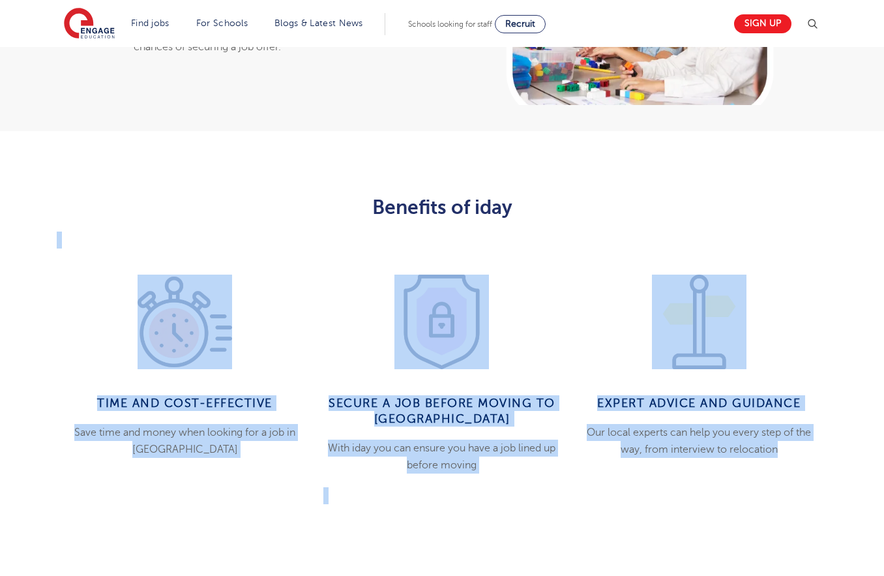
drag, startPoint x: 191, startPoint y: 202, endPoint x: 645, endPoint y: 455, distance: 520.0
click at [645, 455] on div "Benefits of iday Time and cost-effective Save time and money when looking for a…" at bounding box center [442, 359] width 791 height 327
click at [646, 455] on div "Expert advice and guidance Our local experts can help you every step of the way…" at bounding box center [699, 390] width 257 height 230
drag, startPoint x: 755, startPoint y: 472, endPoint x: 258, endPoint y: 198, distance: 567.4
click at [258, 198] on div "Benefits of iday Time and cost-effective Save time and money when looking for a…" at bounding box center [442, 359] width 791 height 327
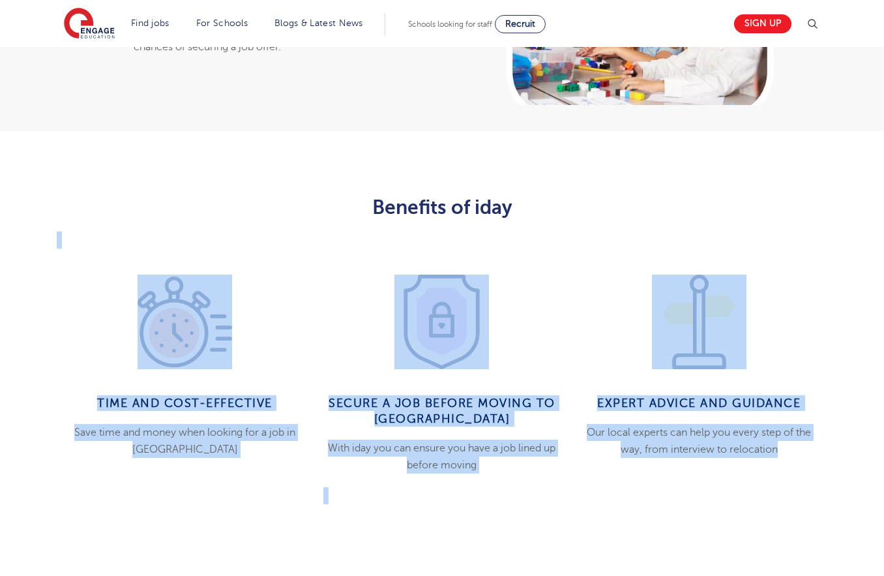
click at [258, 198] on div "Benefits of iday" at bounding box center [443, 222] width 772 height 52
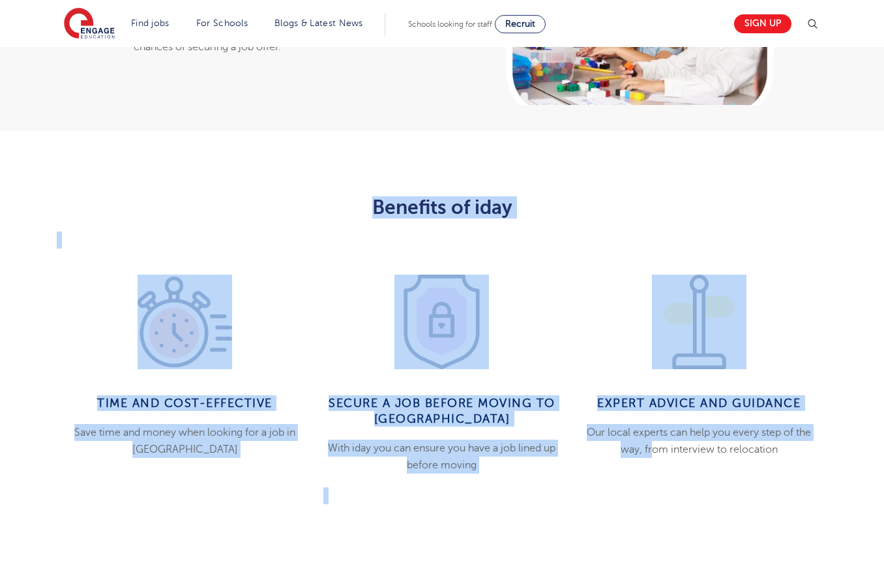
drag, startPoint x: 250, startPoint y: 190, endPoint x: 820, endPoint y: 483, distance: 639.9
click at [682, 442] on div "Benefits of iday Time and cost-effective Save time and money when looking for a…" at bounding box center [442, 359] width 791 height 327
click at [820, 483] on div "Benefits of iday Time and cost-effective Save time and money when looking for a…" at bounding box center [442, 359] width 791 height 327
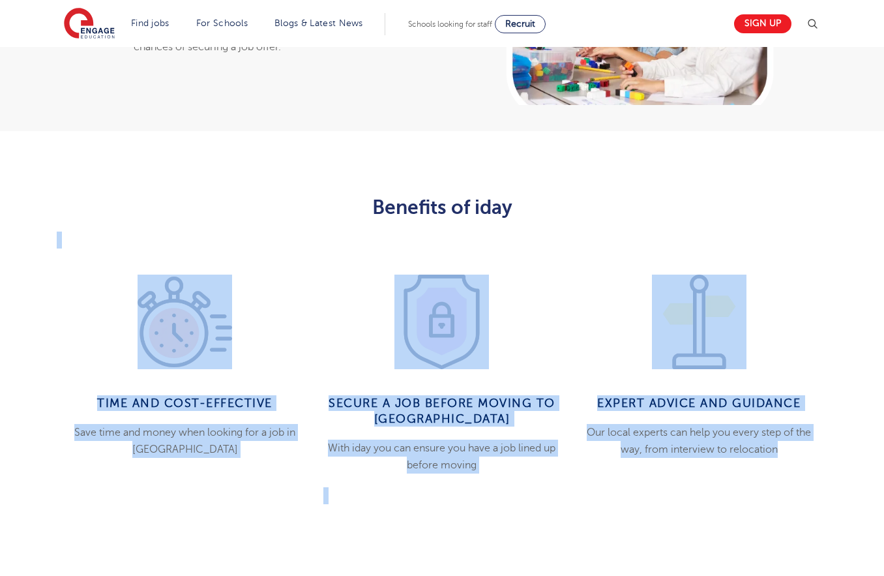
drag, startPoint x: 757, startPoint y: 442, endPoint x: 275, endPoint y: 205, distance: 536.9
click at [275, 205] on div "Benefits of iday Time and cost-effective Save time and money when looking for a…" at bounding box center [442, 359] width 791 height 327
click at [275, 205] on div "Benefits of iday" at bounding box center [443, 222] width 772 height 52
drag, startPoint x: 250, startPoint y: 173, endPoint x: 655, endPoint y: 453, distance: 491.9
click at [655, 453] on div "Benefits of iday Time and cost-effective Save time and money when looking for a…" at bounding box center [442, 359] width 791 height 327
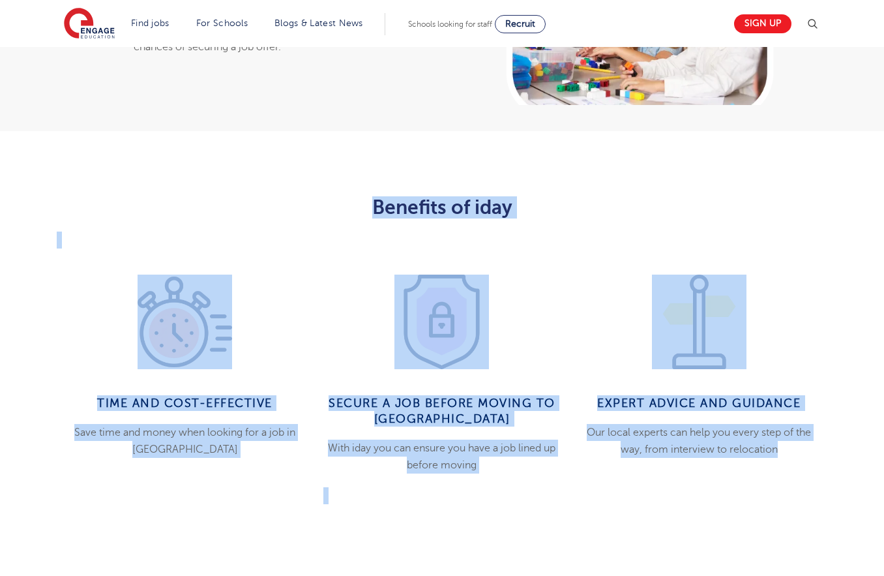
click at [655, 453] on div "Expert advice and guidance Our local experts can help you every step of the way…" at bounding box center [699, 390] width 257 height 230
drag, startPoint x: 680, startPoint y: 453, endPoint x: 289, endPoint y: 193, distance: 469.6
click at [290, 196] on div "Benefits of iday Time and cost-effective Save time and money when looking for a…" at bounding box center [442, 359] width 791 height 327
click at [288, 196] on h2 "Benefits of iday" at bounding box center [443, 207] width 772 height 22
drag, startPoint x: 279, startPoint y: 169, endPoint x: 717, endPoint y: 470, distance: 531.8
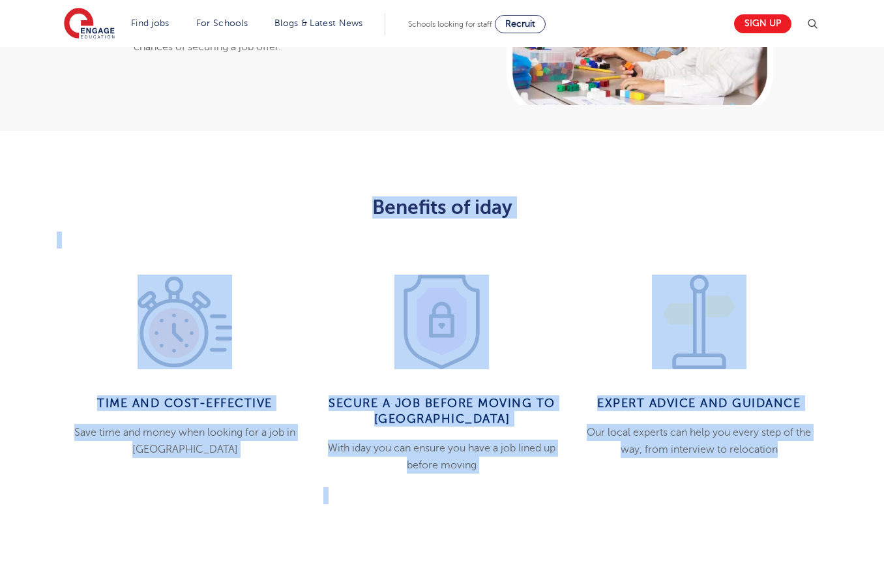
click at [717, 470] on div "Benefits of iday Time and cost-effective Save time and money when looking for a…" at bounding box center [442, 353] width 884 height 445
click at [723, 470] on div "Expert advice and guidance Our local experts can help you every step of the way…" at bounding box center [699, 390] width 257 height 230
drag, startPoint x: 749, startPoint y: 423, endPoint x: 408, endPoint y: 158, distance: 431.8
click at [408, 158] on div "Benefits of iday Time and cost-effective Save time and money when looking for a…" at bounding box center [442, 353] width 884 height 445
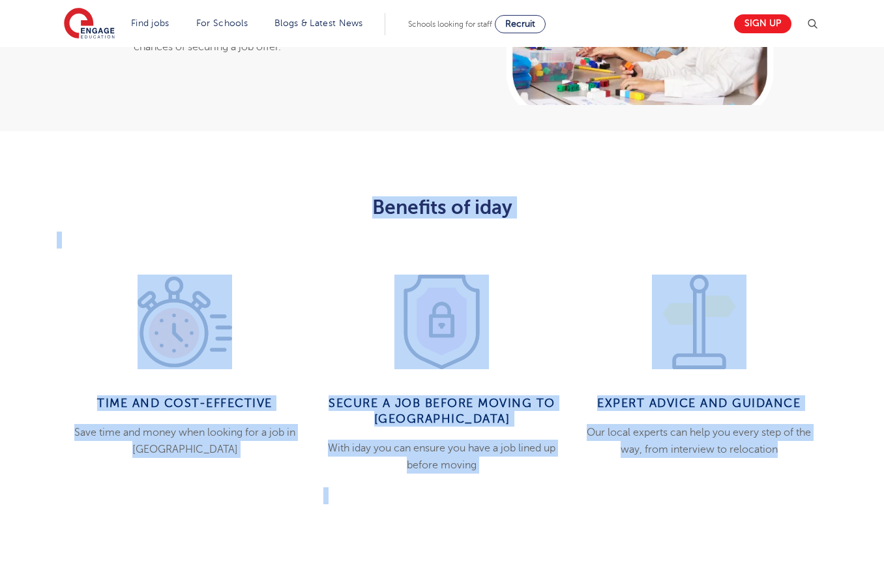
drag, startPoint x: 278, startPoint y: 167, endPoint x: 799, endPoint y: 446, distance: 590.5
click at [798, 445] on div "Benefits of iday Time and cost-effective Save time and money when looking for a…" at bounding box center [442, 353] width 884 height 445
click at [799, 447] on div "Expert advice and guidance Our local experts can help you every step of the way…" at bounding box center [699, 390] width 257 height 230
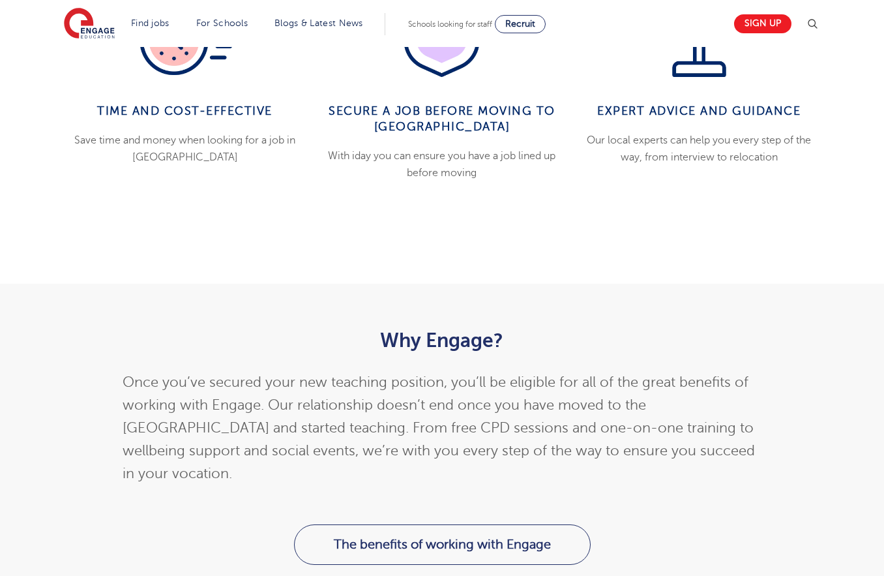
scroll to position [1360, 0]
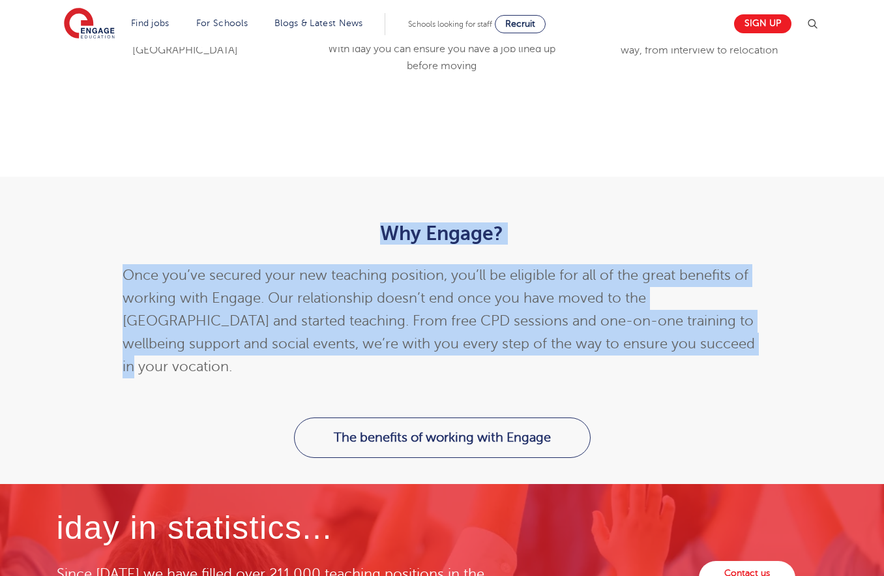
drag, startPoint x: 278, startPoint y: 215, endPoint x: 760, endPoint y: 316, distance: 492.4
click at [760, 316] on div "Why Engage? Once you’ve secured your new teaching position, you’ll be eligible …" at bounding box center [443, 300] width 640 height 156
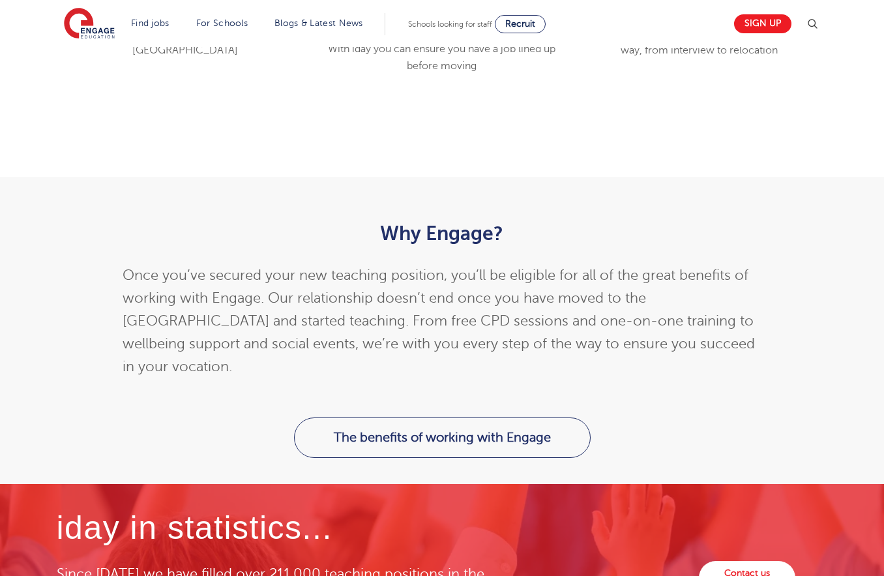
click at [760, 316] on p "Once you’ve secured your new teaching position, you’ll be eligible for all of t…" at bounding box center [443, 321] width 640 height 114
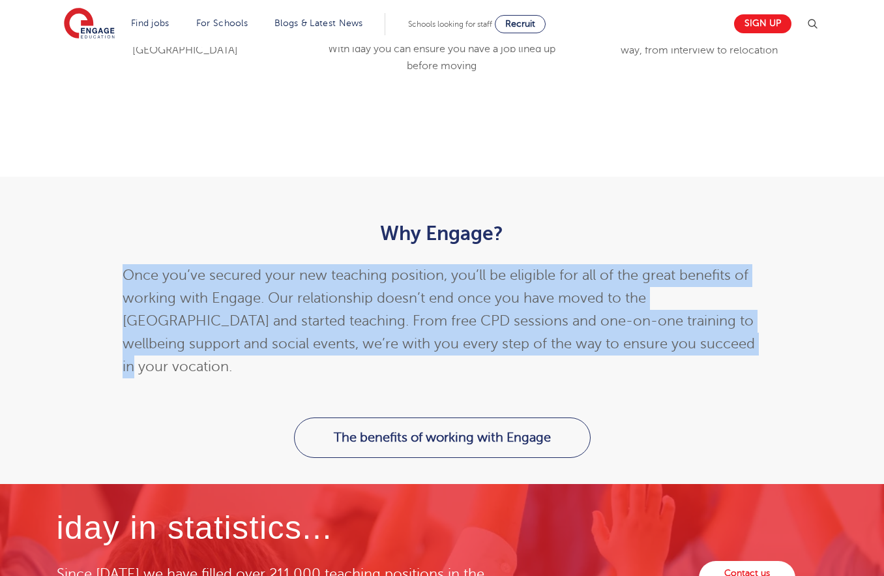
drag, startPoint x: 277, startPoint y: 226, endPoint x: 796, endPoint y: 331, distance: 529.8
click at [796, 331] on div "Why Engage? Once you’ve secured your new teaching position, you’ll be eligible …" at bounding box center [442, 297] width 791 height 188
drag, startPoint x: 547, startPoint y: 283, endPoint x: 300, endPoint y: 216, distance: 256.1
click at [300, 216] on div "Why Engage? Once you’ve secured your new teaching position, you’ll be eligible …" at bounding box center [442, 297] width 791 height 188
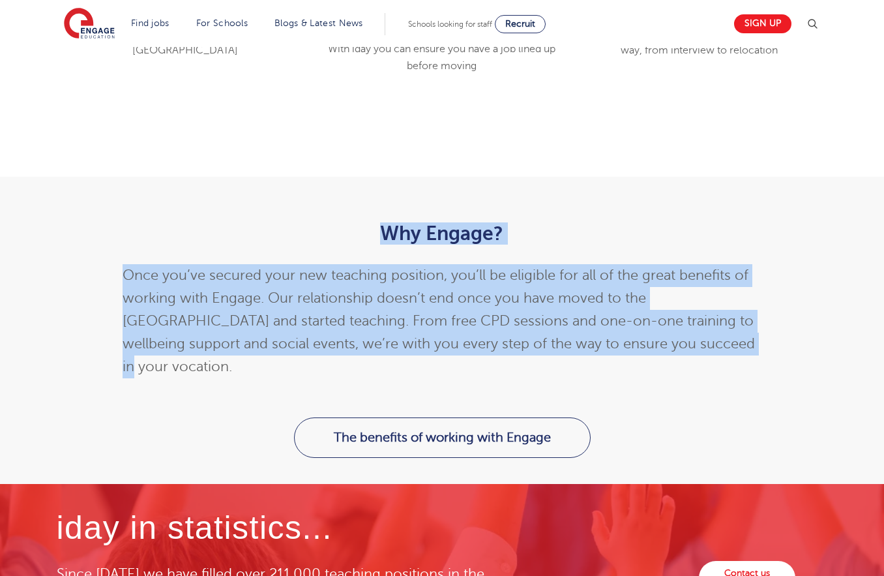
click at [300, 222] on h2 "Why Engage?" at bounding box center [443, 233] width 640 height 22
drag, startPoint x: 286, startPoint y: 208, endPoint x: 780, endPoint y: 314, distance: 505.0
click at [780, 314] on div "Why Engage? Once you’ve secured your new teaching position, you’ll be eligible …" at bounding box center [442, 297] width 791 height 188
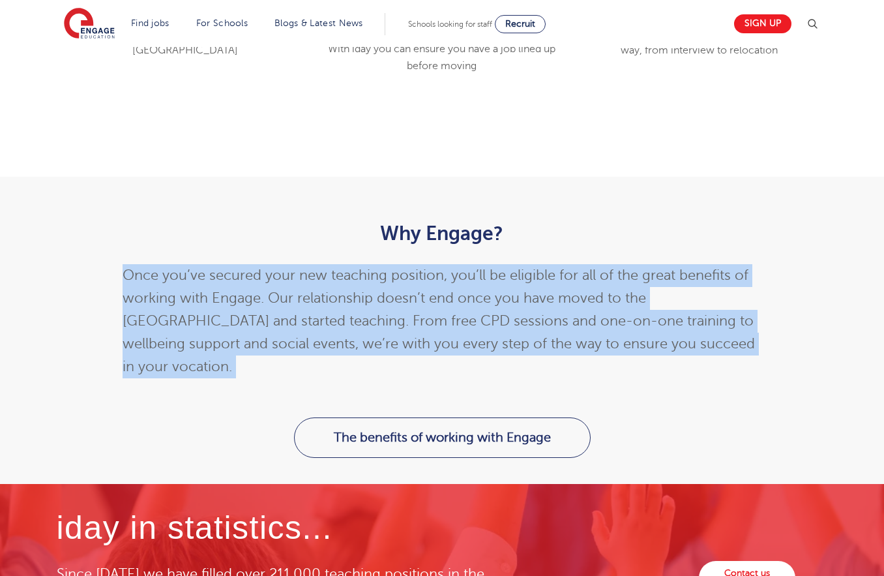
drag, startPoint x: 780, startPoint y: 314, endPoint x: 421, endPoint y: 233, distance: 368.3
click at [423, 234] on div "Why Engage? Once you’ve secured your new teaching position, you’ll be eligible …" at bounding box center [442, 297] width 791 height 188
click at [417, 233] on div "Why Engage? Once you’ve secured your new teaching position, you’ll be eligible …" at bounding box center [443, 300] width 640 height 156
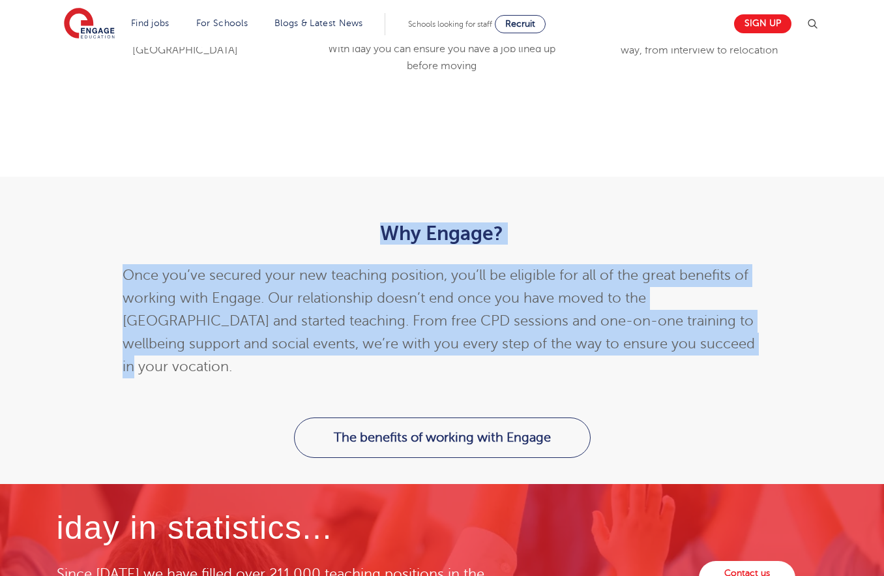
drag, startPoint x: 333, startPoint y: 193, endPoint x: 705, endPoint y: 320, distance: 393.5
click at [698, 320] on div "Why Engage? Once you’ve secured your new teaching position, you’ll be eligible …" at bounding box center [442, 297] width 659 height 188
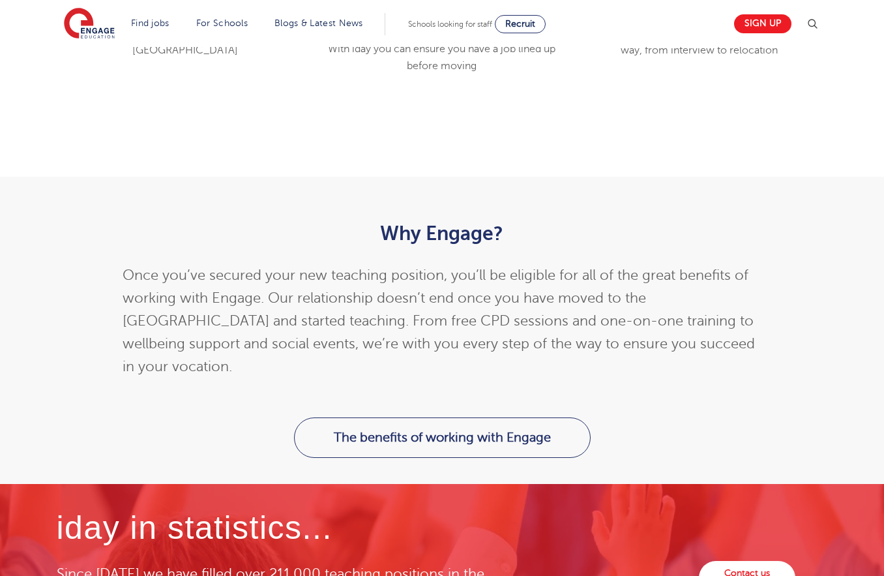
click at [705, 320] on p "Once you’ve secured your new teaching position, you’ll be eligible for all of t…" at bounding box center [443, 321] width 640 height 114
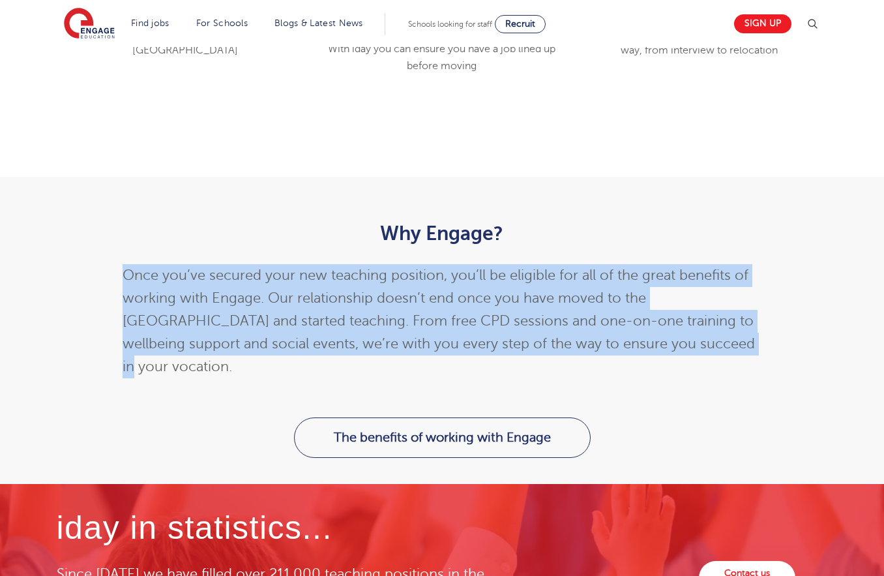
drag, startPoint x: 740, startPoint y: 320, endPoint x: 392, endPoint y: 232, distance: 358.7
click at [406, 235] on div "Why Engage? Once you’ve secured your new teaching position, you’ll be eligible …" at bounding box center [443, 300] width 640 height 156
click at [392, 232] on div "Why Engage? Once you’ve secured your new teaching position, you’ll be eligible …" at bounding box center [443, 300] width 640 height 156
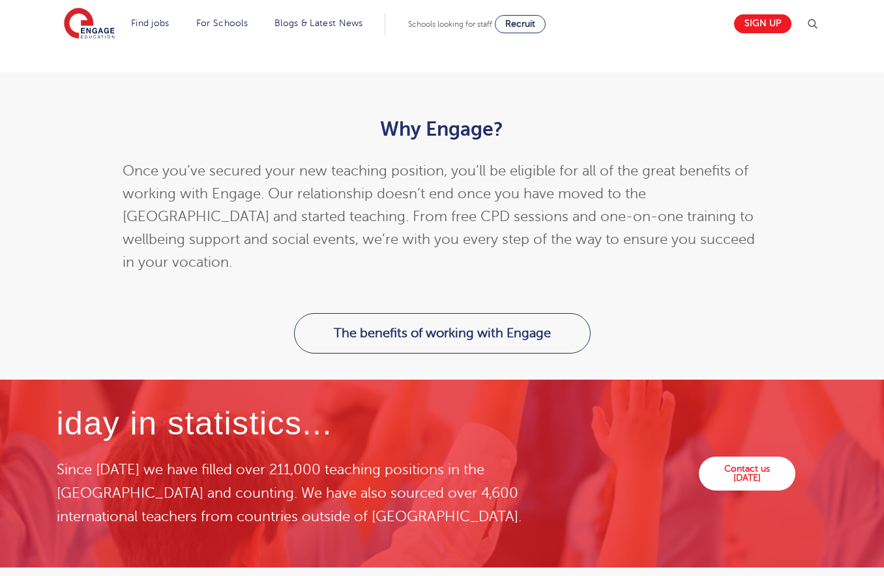
scroll to position [1501, 0]
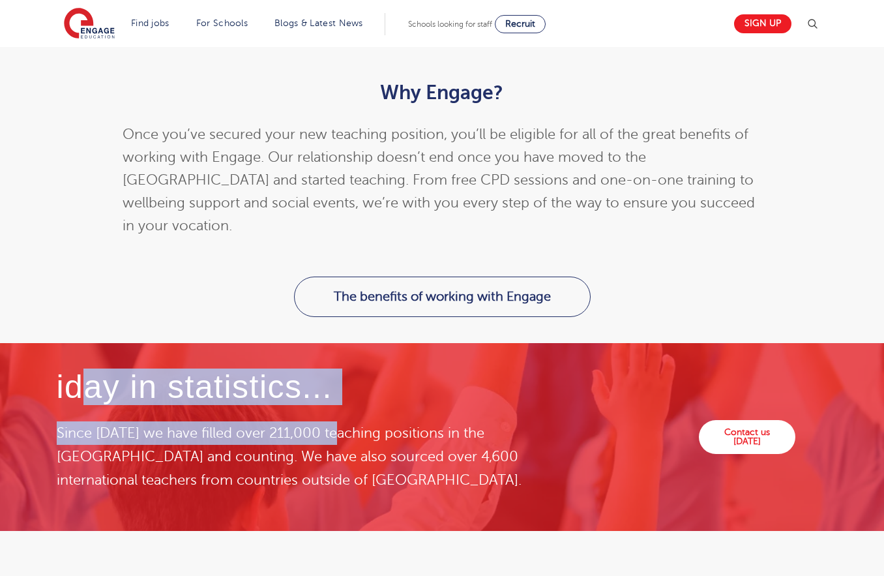
drag, startPoint x: 94, startPoint y: 344, endPoint x: 340, endPoint y: 397, distance: 251.5
click at [340, 397] on div "iday in statistics... Since 2008 we have filled over 211,000 teaching positions…" at bounding box center [315, 430] width 517 height 123
click at [340, 421] on p "Since 2008 we have filled over 211,000 teaching positions in the UK and countin…" at bounding box center [315, 456] width 517 height 70
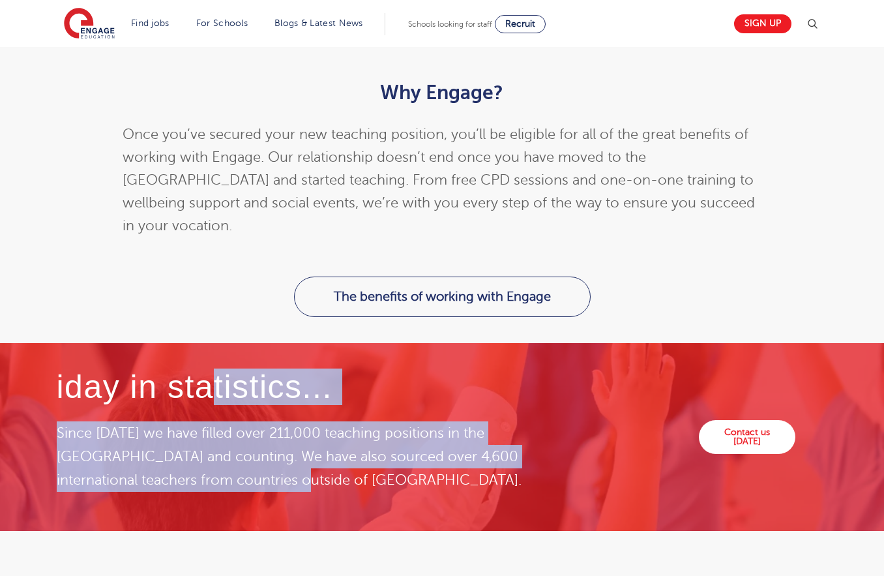
drag, startPoint x: 380, startPoint y: 440, endPoint x: 202, endPoint y: 324, distance: 212.0
click at [203, 369] on div "iday in statistics... Since 2008 we have filled over 211,000 teaching positions…" at bounding box center [315, 430] width 517 height 123
click at [202, 369] on h4 "iday in statistics..." at bounding box center [315, 387] width 517 height 36
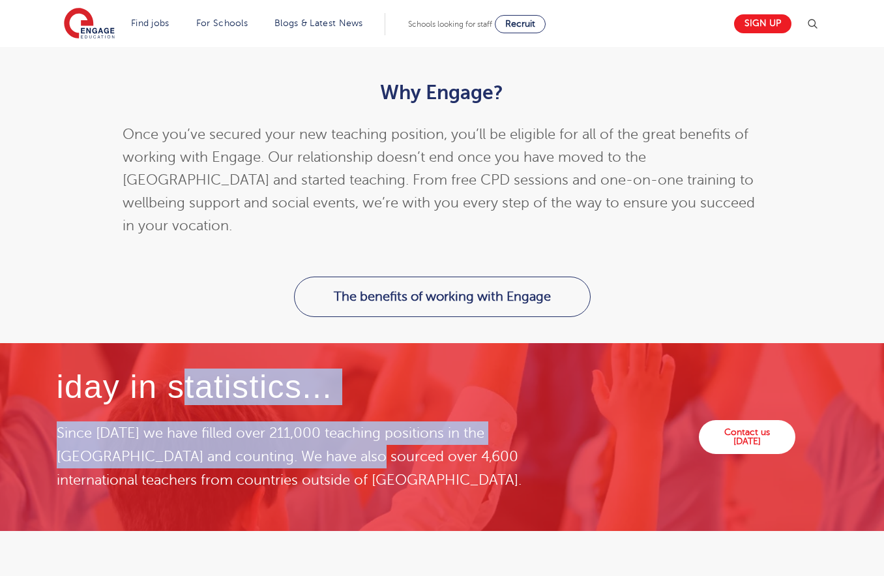
drag
click at [318, 423] on div "iday in statistics... Since 2008 we have filled over 211,000 teaching positions…" at bounding box center [315, 430] width 517 height 123
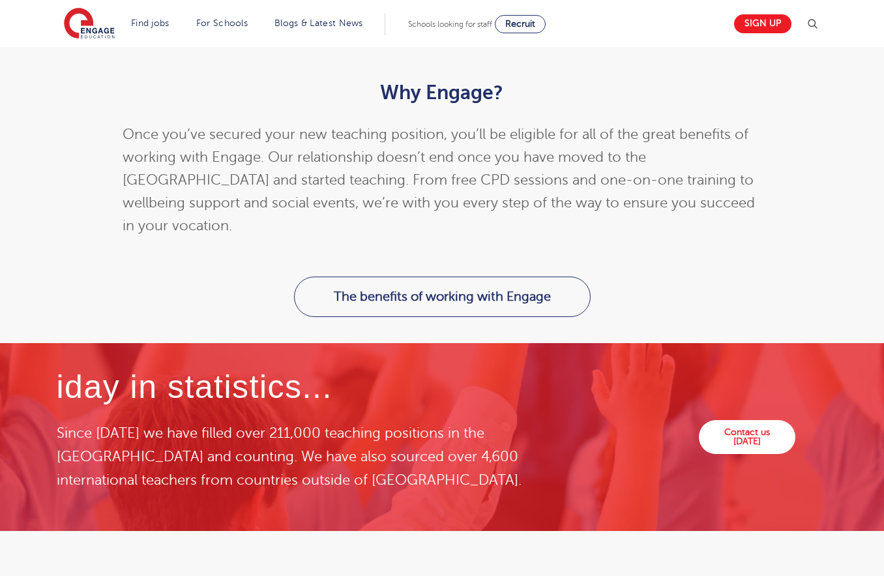
click at [320, 423] on p "Since 2008 we have filled over 211,000 teaching positions in the UK and countin…" at bounding box center [315, 456] width 517 height 70
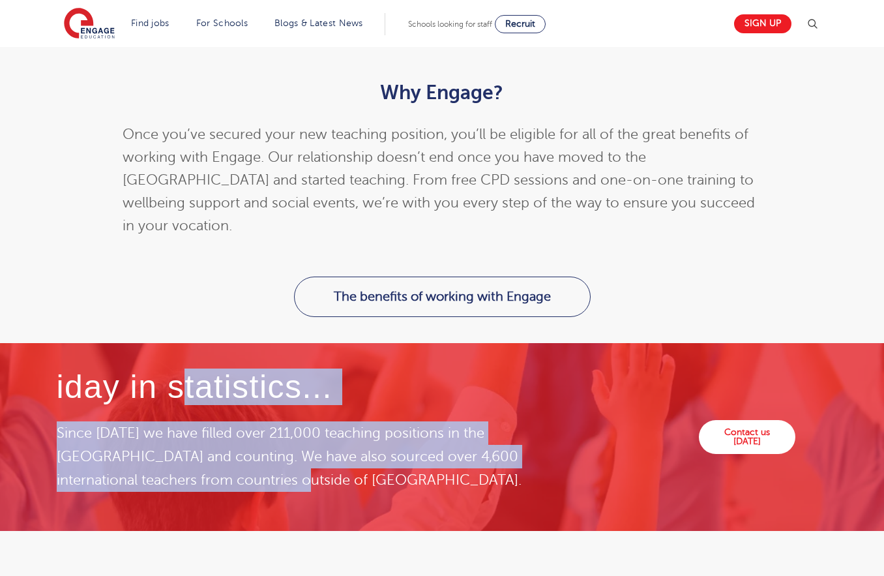
click at [176, 369] on div "iday in statistics... Since 2008 we have filled over 211,000 teaching positions…" at bounding box center [315, 430] width 517 height 123
click at [176, 369] on h4 "iday in statistics..." at bounding box center [315, 387] width 517 height 36
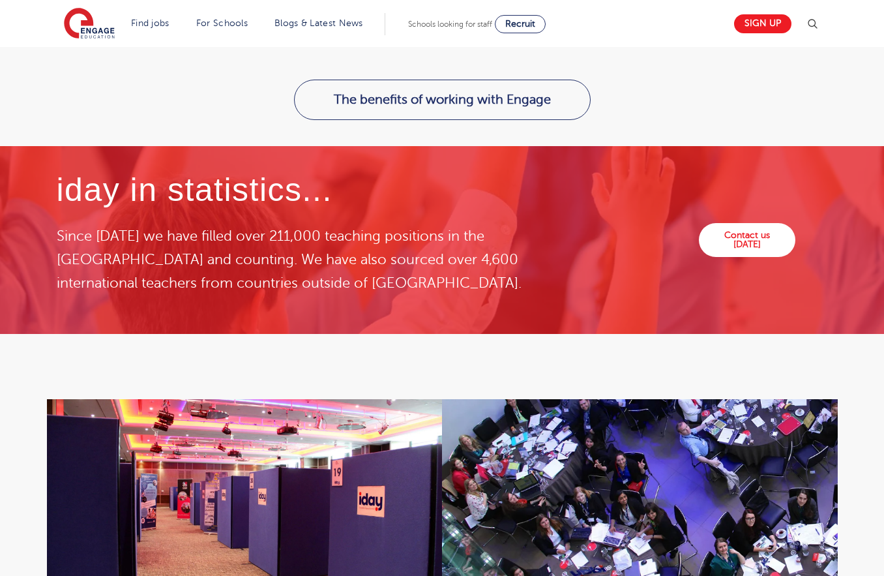
scroll to position [1703, 0]
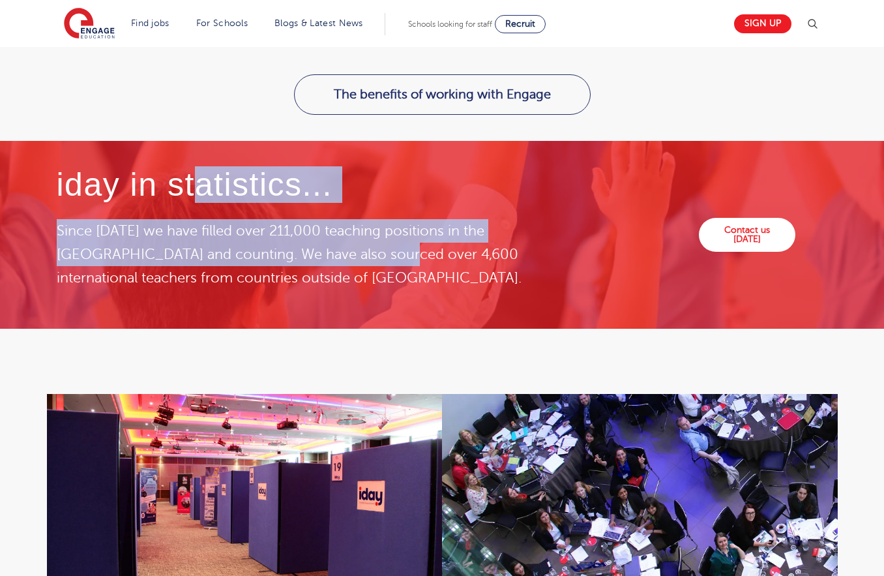
click at [352, 216] on div "iday in statistics... Since 2008 we have filled over 211,000 teaching positions…" at bounding box center [315, 228] width 517 height 123
click at [352, 219] on p "Since 2008 we have filled over 211,000 teaching positions in the UK and countin…" at bounding box center [315, 254] width 517 height 70
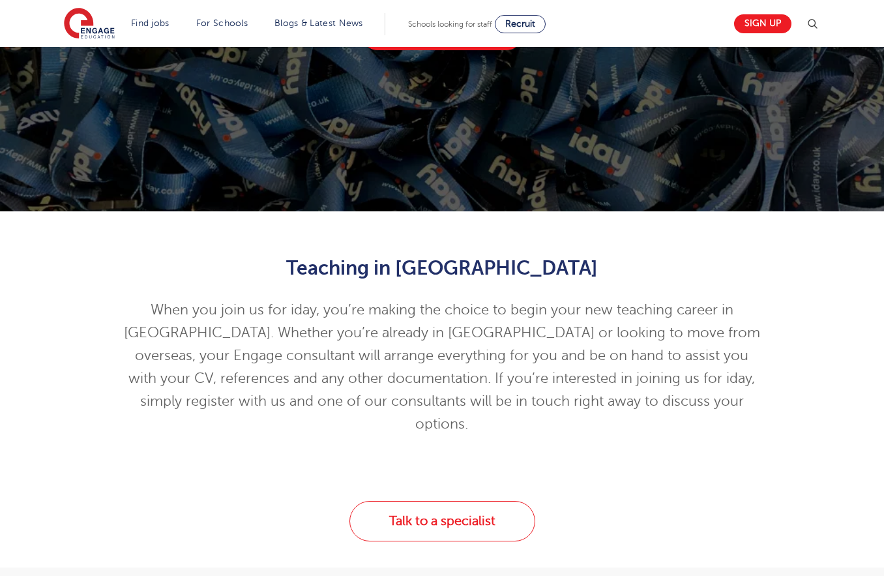
scroll to position [0, 0]
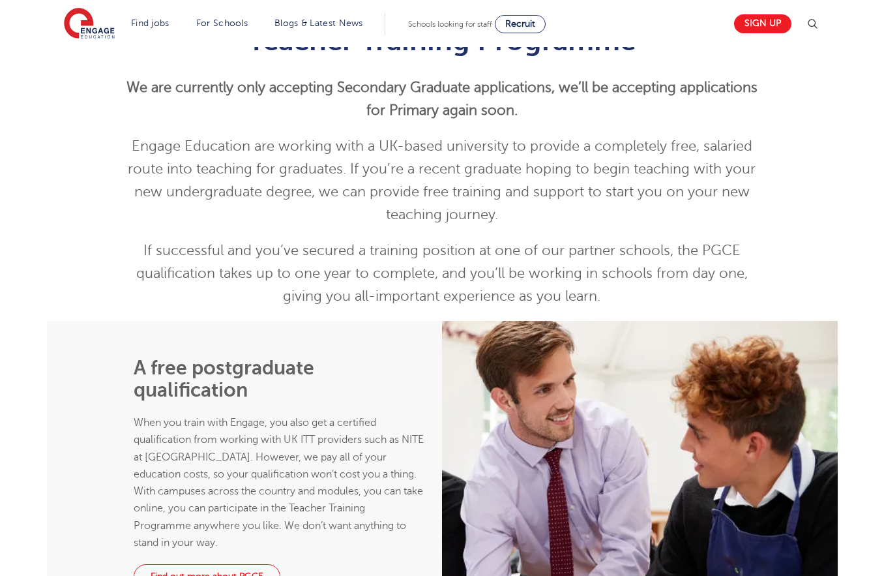
scroll to position [478, 0]
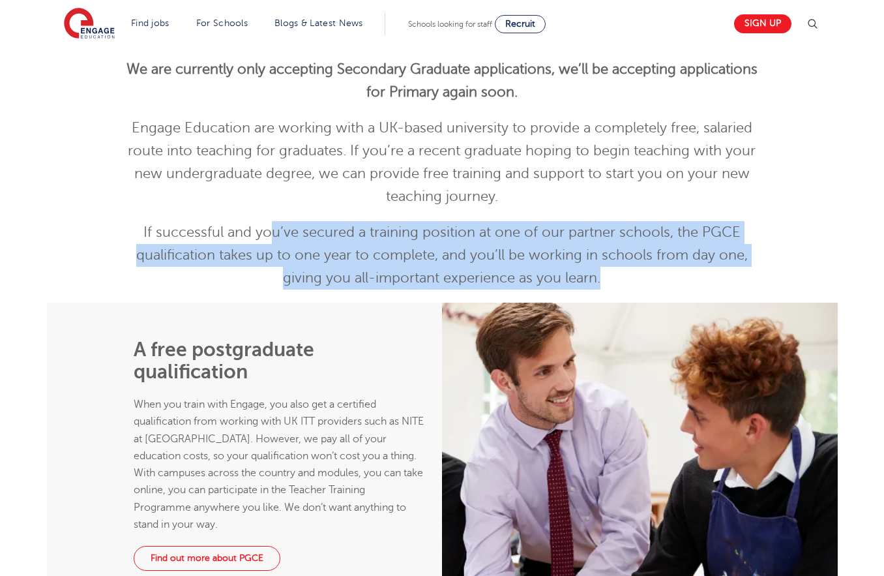
drag, startPoint x: 425, startPoint y: 247, endPoint x: 623, endPoint y: 275, distance: 199.5
click at [623, 275] on p "If successful and you’ve secured a training position at one of our partner scho…" at bounding box center [443, 255] width 640 height 68
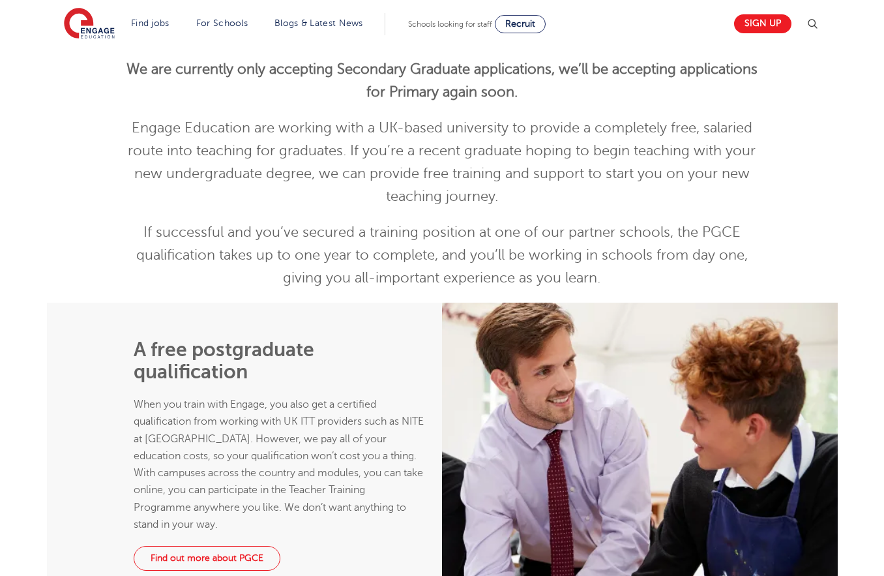
click at [623, 275] on p "If successful and you’ve secured a training position at one of our partner scho…" at bounding box center [443, 255] width 640 height 68
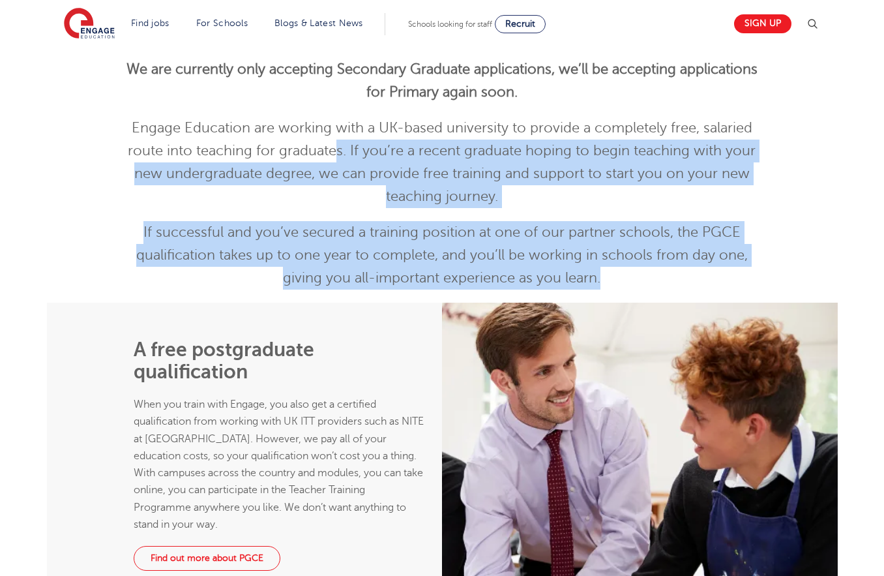
drag, startPoint x: 345, startPoint y: 160, endPoint x: 675, endPoint y: 283, distance: 352.3
click at [675, 283] on div "Teacher Training Programme We are currently only accepting Secondary Graduate a…" at bounding box center [443, 148] width 640 height 284
click at [675, 283] on p "If successful and you’ve secured a training position at one of our partner scho…" at bounding box center [443, 255] width 640 height 68
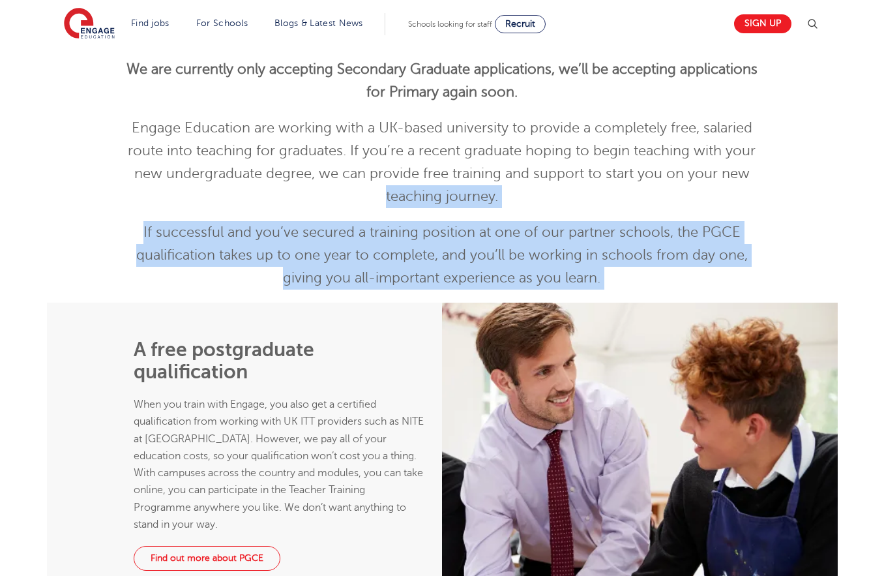
drag, startPoint x: 675, startPoint y: 283, endPoint x: 301, endPoint y: 183, distance: 386.8
click at [308, 185] on div "Teacher Training Programme We are currently only accepting Secondary Graduate a…" at bounding box center [443, 148] width 640 height 284
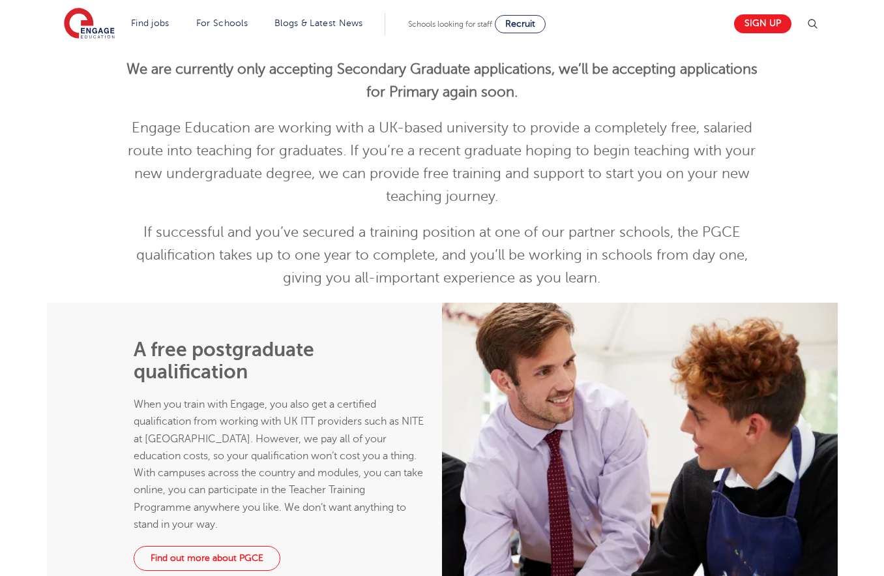
click at [297, 183] on p "Engage Education are working with a UK-based university to provide a completely…" at bounding box center [443, 162] width 640 height 91
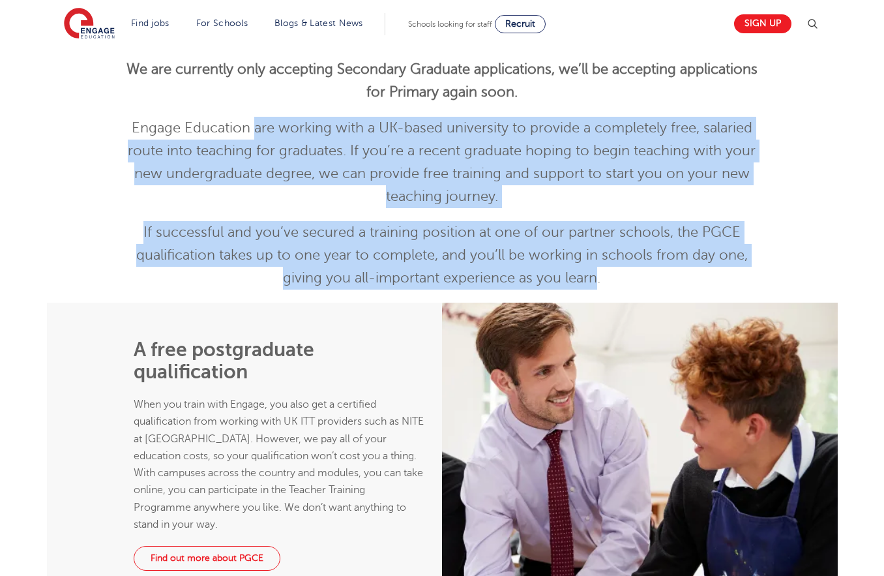
drag, startPoint x: 254, startPoint y: 132, endPoint x: 617, endPoint y: 287, distance: 394.4
click at [609, 284] on div "Teacher Training Programme We are currently only accepting Secondary Graduate a…" at bounding box center [443, 148] width 640 height 284
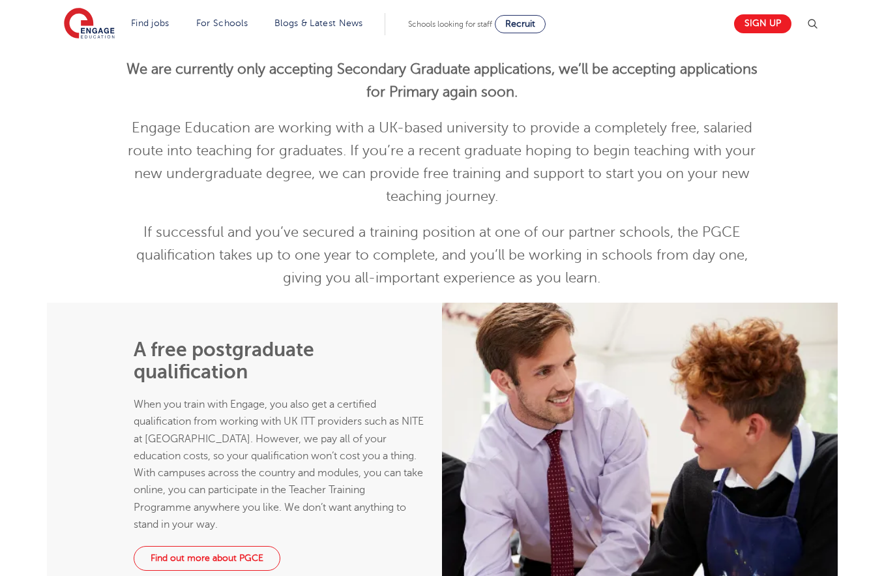
click at [620, 288] on p "If successful and you’ve secured a training position at one of our partner scho…" at bounding box center [443, 255] width 640 height 68
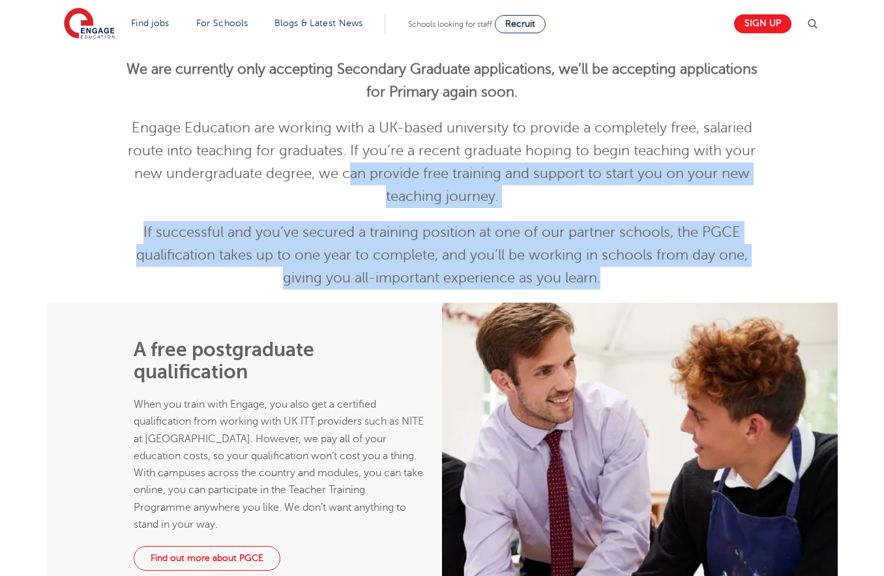
drag, startPoint x: 655, startPoint y: 280, endPoint x: 338, endPoint y: 175, distance: 334.3
click at [340, 176] on div "Teacher Training Programme We are currently only accepting Secondary Graduate a…" at bounding box center [443, 148] width 640 height 284
click at [338, 175] on p "Engage Education are working with a UK-based university to provide a completely…" at bounding box center [443, 162] width 640 height 91
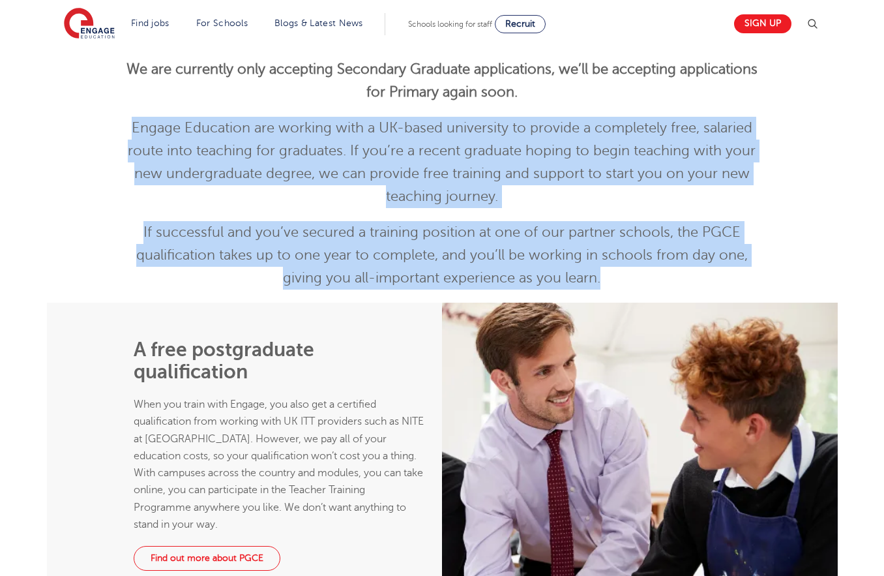
drag, startPoint x: 119, startPoint y: 126, endPoint x: 689, endPoint y: 297, distance: 594.6
click at [689, 297] on div "Teacher Training Programme We are currently only accepting Secondary Graduate a…" at bounding box center [442, 144] width 659 height 316
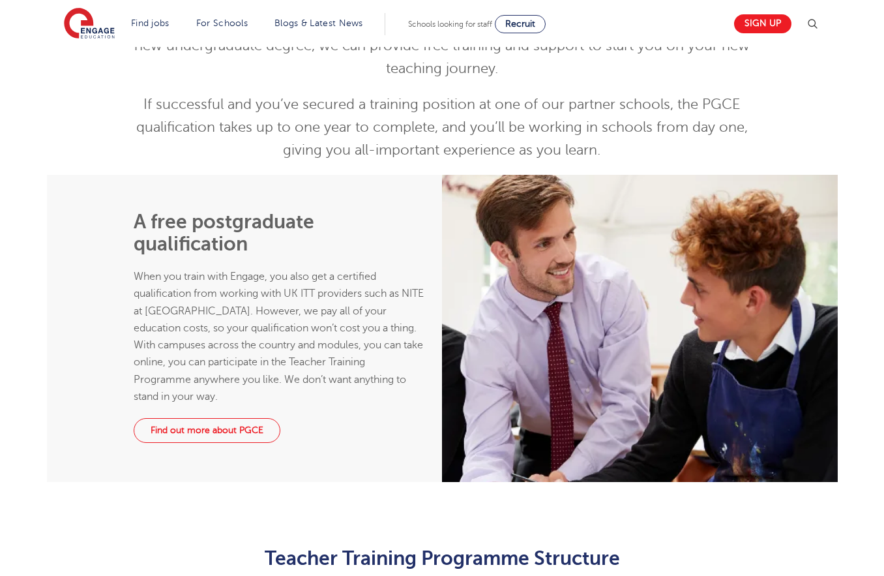
scroll to position [672, 0]
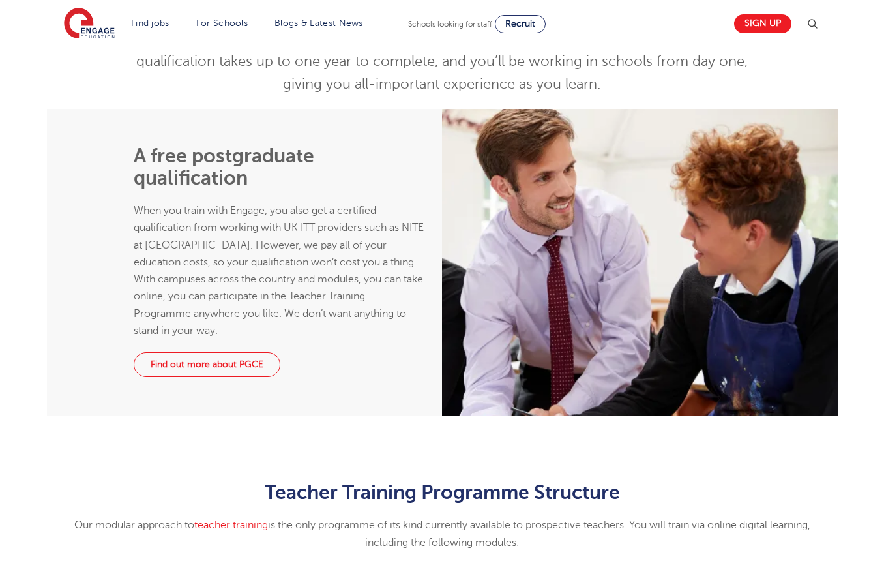
drag, startPoint x: 175, startPoint y: 243, endPoint x: 295, endPoint y: 326, distance: 146.2
click at [295, 326] on p "When you train with Engage, you also get a certified qualification from working…" at bounding box center [280, 270] width 292 height 137
drag, startPoint x: 314, startPoint y: 325, endPoint x: 185, endPoint y: 206, distance: 175.9
click at [185, 206] on p "When you train with Engage, you also get a certified qualification from working…" at bounding box center [280, 270] width 292 height 137
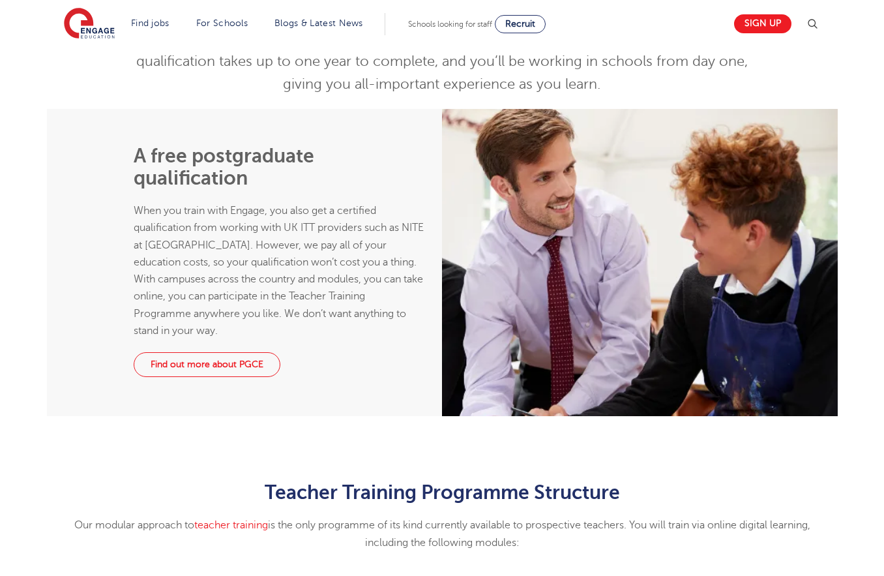
click at [185, 206] on span "When you train with Engage, you also get a certified qualification from working…" at bounding box center [279, 271] width 290 height 132
drag, startPoint x: 165, startPoint y: 193, endPoint x: 303, endPoint y: 335, distance: 197.9
click at [303, 335] on div "A free postgraduate qualification When you train with Engage, you also get a ce…" at bounding box center [280, 242] width 292 height 194
click at [303, 335] on p "When you train with Engage, you also get a certified qualification from working…" at bounding box center [280, 270] width 292 height 137
drag, startPoint x: 301, startPoint y: 318, endPoint x: 275, endPoint y: 331, distance: 29.2
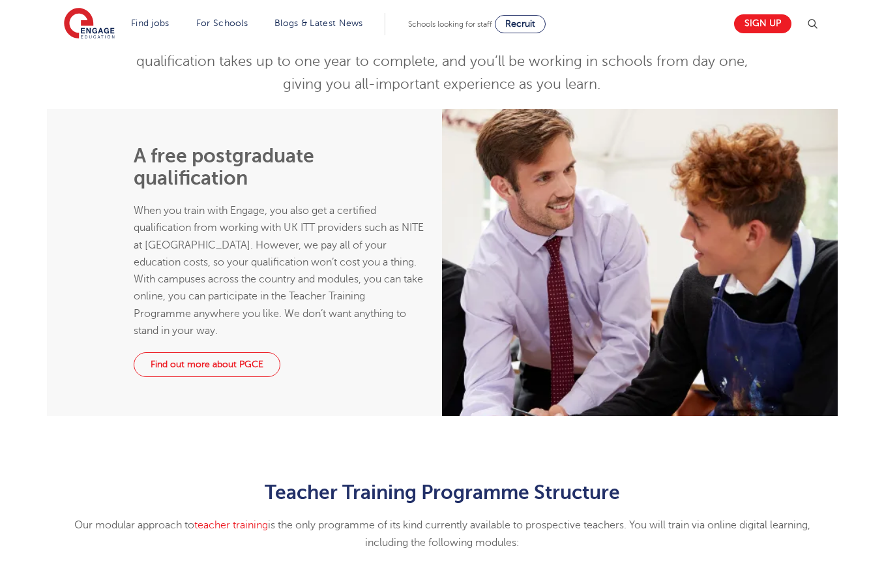
click at [275, 331] on p "When you train with Engage, you also get a certified qualification from working…" at bounding box center [280, 270] width 292 height 137
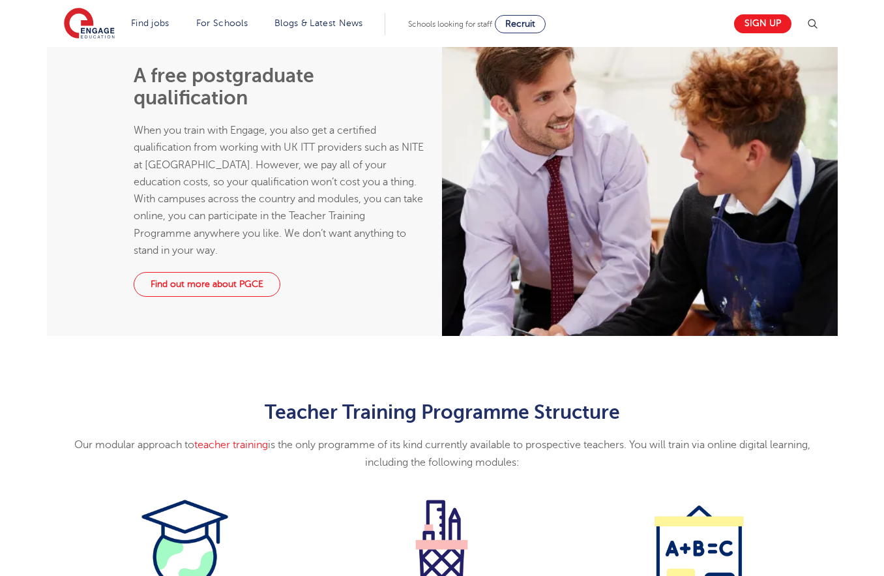
scroll to position [837, 0]
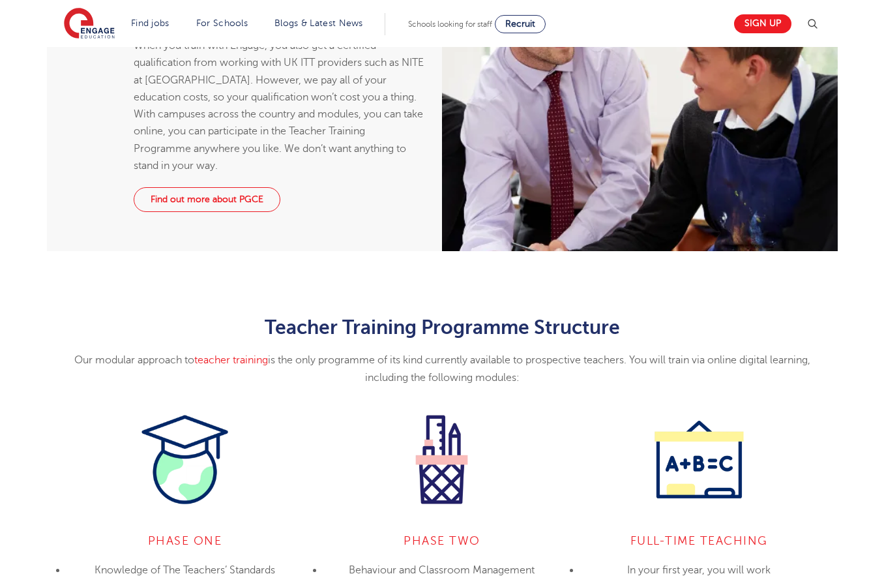
drag, startPoint x: 219, startPoint y: 315, endPoint x: 548, endPoint y: 383, distance: 336.3
click at [548, 383] on div "Teacher Training Programme Structure Our modular approach to teacher training i…" at bounding box center [442, 470] width 884 height 438
click at [548, 383] on p "Our modular approach to teacher training is the only programme of its kind curr…" at bounding box center [443, 369] width 772 height 35
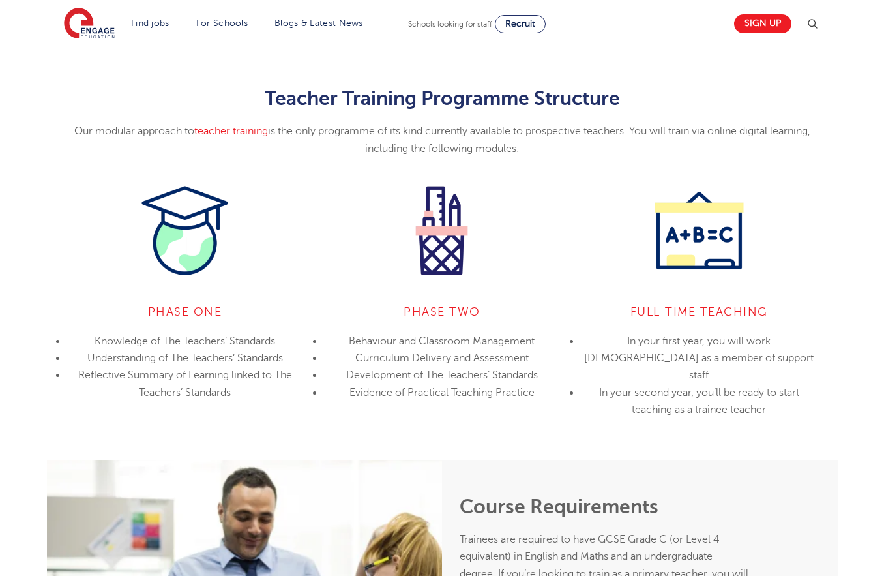
scroll to position [1207, 0]
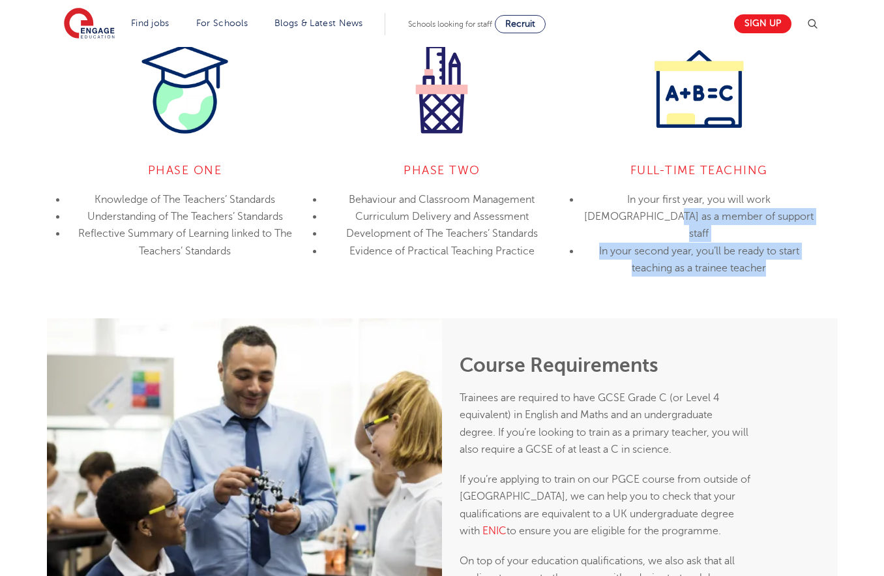
drag, startPoint x: 776, startPoint y: 254, endPoint x: 595, endPoint y: 224, distance: 183.1
click at [595, 224] on ul "In your first year, you will work full-time as a member of support staff In you…" at bounding box center [698, 233] width 237 height 85
click at [595, 224] on li "In your first year, you will work full-time as a member of support staff" at bounding box center [698, 217] width 237 height 52
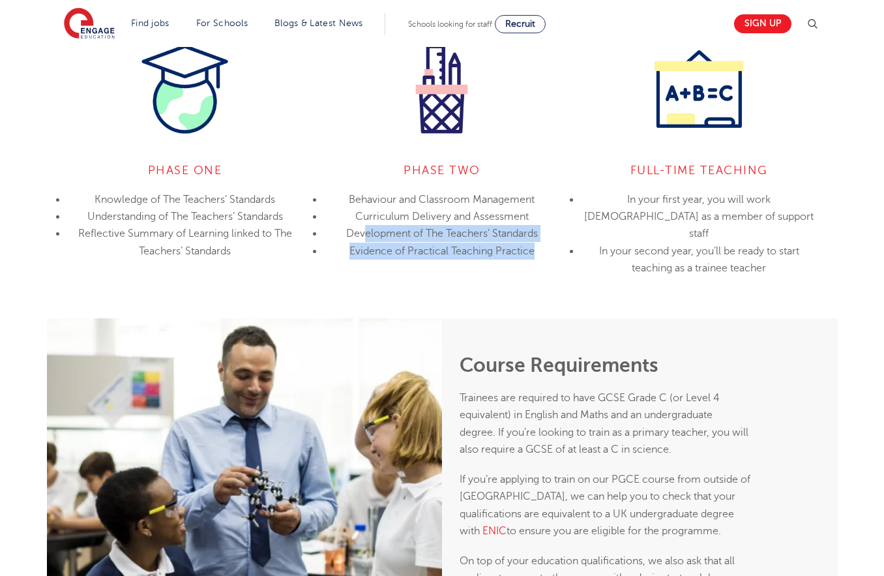
drag, startPoint x: 385, startPoint y: 235, endPoint x: 535, endPoint y: 267, distance: 152.6
click at [528, 267] on div "PHASE Two Behaviour and Classroom Management Curriculum Delivery and Assessment…" at bounding box center [442, 157] width 257 height 231
click at [545, 267] on div "PHASE Two Behaviour and Classroom Management Curriculum Delivery and Assessment…" at bounding box center [442, 157] width 257 height 231
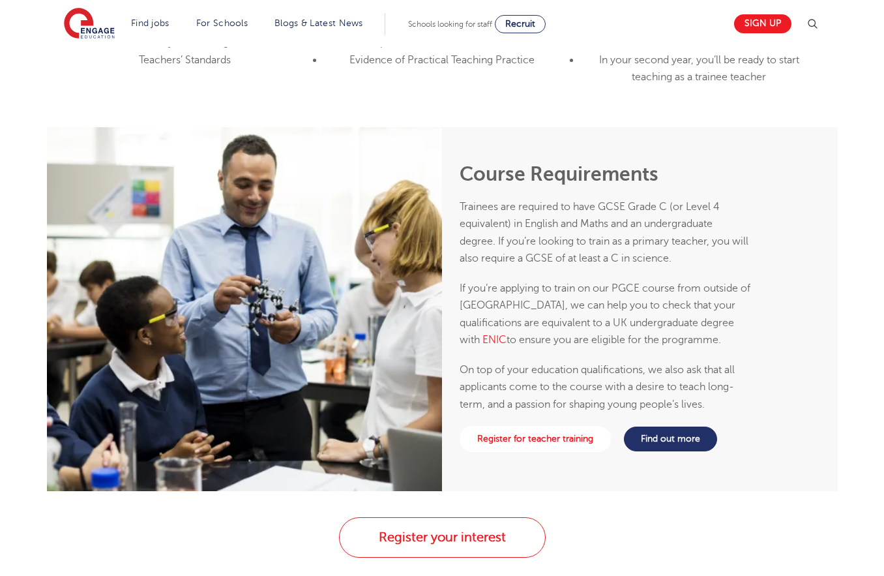
scroll to position [1411, 0]
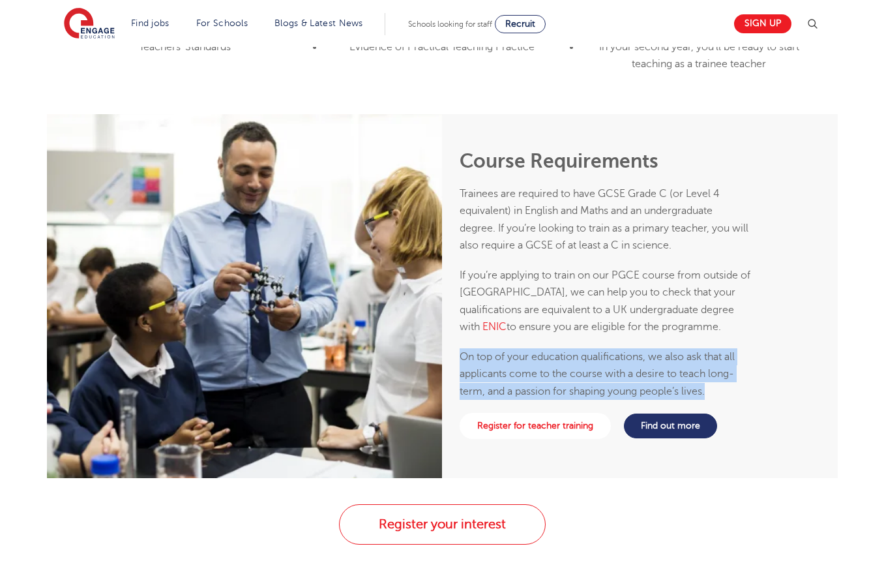
drag, startPoint x: 582, startPoint y: 353, endPoint x: 738, endPoint y: 390, distance: 160.1
click at [738, 390] on div "Course Requirements Trainees are required to have GCSE Grade C (or Level 4 equi…" at bounding box center [606, 275] width 292 height 250
click at [738, 390] on p "On top of your education qualifications, we also ask that all applicants come t…" at bounding box center [606, 374] width 292 height 52
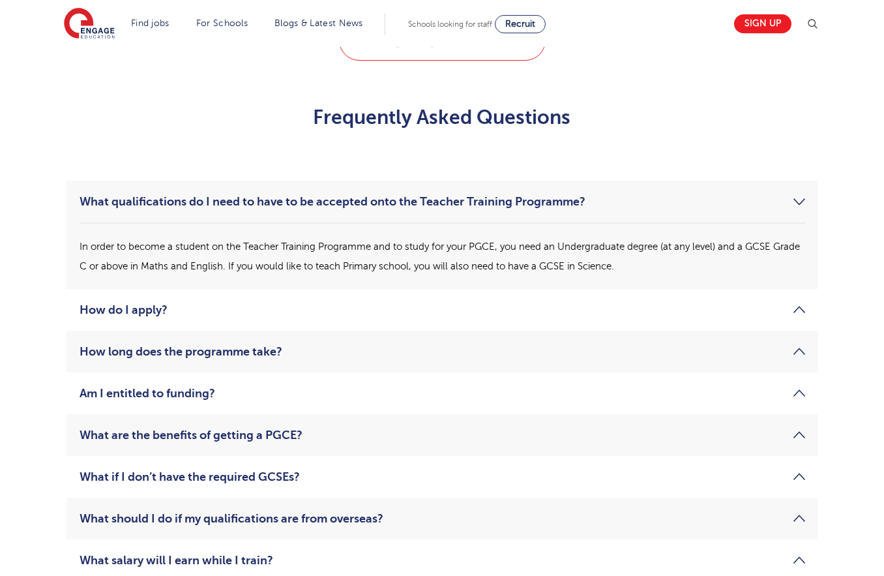
scroll to position [1926, 0]
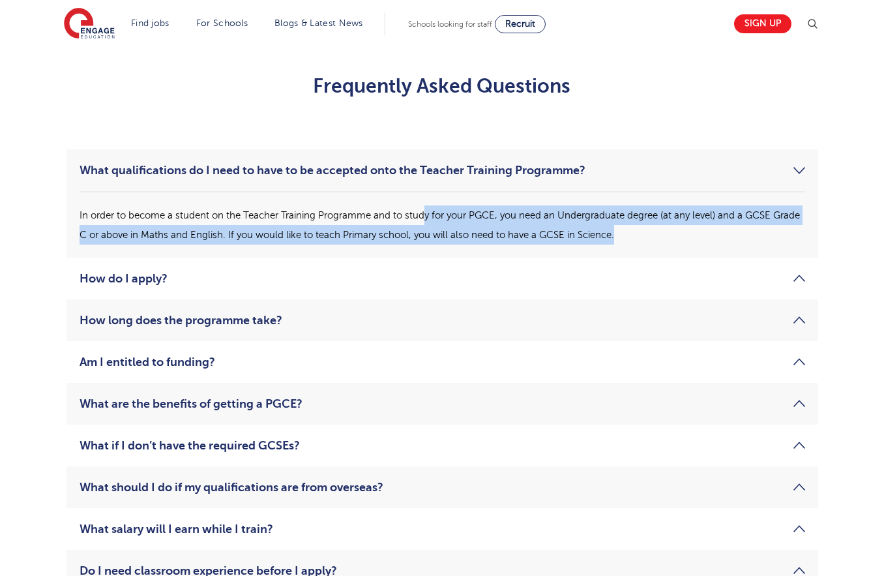
drag, startPoint x: 427, startPoint y: 212, endPoint x: 637, endPoint y: 241, distance: 212.6
click at [637, 241] on p "In order to become a student on the Teacher Training Programme and to study for…" at bounding box center [443, 224] width 726 height 39
drag, startPoint x: 656, startPoint y: 243, endPoint x: 313, endPoint y: 213, distance: 344.4
click at [313, 213] on p "In order to become a student on the Teacher Training Programme and to study for…" at bounding box center [443, 224] width 726 height 39
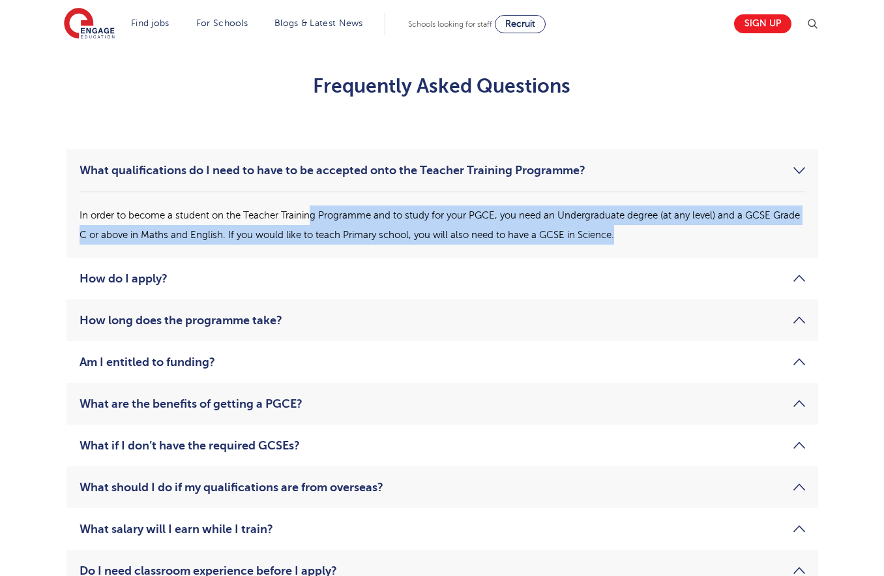
click at [313, 213] on p "In order to become a student on the Teacher Training Programme and to study for…" at bounding box center [443, 224] width 726 height 39
drag, startPoint x: 227, startPoint y: 208, endPoint x: 712, endPoint y: 248, distance: 486.2
click at [712, 248] on li "What qualifications do I need to have to be accepted onto the Teacher Training …" at bounding box center [443, 203] width 752 height 108
drag, startPoint x: 712, startPoint y: 237, endPoint x: 415, endPoint y: 211, distance: 297.9
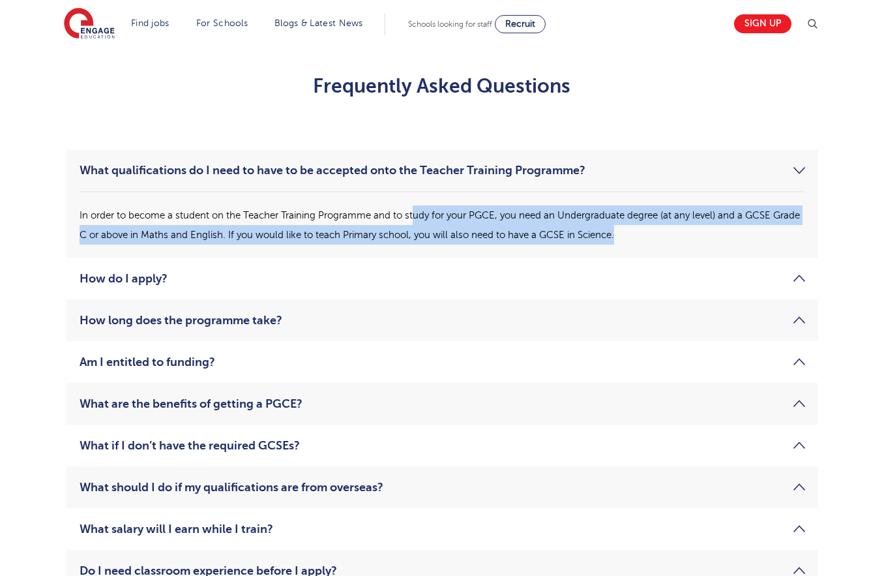
click at [415, 211] on p "In order to become a student on the Teacher Training Programme and to study for…" at bounding box center [443, 224] width 726 height 39
drag, startPoint x: 335, startPoint y: 211, endPoint x: 631, endPoint y: 234, distance: 297.6
click at [603, 232] on p "In order to become a student on the Teacher Training Programme and to study for…" at bounding box center [443, 224] width 726 height 39
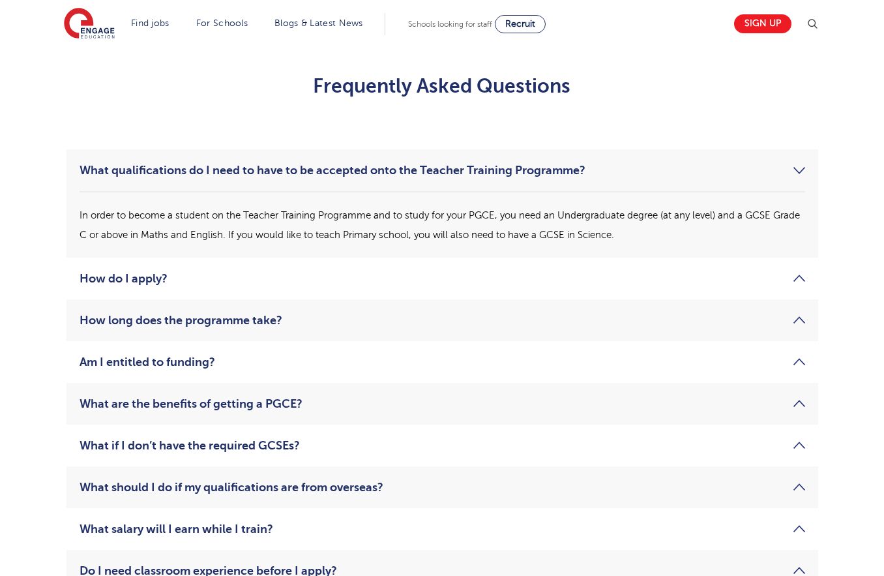
click at [631, 234] on p "In order to become a student on the Teacher Training Programme and to study for…" at bounding box center [443, 224] width 726 height 39
click at [175, 325] on link "How long does the programme take?" at bounding box center [443, 320] width 726 height 16
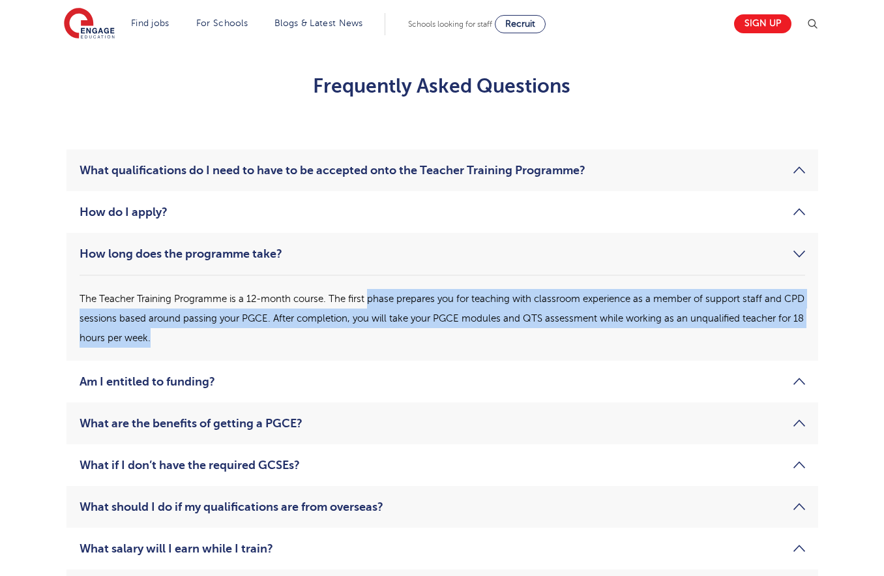
drag, startPoint x: 426, startPoint y: 338, endPoint x: 370, endPoint y: 305, distance: 65.2
click at [370, 305] on p "The Teacher Training Programme is a 12-month course. The first phase prepares y…" at bounding box center [443, 318] width 726 height 59
drag, startPoint x: 355, startPoint y: 303, endPoint x: 436, endPoint y: 340, distance: 88.7
click at [436, 340] on p "The Teacher Training Programme is a 12-month course. The first phase prepares y…" at bounding box center [443, 318] width 726 height 59
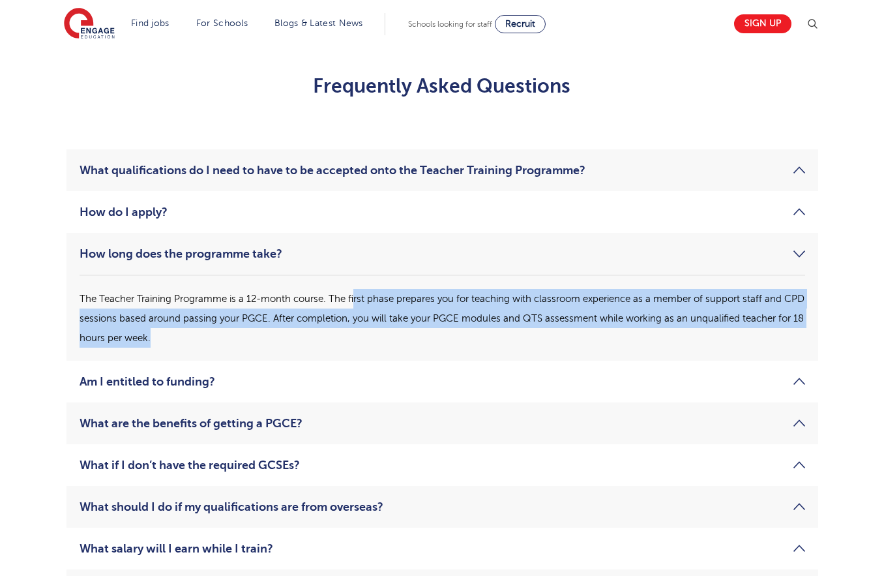
click at [436, 340] on p "The Teacher Training Programme is a 12-month course. The first phase prepares y…" at bounding box center [443, 318] width 726 height 59
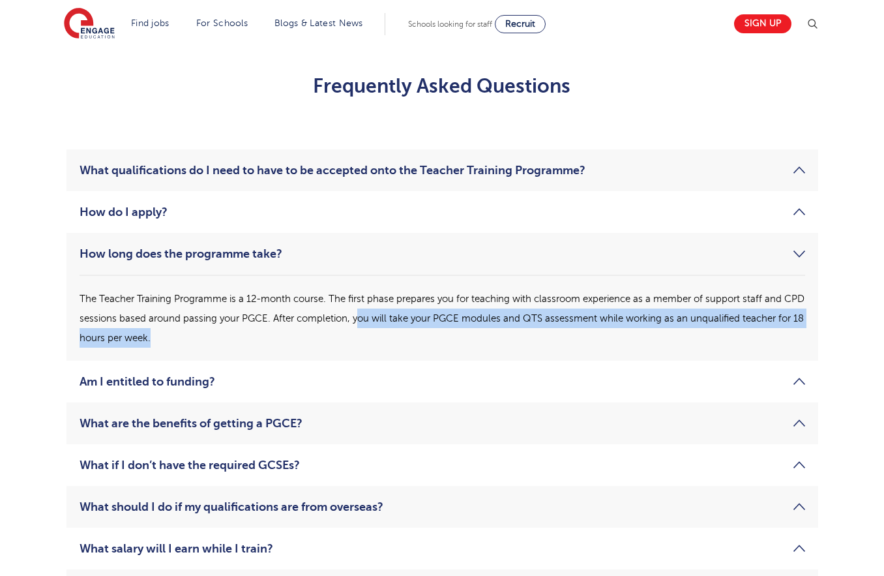
drag, startPoint x: 441, startPoint y: 340, endPoint x: 378, endPoint y: 312, distance: 69.2
click at [379, 312] on p "The Teacher Training Programme is a 12-month course. The first phase prepares y…" at bounding box center [443, 318] width 726 height 59
click at [378, 312] on p "The Teacher Training Programme is a 12-month course. The first phase prepares y…" at bounding box center [443, 318] width 726 height 59
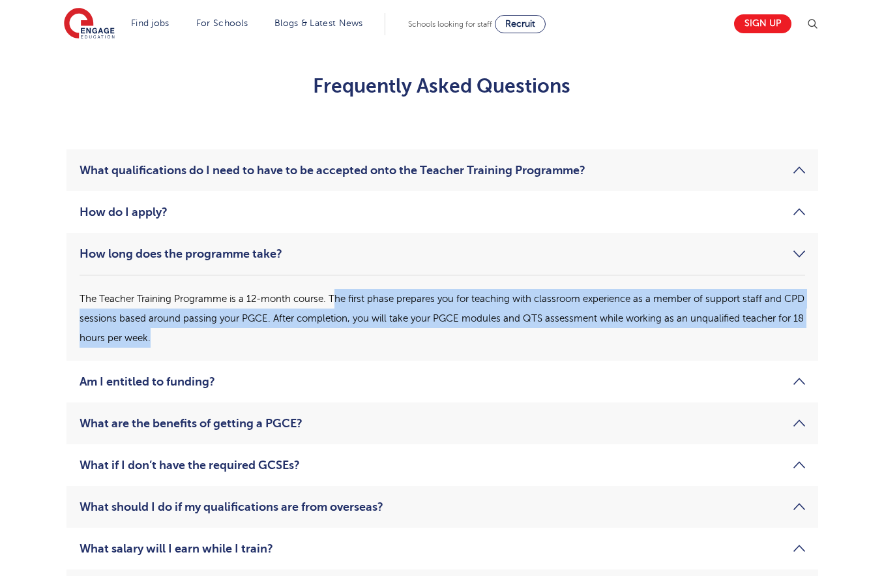
drag, startPoint x: 334, startPoint y: 294, endPoint x: 425, endPoint y: 346, distance: 104.8
click at [423, 345] on p "The Teacher Training Programme is a 12-month course. The first phase prepares y…" at bounding box center [443, 318] width 726 height 59
click at [425, 346] on p "The Teacher Training Programme is a 12-month course. The first phase prepares y…" at bounding box center [443, 318] width 726 height 59
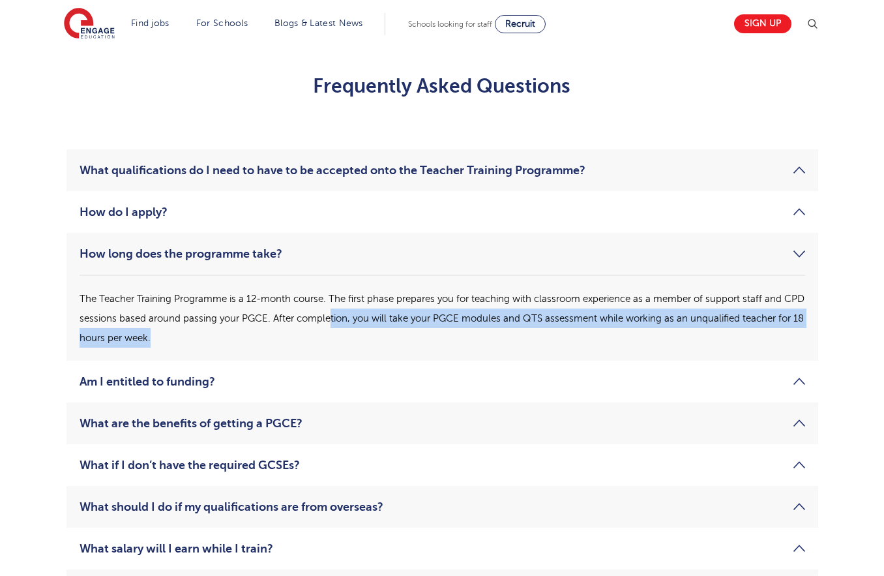
drag, startPoint x: 438, startPoint y: 346, endPoint x: 342, endPoint y: 315, distance: 100.8
click at [342, 315] on p "The Teacher Training Programme is a 12-month course. The first phase prepares y…" at bounding box center [443, 318] width 726 height 59
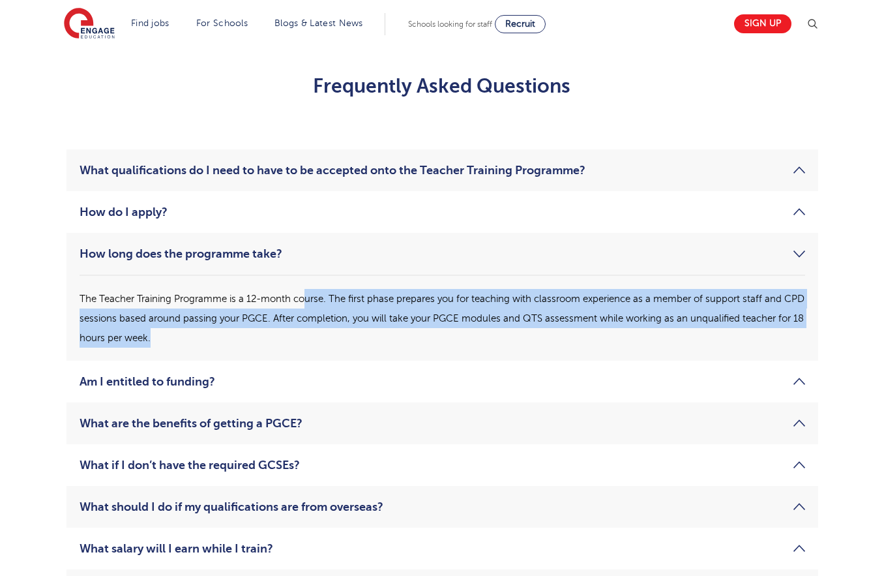
drag, startPoint x: 307, startPoint y: 306, endPoint x: 407, endPoint y: 346, distance: 107.7
click at [404, 345] on p "The Teacher Training Programme is a 12-month course. The first phase prepares y…" at bounding box center [443, 318] width 726 height 59
click at [410, 347] on p "The Teacher Training Programme is a 12-month course. The first phase prepares y…" at bounding box center [443, 318] width 726 height 59
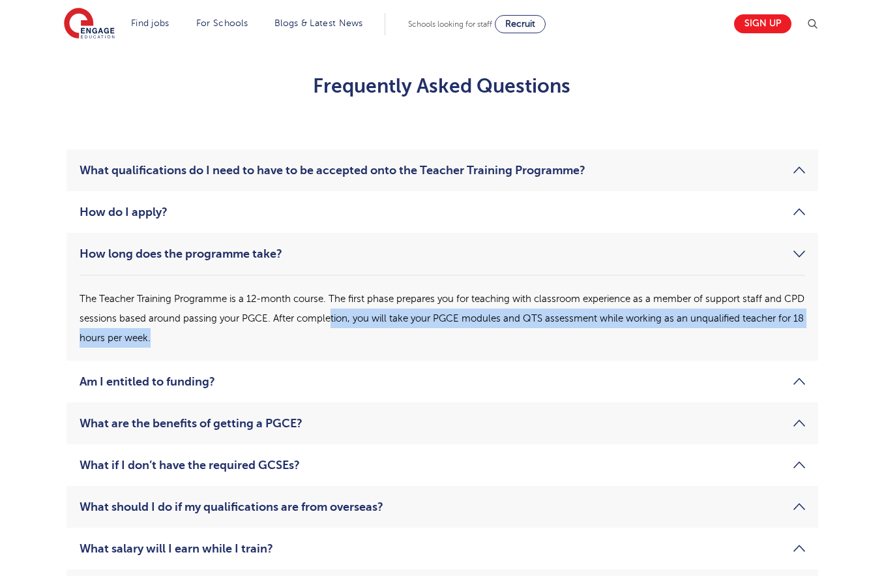
drag, startPoint x: 414, startPoint y: 348, endPoint x: 352, endPoint y: 322, distance: 67.0
click at [352, 322] on li "How long does the programme take? The Teacher Training Programme is a 12-month …" at bounding box center [443, 297] width 752 height 128
click at [352, 322] on p "The Teacher Training Programme is a 12-month course. The first phase prepares y…" at bounding box center [443, 318] width 726 height 59
drag, startPoint x: 292, startPoint y: 316, endPoint x: 445, endPoint y: 357, distance: 158.7
click at [445, 357] on li "How long does the programme take? The Teacher Training Programme is a 12-month …" at bounding box center [443, 297] width 752 height 128
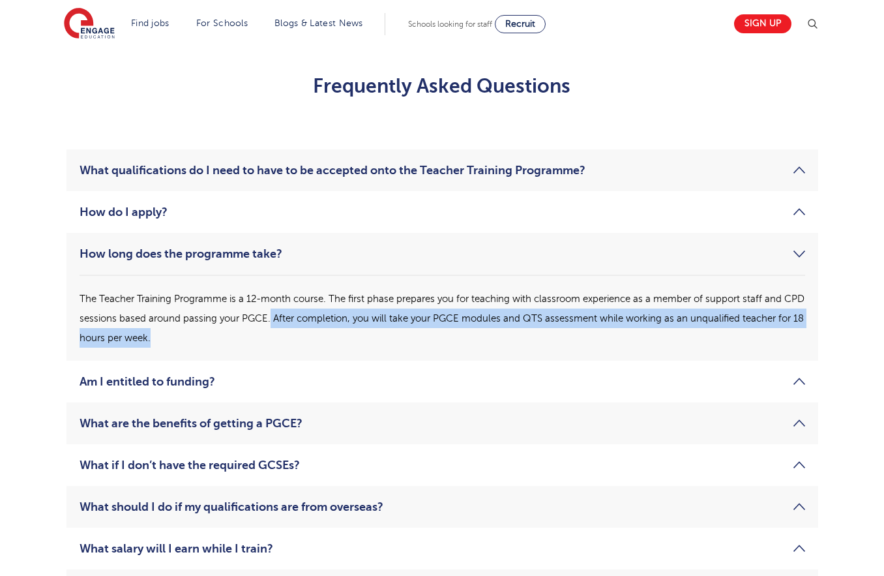
click at [445, 357] on li "How long does the programme take? The Teacher Training Programme is a 12-month …" at bounding box center [443, 297] width 752 height 128
drag, startPoint x: 442, startPoint y: 337, endPoint x: 322, endPoint y: 312, distance: 121.9
click at [322, 312] on p "The Teacher Training Programme is a 12-month course. The first phase prepares y…" at bounding box center [443, 318] width 726 height 59
drag, startPoint x: 297, startPoint y: 310, endPoint x: 446, endPoint y: 348, distance: 153.3
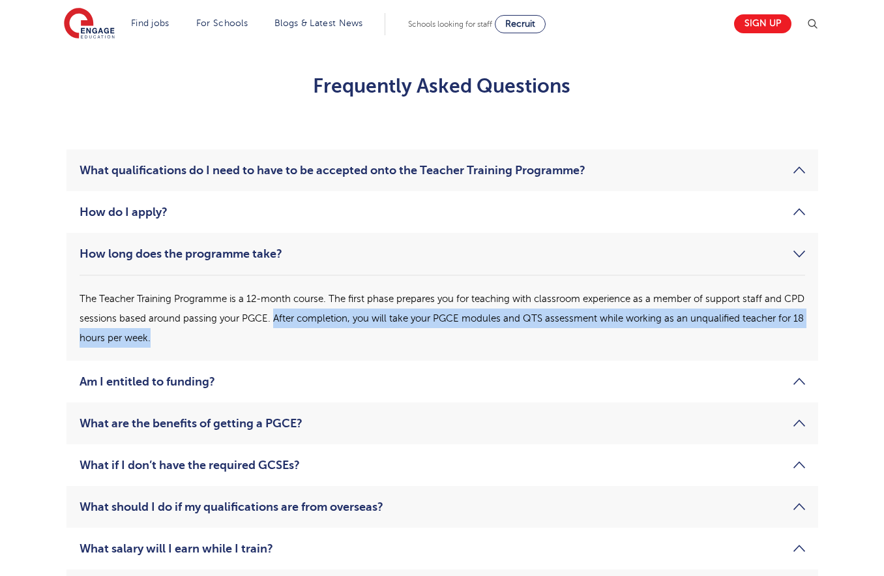
click at [445, 348] on li "How long does the programme take? The Teacher Training Programme is a 12-month …" at bounding box center [443, 297] width 752 height 128
click at [446, 348] on li "How long does the programme take? The Teacher Training Programme is a 12-month …" at bounding box center [443, 297] width 752 height 128
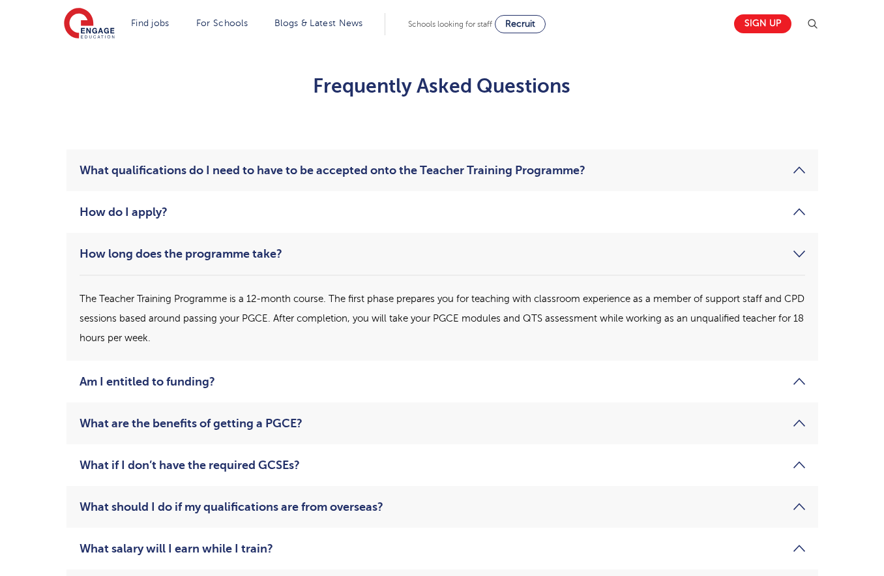
drag, startPoint x: 474, startPoint y: 355, endPoint x: 383, endPoint y: 325, distance: 96.1
click at [385, 326] on li "How long does the programme take? The Teacher Training Programme is a 12-month …" at bounding box center [443, 297] width 752 height 128
click at [382, 325] on p "The Teacher Training Programme is a 12-month course. The first phase prepares y…" at bounding box center [443, 318] width 726 height 59
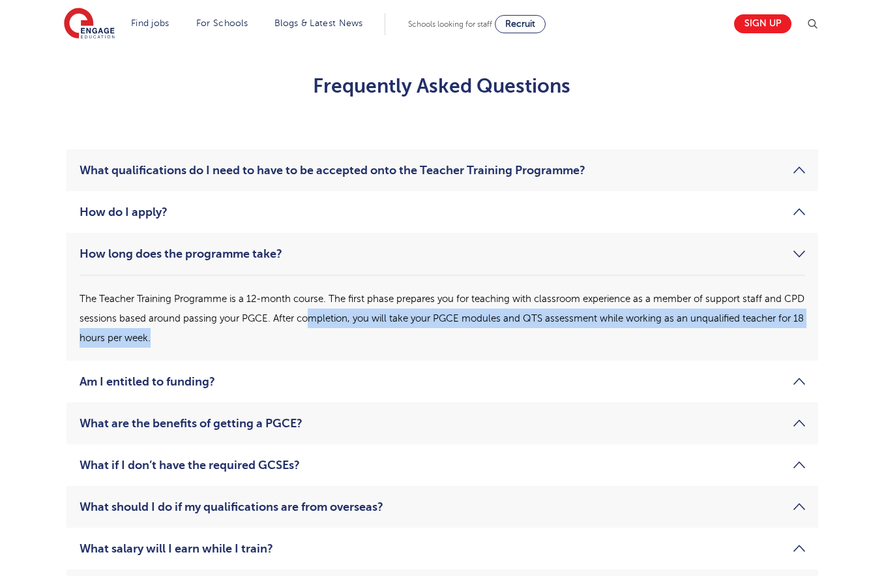
drag
click at [521, 362] on ul "What qualifications do I need to have to be accepted onto the Teacher Training …" at bounding box center [443, 400] width 752 height 503
click at [524, 363] on li "Am I entitled to funding? The Teacher Training Programme is entirely funded for…" at bounding box center [443, 382] width 752 height 42
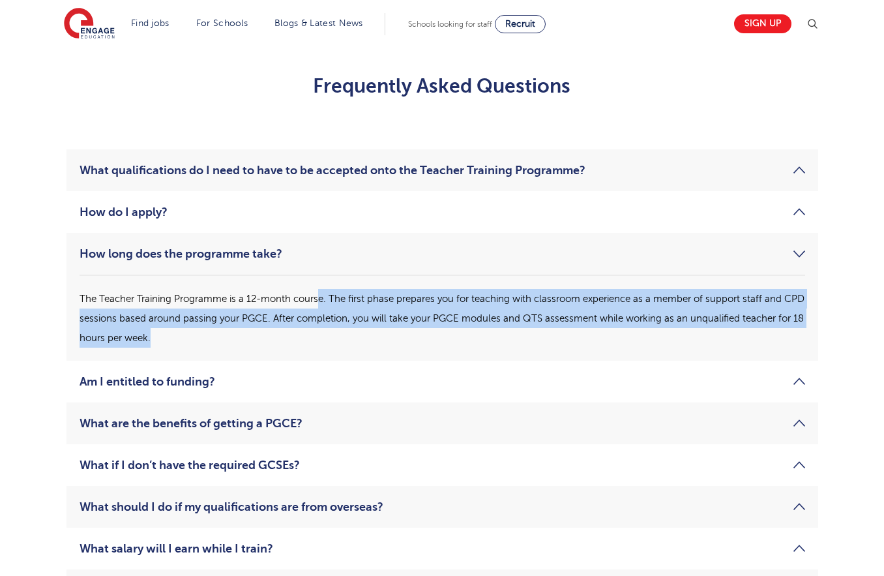
click at [318, 305] on p "The Teacher Training Programme is a 12-month course. The first phase prepares y…" at bounding box center [443, 318] width 726 height 59
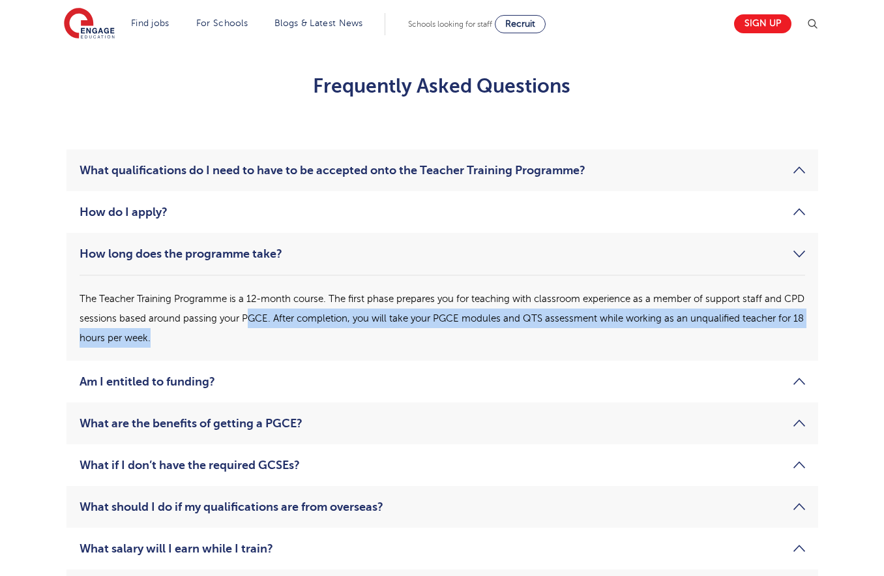
click at [402, 352] on li "How long does the programme take? The Teacher Training Programme is a 12-month …" at bounding box center [443, 297] width 752 height 128
click at [260, 309] on li "How long does the programme take? The Teacher Training Programme is a 12-month …" at bounding box center [443, 297] width 752 height 128
click at [260, 309] on p "The Teacher Training Programme is a 12-month course. The first phase prepares y…" at bounding box center [443, 318] width 726 height 59
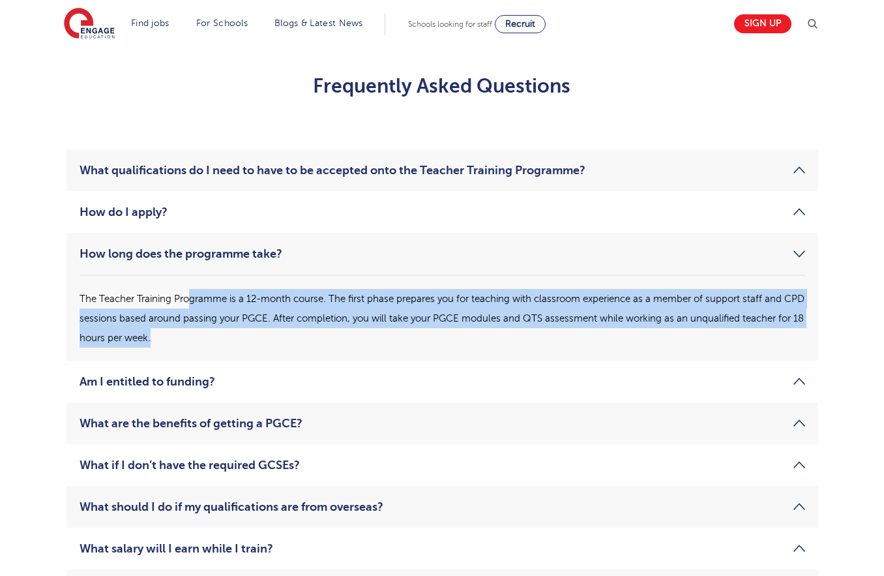
click at [364, 341] on p "The Teacher Training Programme is a 12-month course. The first phase prepares y…" at bounding box center [443, 318] width 726 height 59
click at [365, 341] on p "The Teacher Training Programme is a 12-month course. The first phase prepares y…" at bounding box center [443, 318] width 726 height 59
click at [267, 305] on p "The Teacher Training Programme is a 12-month course. The first phase prepares y…" at bounding box center [443, 318] width 726 height 59
click at [419, 338] on p "The Teacher Training Programme is a 12-month course. The first phase prepares y…" at bounding box center [443, 318] width 726 height 59
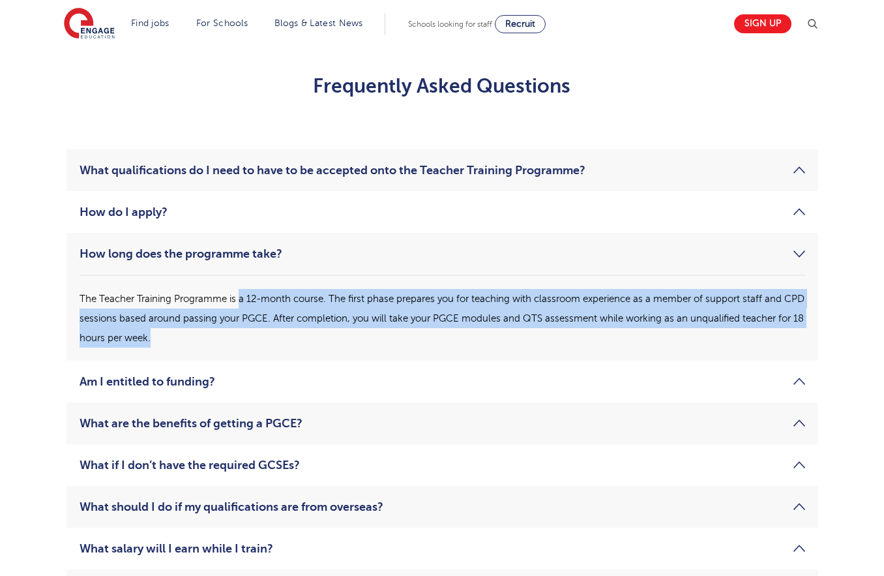
click at [419, 338] on p "The Teacher Training Programme is a 12-month course. The first phase prepares y…" at bounding box center [443, 318] width 726 height 59
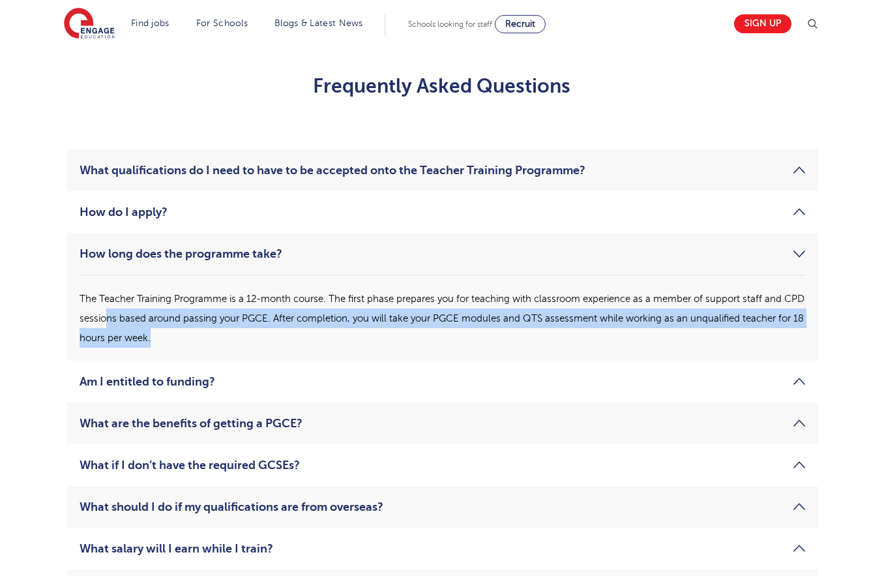
click at [289, 352] on li "How long does the programme take? The Teacher Training Programme is a 12-month …" at bounding box center [443, 297] width 752 height 128
click at [289, 353] on li "How long does the programme take? The Teacher Training Programme is a 12-month …" at bounding box center [443, 297] width 752 height 128
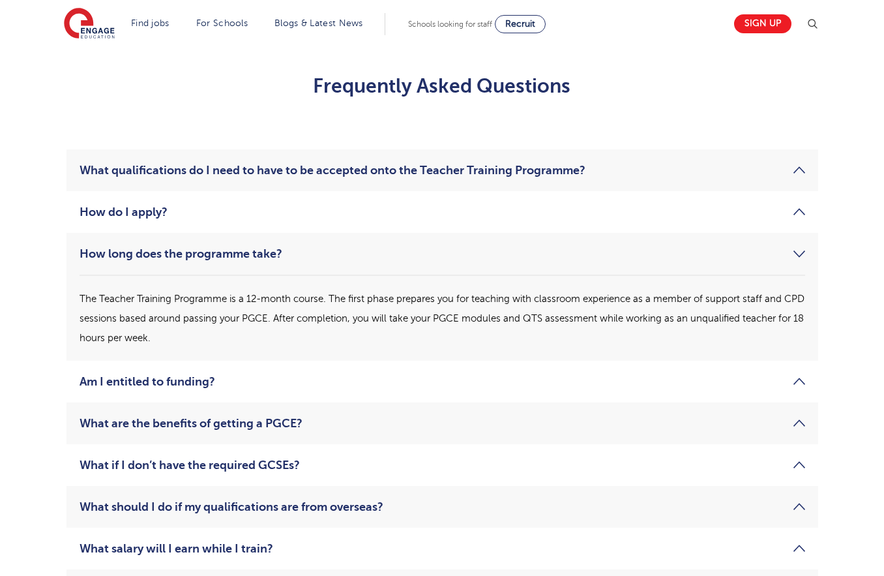
click at [185, 215] on link "How do I apply?" at bounding box center [443, 212] width 726 height 16
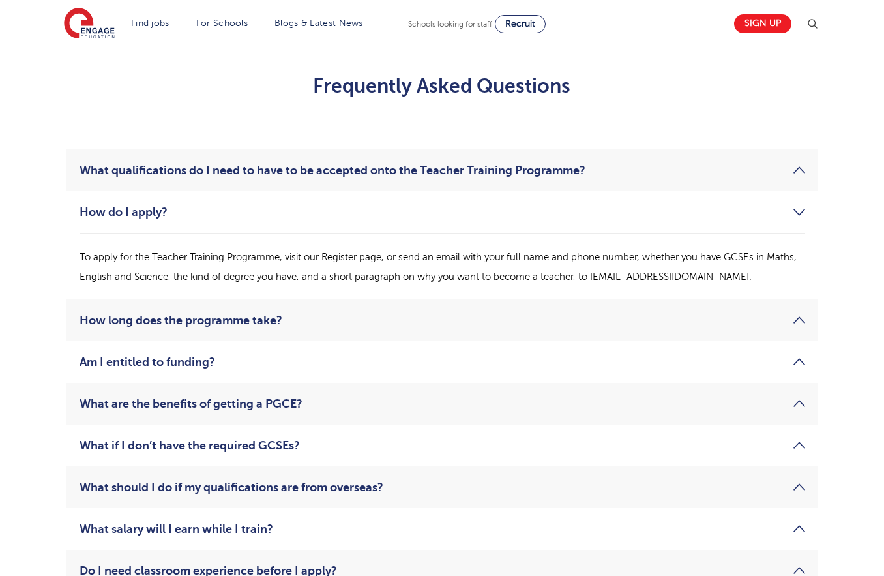
click at [185, 215] on link "How do I apply?" at bounding box center [443, 212] width 726 height 16
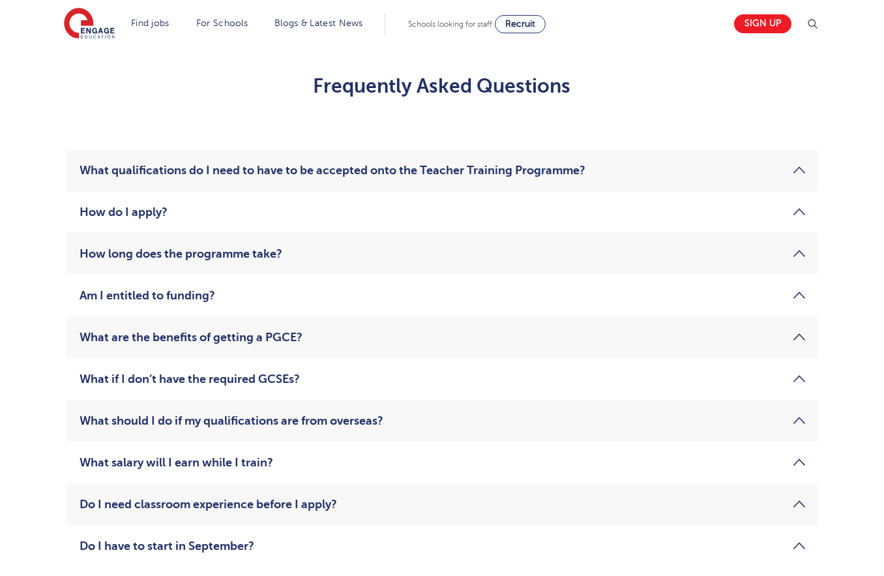
click at [183, 213] on link "How do I apply?" at bounding box center [443, 212] width 726 height 16
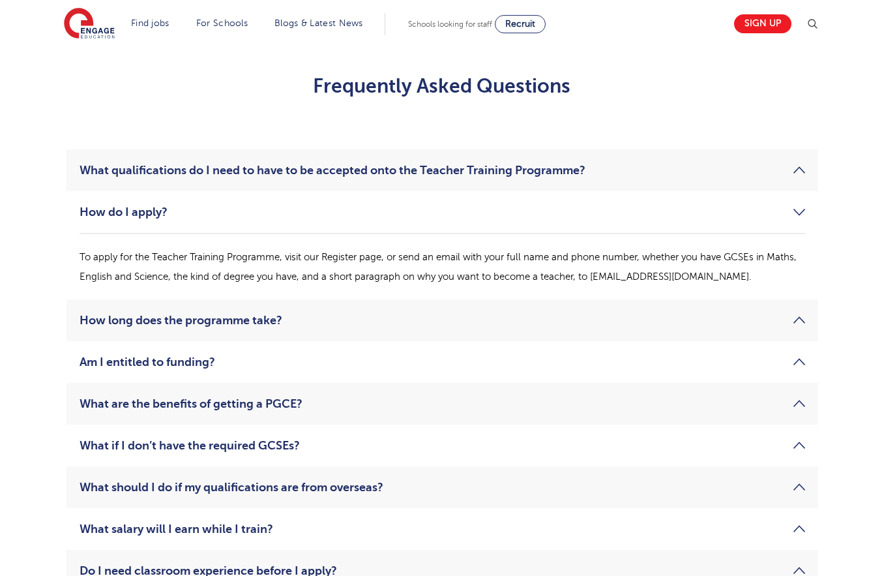
click at [183, 213] on link "How do I apply?" at bounding box center [443, 212] width 726 height 16
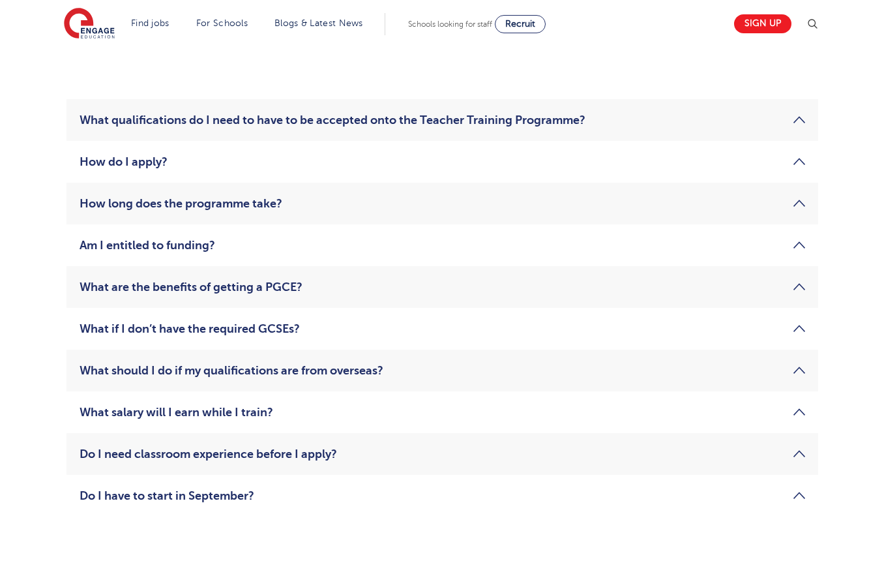
scroll to position [1998, 0]
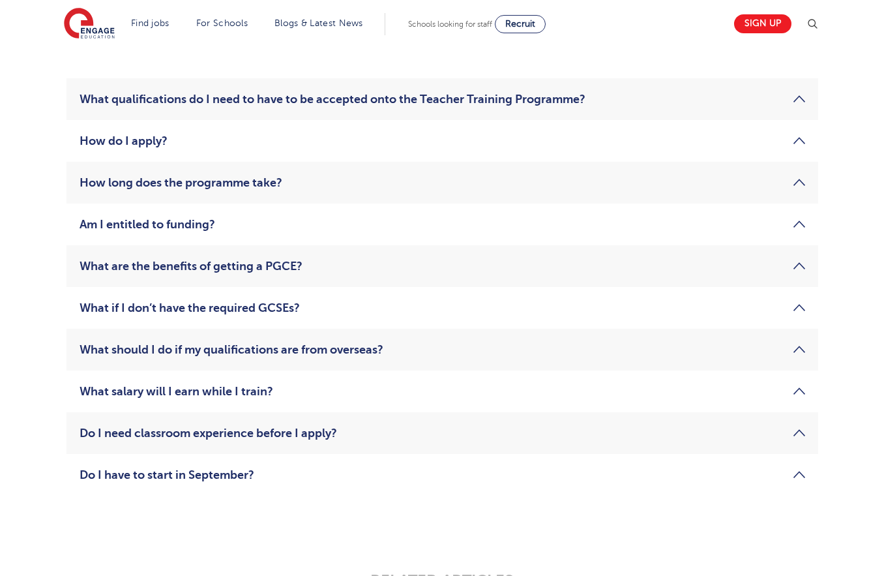
click at [365, 436] on link "Do I need classroom experience before I apply?" at bounding box center [443, 433] width 726 height 16
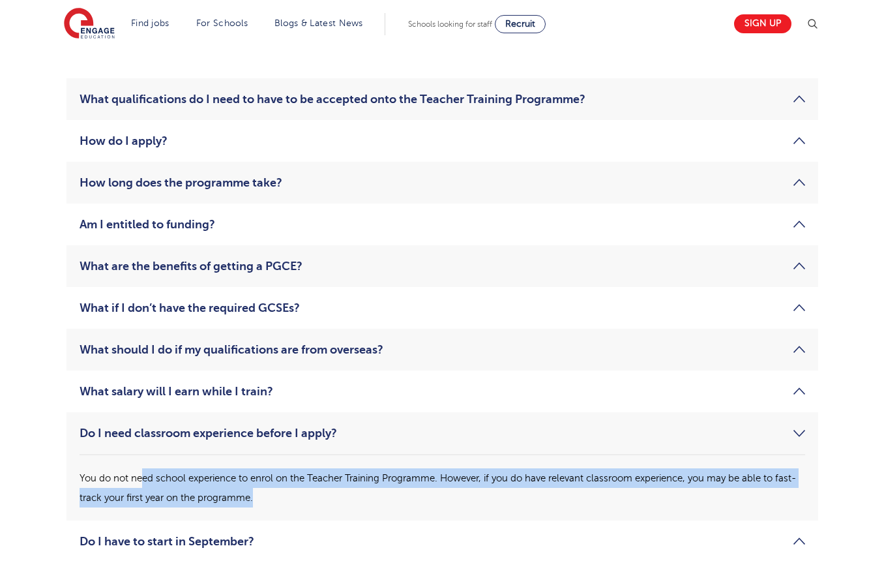
drag, startPoint x: 144, startPoint y: 476, endPoint x: 323, endPoint y: 501, distance: 180.4
click at [323, 501] on p "You do not need school experience to enrol on the Teacher Training Programme. H…" at bounding box center [443, 487] width 726 height 39
drag, startPoint x: 339, startPoint y: 498, endPoint x: 228, endPoint y: 479, distance: 113.1
click at [228, 479] on p "You do not need school experience to enrol on the Teacher Training Programme. H…" at bounding box center [443, 487] width 726 height 39
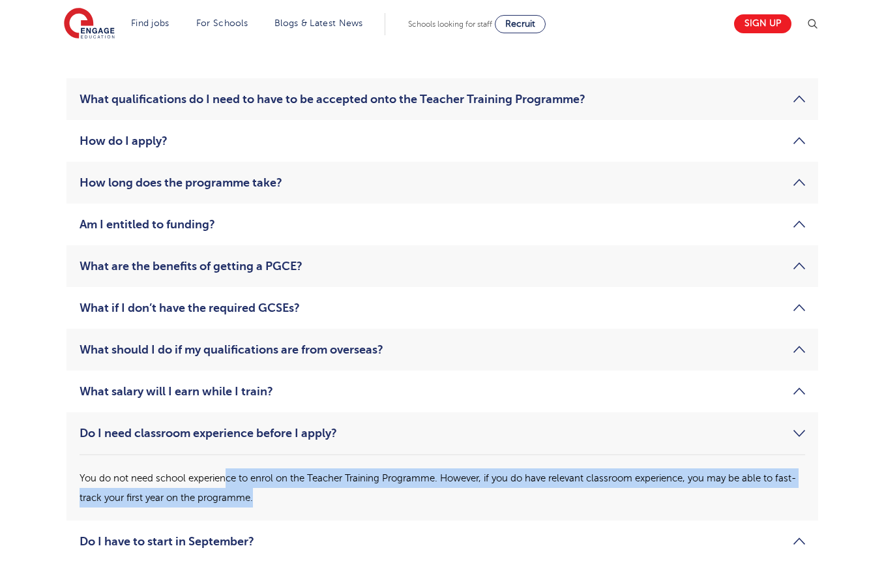
click at [228, 479] on p "You do not need school experience to enrol on the Teacher Training Programme. H…" at bounding box center [443, 487] width 726 height 39
drag, startPoint x: 218, startPoint y: 478, endPoint x: 384, endPoint y: 495, distance: 167.2
click at [384, 495] on p "You do not need school experience to enrol on the Teacher Training Programme. H…" at bounding box center [443, 487] width 726 height 39
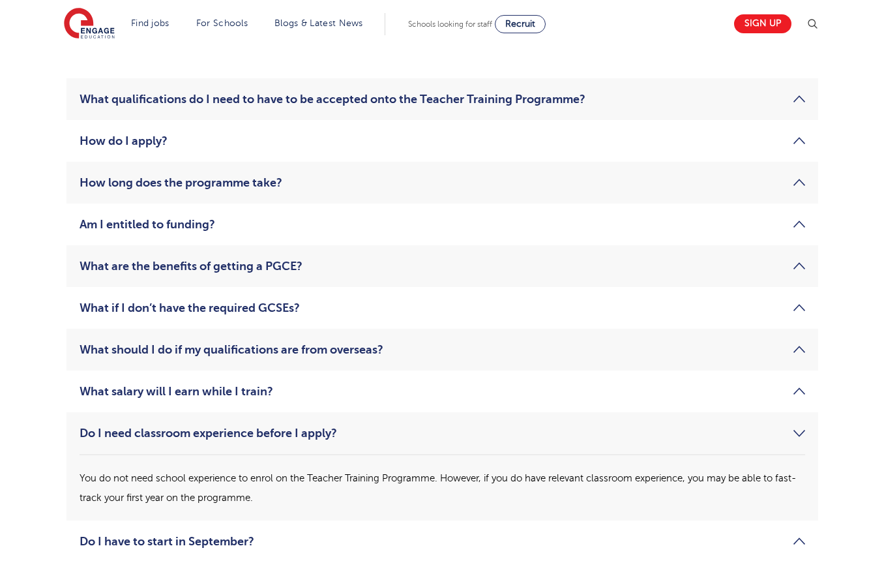
click at [384, 496] on p "You do not need school experience to enrol on the Teacher Training Programme. H…" at bounding box center [443, 487] width 726 height 39
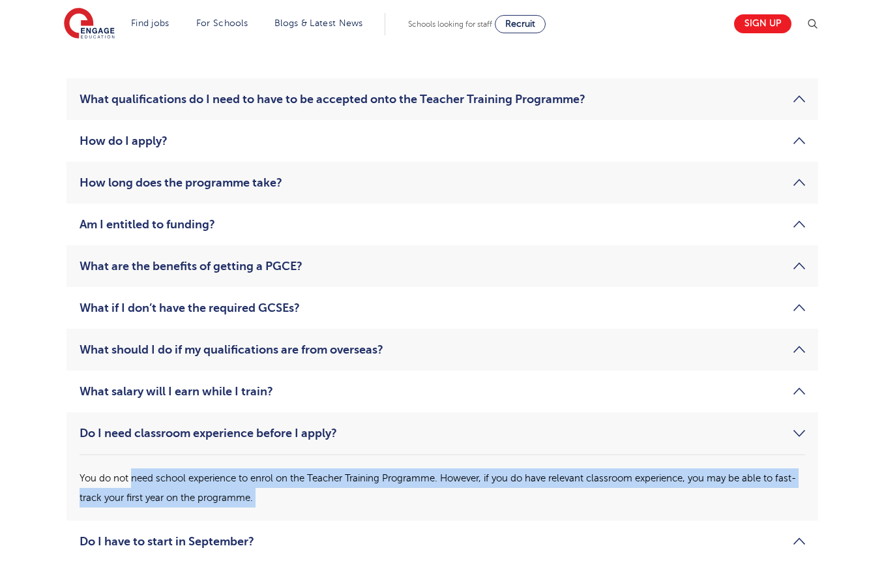
click at [149, 481] on p "You do not need school experience to enrol on the Teacher Training Programme. H…" at bounding box center [443, 487] width 726 height 39
click at [352, 511] on li "Do I need classroom experience before I apply? You do not need school experienc…" at bounding box center [443, 466] width 752 height 108
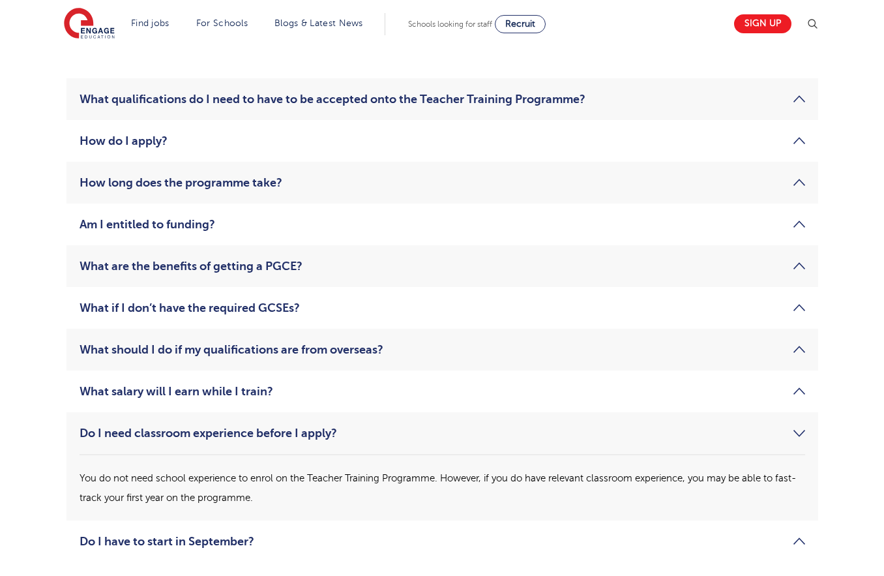
click at [357, 508] on li "Do I need classroom experience before I apply? You do not need school experienc…" at bounding box center [443, 466] width 752 height 108
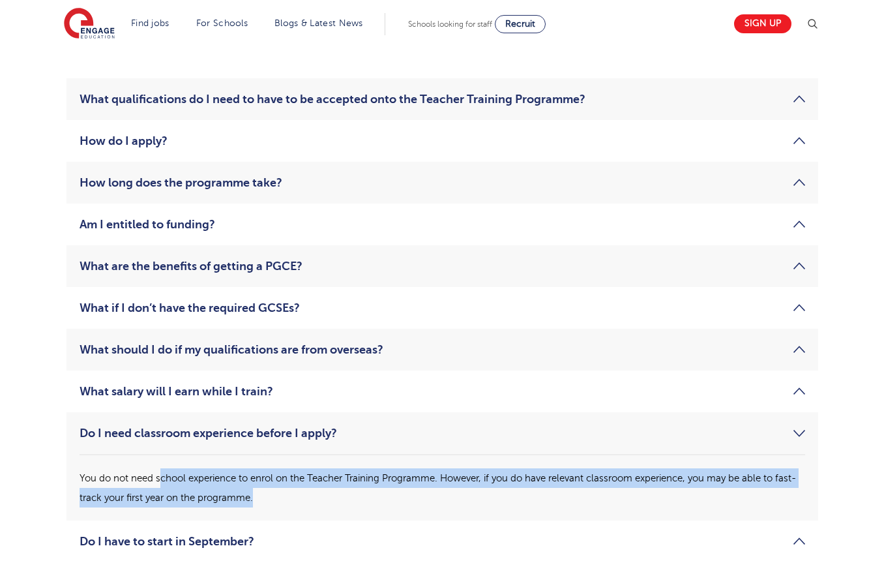
click at [161, 475] on p "You do not need school experience to enrol on the Teacher Training Programme. H…" at bounding box center [443, 487] width 726 height 39
click at [316, 500] on p "You do not need school experience to enrol on the Teacher Training Programme. H…" at bounding box center [443, 487] width 726 height 39
click at [164, 472] on p "You do not need school experience to enrol on the Teacher Training Programme. H…" at bounding box center [443, 487] width 726 height 39
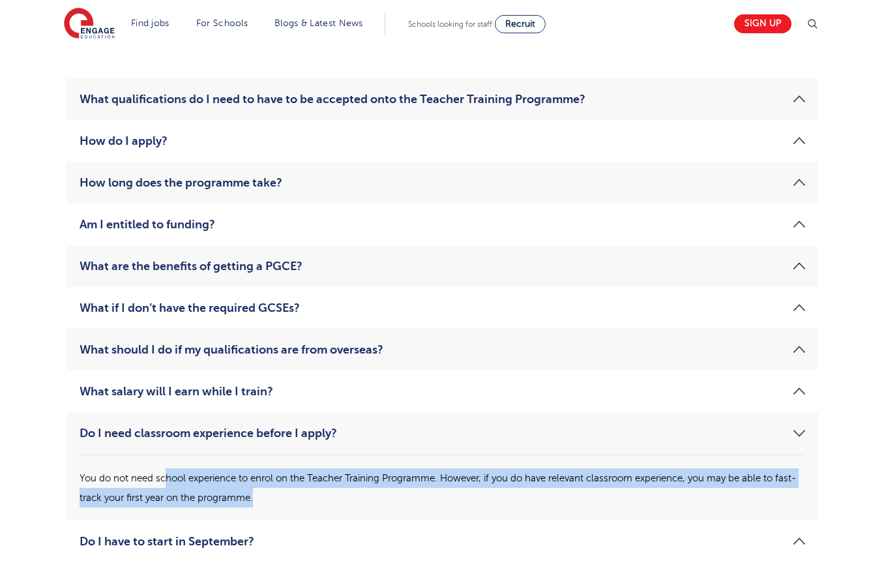
click at [164, 472] on p "You do not need school experience to enrol on the Teacher Training Programme. H…" at bounding box center [443, 487] width 726 height 39
click at [322, 494] on p "You do not need school experience to enrol on the Teacher Training Programme. H…" at bounding box center [443, 487] width 726 height 39
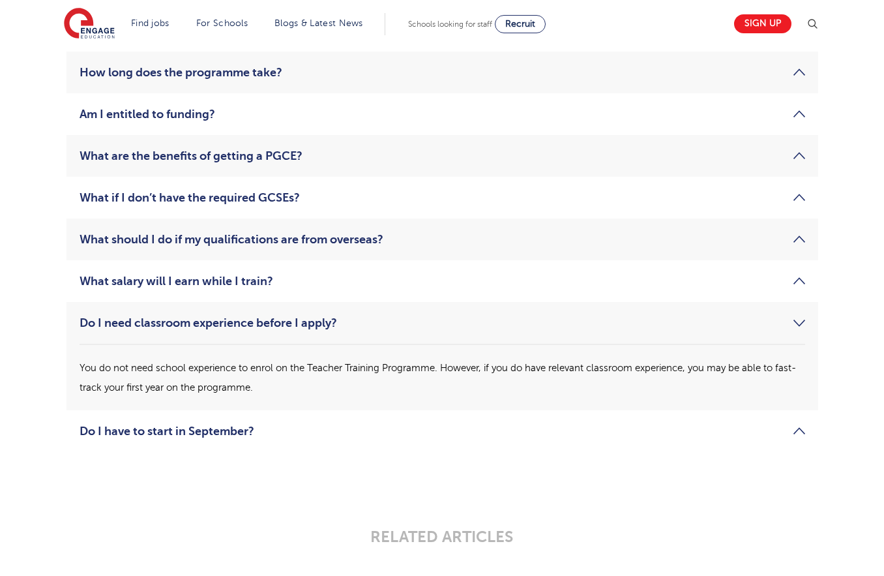
scroll to position [2109, 0]
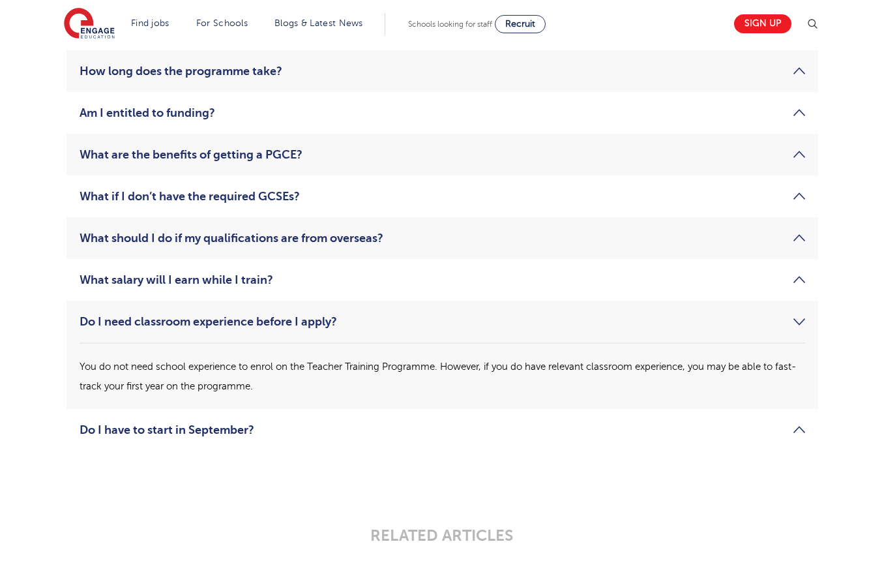
click at [787, 429] on link "Do I have to start in September?" at bounding box center [443, 430] width 726 height 16
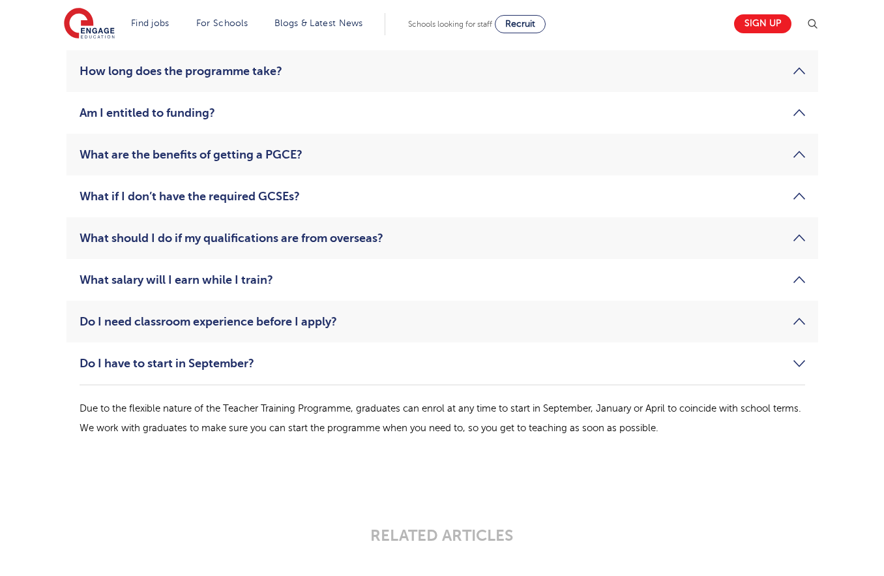
click at [794, 320] on link "Do I need classroom experience before I apply?" at bounding box center [443, 322] width 726 height 16
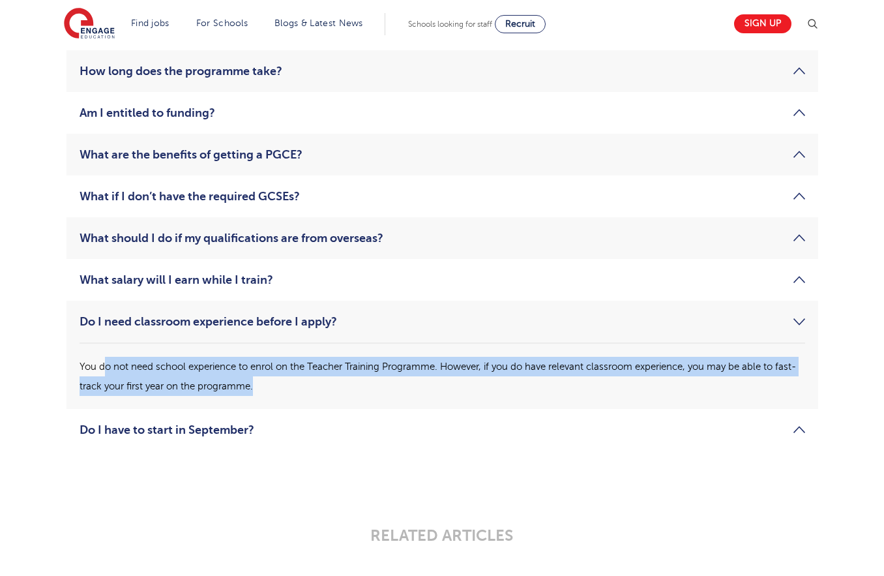
click at [289, 397] on li "Do I need classroom experience before I apply? You do not need school experienc…" at bounding box center [443, 355] width 752 height 108
click at [132, 364] on p "You do not need school experience to enrol on the Teacher Training Programme. H…" at bounding box center [443, 376] width 726 height 39
click at [388, 384] on p "You do not need school experience to enrol on the Teacher Training Programme. H…" at bounding box center [443, 376] width 726 height 39
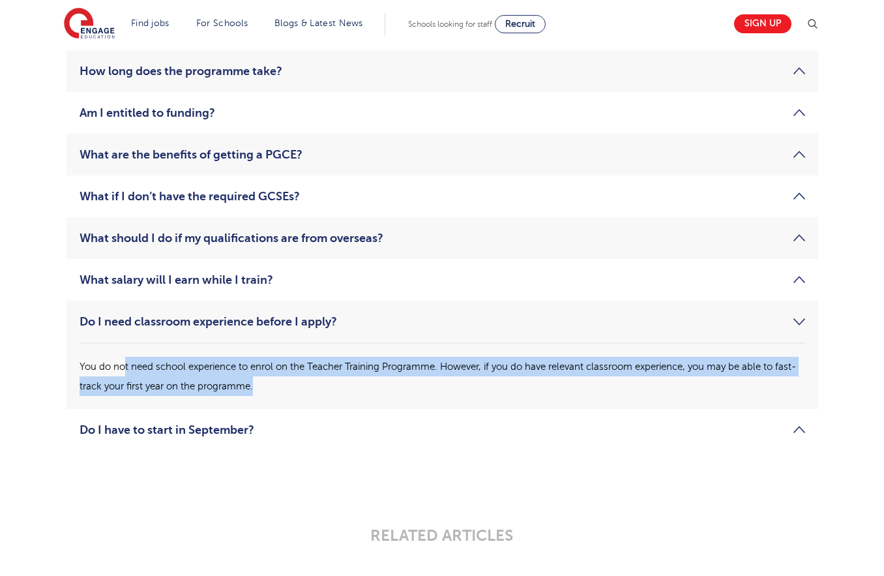
click at [388, 384] on p "You do not need school experience to enrol on the Teacher Training Programme. H…" at bounding box center [443, 376] width 726 height 39
click at [99, 374] on p "You do not need school experience to enrol on the Teacher Training Programme. H…" at bounding box center [443, 376] width 726 height 39
click at [364, 393] on p "You do not need school experience to enrol on the Teacher Training Programme. H…" at bounding box center [443, 376] width 726 height 39
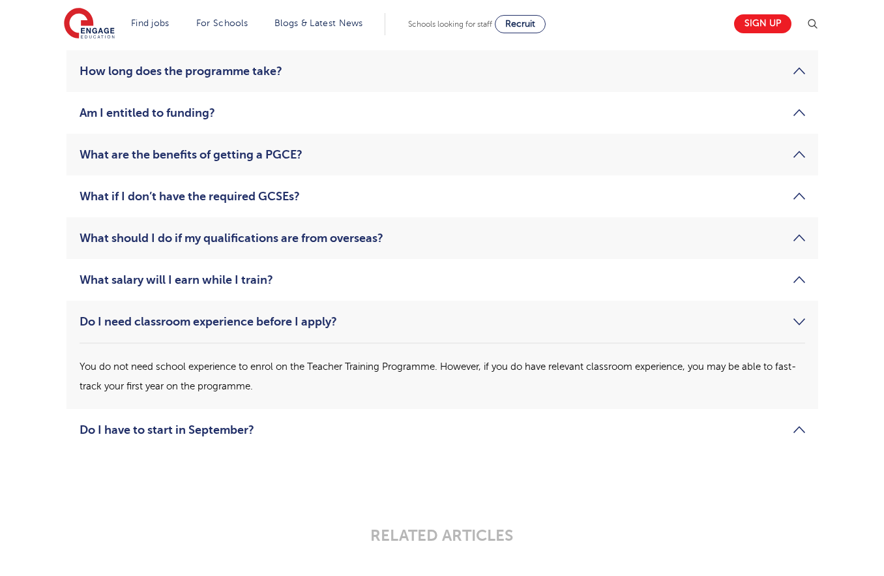
click at [378, 432] on link "Do I have to start in September?" at bounding box center [443, 430] width 726 height 16
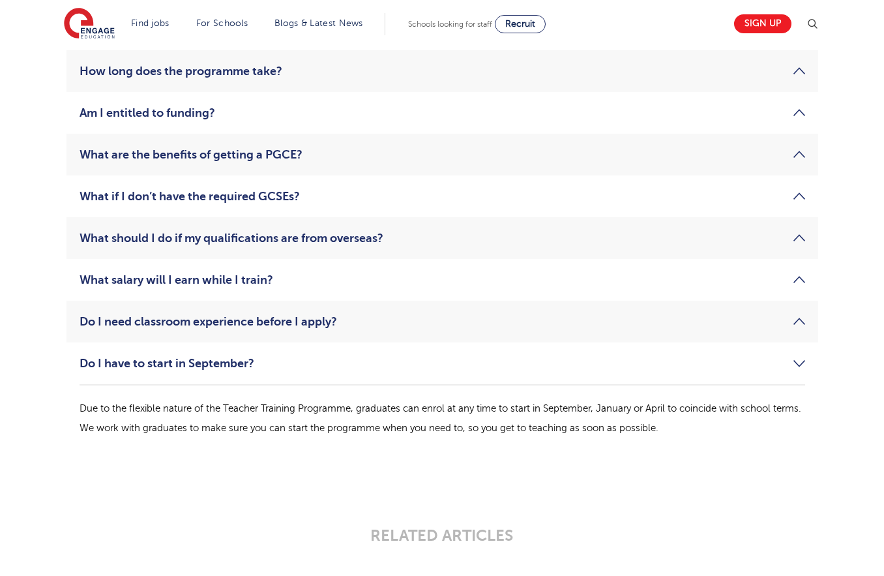
click at [695, 413] on p "Due to the flexible nature of the Teacher Training Programme, graduates can enr…" at bounding box center [443, 417] width 726 height 39
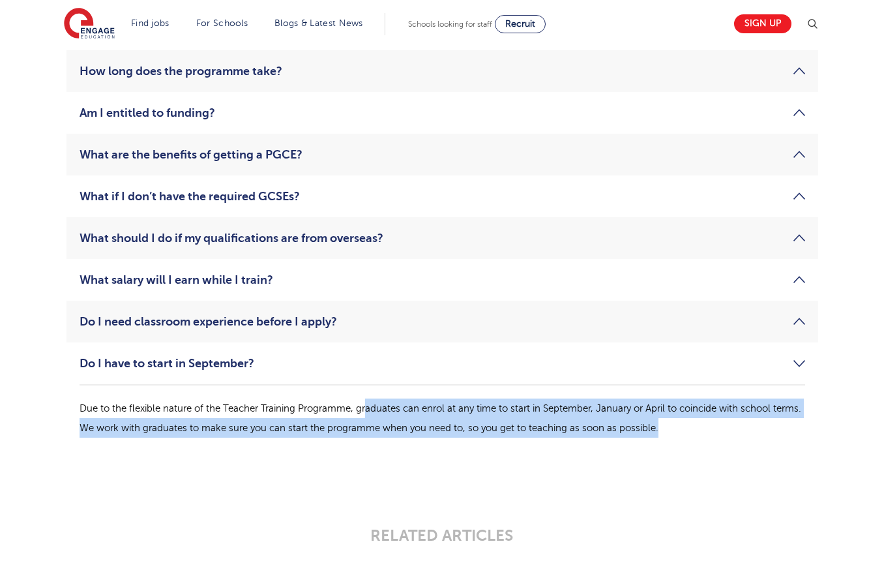
click at [368, 415] on p "Due to the flexible nature of the Teacher Training Programme, graduates can enr…" at bounding box center [443, 417] width 726 height 39
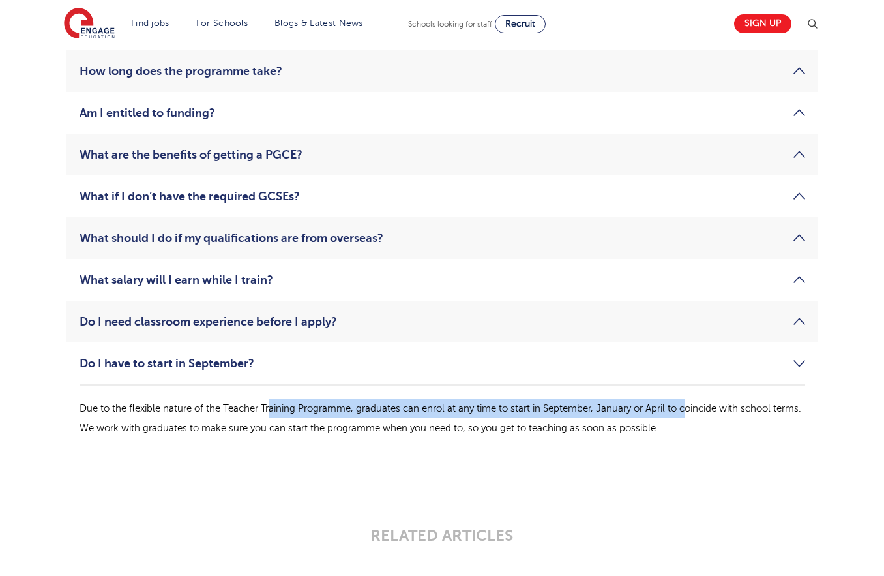
click at [694, 411] on p "Due to the flexible nature of the Teacher Training Programme, graduates can enr…" at bounding box center [443, 417] width 726 height 39
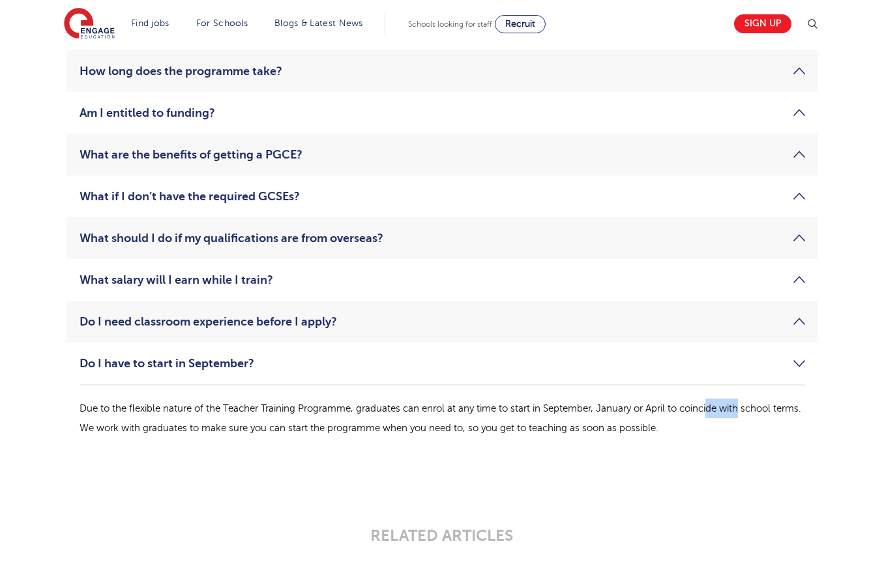
click at [742, 413] on p "Due to the flexible nature of the Teacher Training Programme, graduates can enr…" at bounding box center [443, 417] width 726 height 39
click at [743, 413] on p "Due to the flexible nature of the Teacher Training Programme, graduates can enr…" at bounding box center [443, 417] width 726 height 39
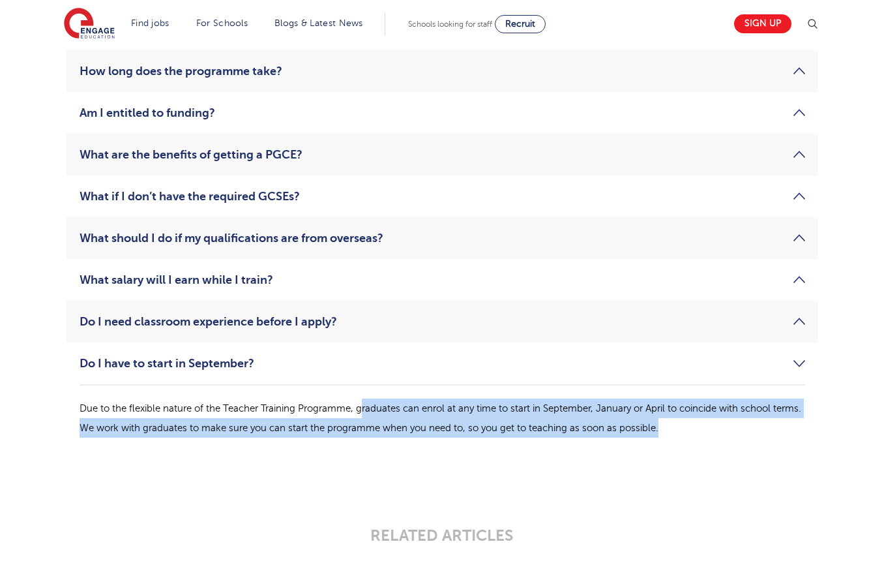
click at [361, 408] on p "Due to the flexible nature of the Teacher Training Programme, graduates can enr…" at bounding box center [443, 417] width 726 height 39
click at [682, 440] on li "Do I have to start in September? Due to the flexible nature of the Teacher Trai…" at bounding box center [443, 396] width 752 height 108
click at [683, 439] on li "Do I have to start in September? Due to the flexible nature of the Teacher Trai…" at bounding box center [443, 396] width 752 height 108
click at [245, 408] on p "Due to the flexible nature of the Teacher Training Programme, graduates can enr…" at bounding box center [443, 417] width 726 height 39
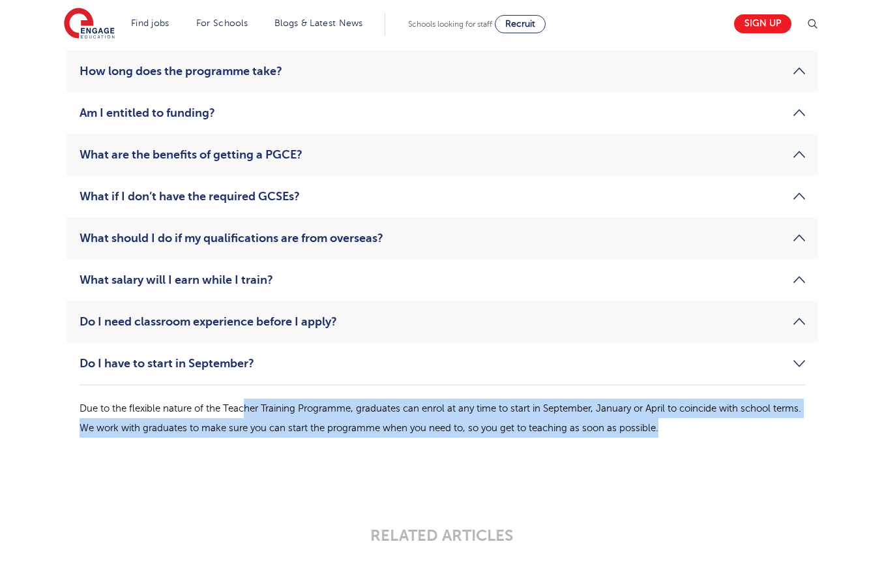
click at [243, 408] on p "Due to the flexible nature of the Teacher Training Programme, graduates can enr…" at bounding box center [443, 417] width 726 height 39
click at [740, 428] on p "Due to the flexible nature of the Teacher Training Programme, graduates can enr…" at bounding box center [443, 417] width 726 height 39
click at [156, 412] on p "Due to the flexible nature of the Teacher Training Programme, graduates can enr…" at bounding box center [443, 417] width 726 height 39
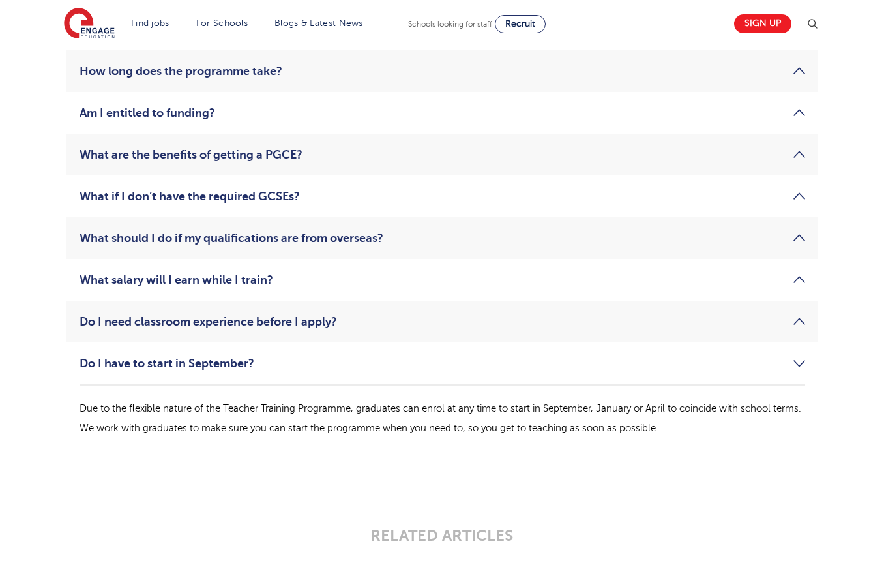
click at [151, 412] on p "Due to the flexible nature of the Teacher Training Programme, graduates can enr…" at bounding box center [443, 417] width 726 height 39
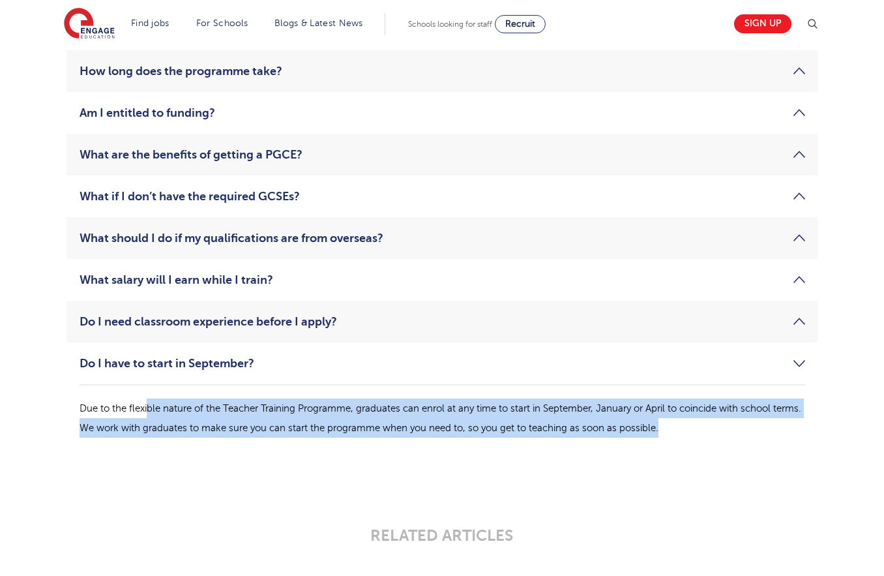
click at [697, 432] on p "Due to the flexible nature of the Teacher Training Programme, graduates can enr…" at bounding box center [443, 417] width 726 height 39
click at [704, 432] on p "Due to the flexible nature of the Teacher Training Programme, graduates can enr…" at bounding box center [443, 417] width 726 height 39
click at [218, 407] on p "Due to the flexible nature of the Teacher Training Programme, graduates can enr…" at bounding box center [443, 417] width 726 height 39
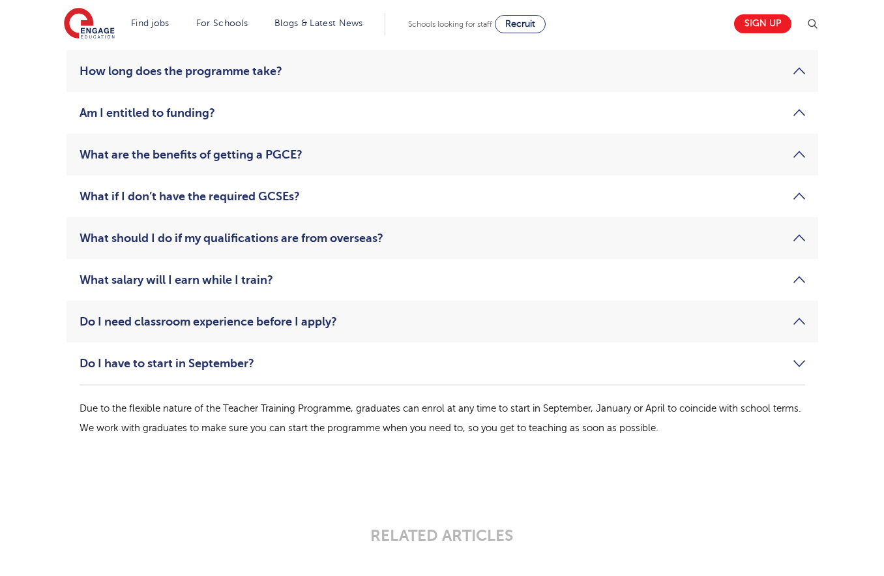
click at [207, 405] on p "Due to the flexible nature of the Teacher Training Programme, graduates can enr…" at bounding box center [443, 417] width 726 height 39
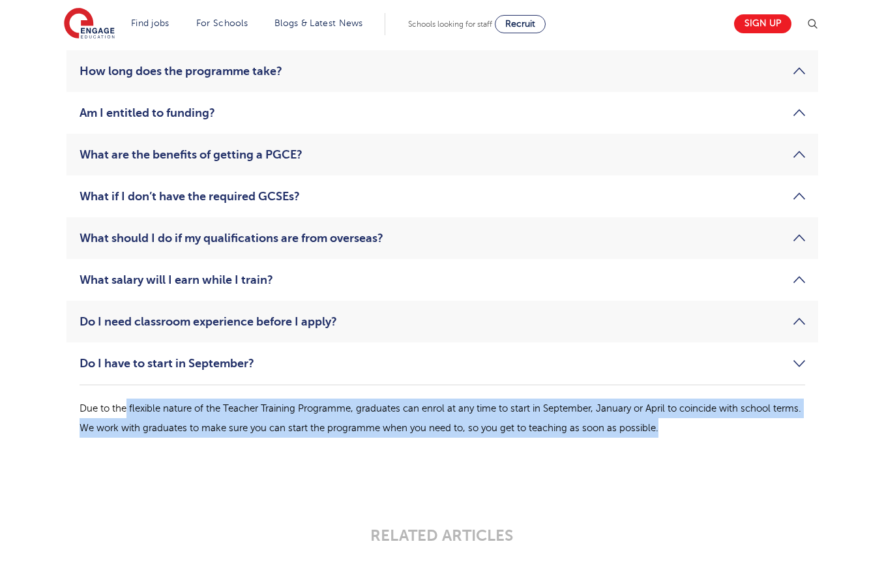
click at [708, 424] on p "Due to the flexible nature of the Teacher Training Programme, graduates can enr…" at bounding box center [443, 417] width 726 height 39
click at [203, 406] on p "Due to the flexible nature of the Teacher Training Programme, graduates can enr…" at bounding box center [443, 417] width 726 height 39
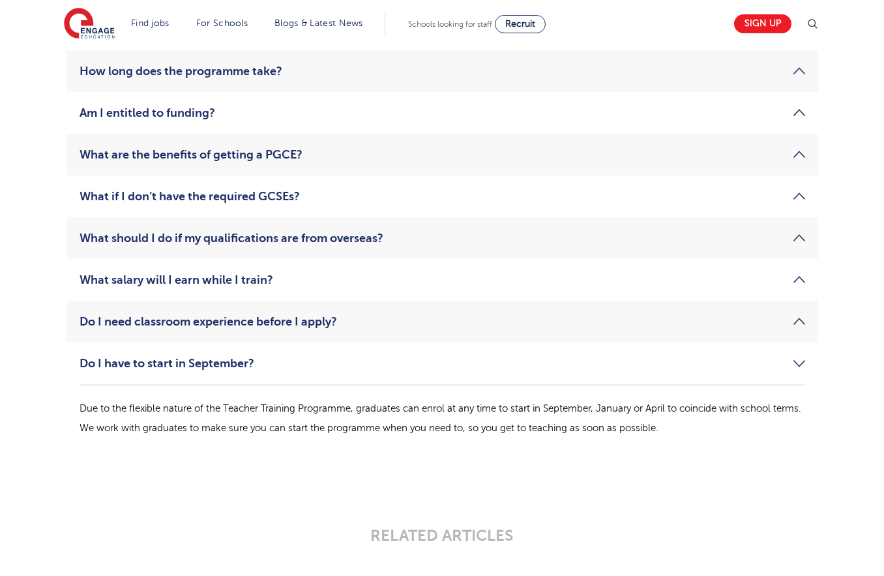
click at [200, 406] on p "Due to the flexible nature of the Teacher Training Programme, graduates can enr…" at bounding box center [443, 417] width 726 height 39
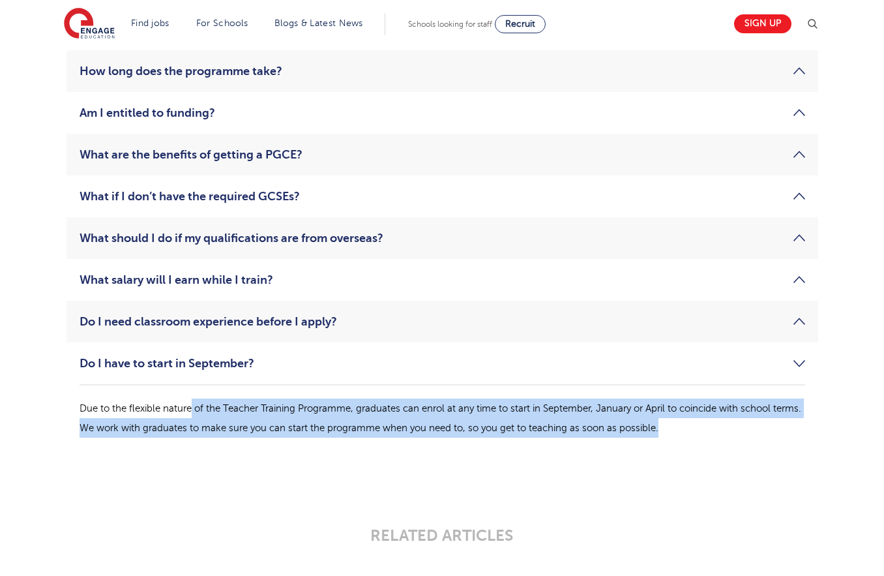
click at [743, 443] on li "Do I have to start in September? Due to the flexible nature of the Teacher Trai…" at bounding box center [443, 396] width 752 height 108
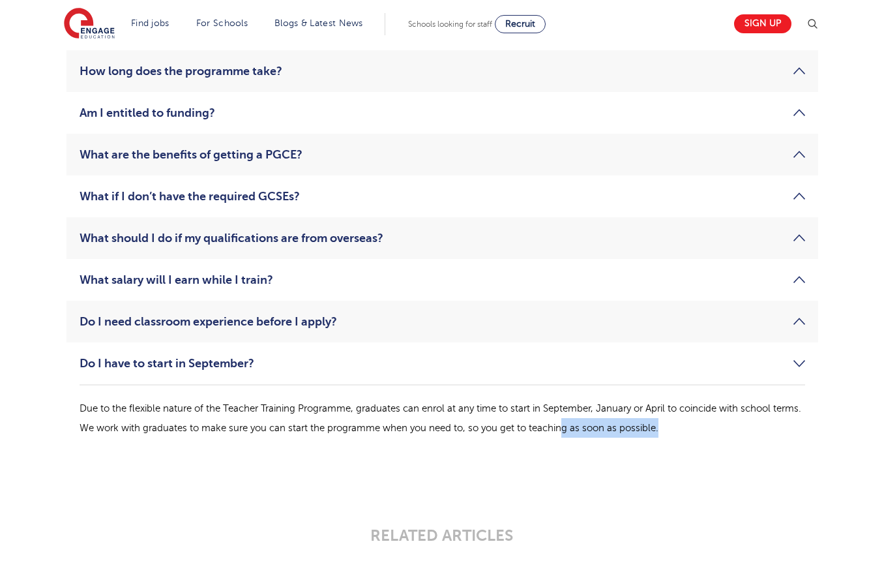
click at [443, 425] on li "Do I have to start in September? Due to the flexible nature of the Teacher Trai…" at bounding box center [443, 396] width 752 height 108
click at [437, 425] on p "Due to the flexible nature of the Teacher Training Programme, graduates can enr…" at bounding box center [443, 417] width 726 height 39
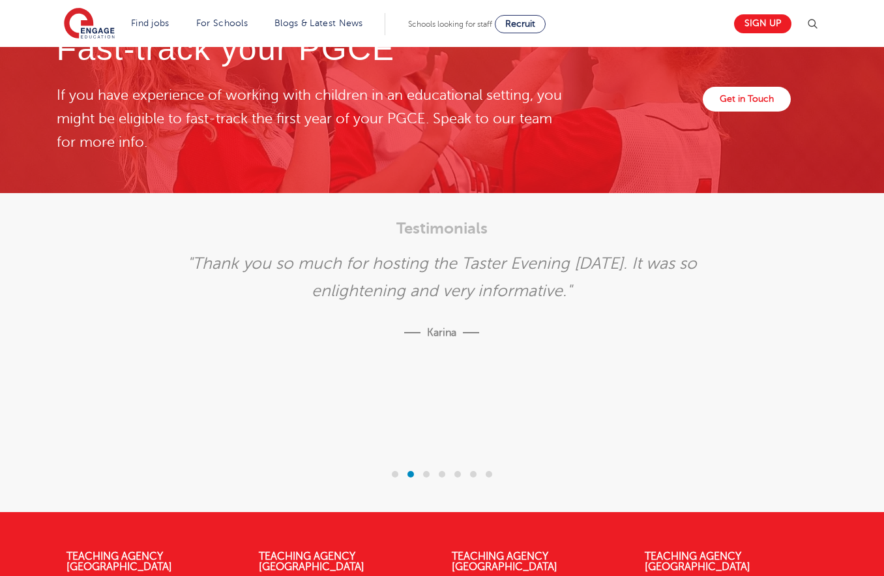
scroll to position [2761, 0]
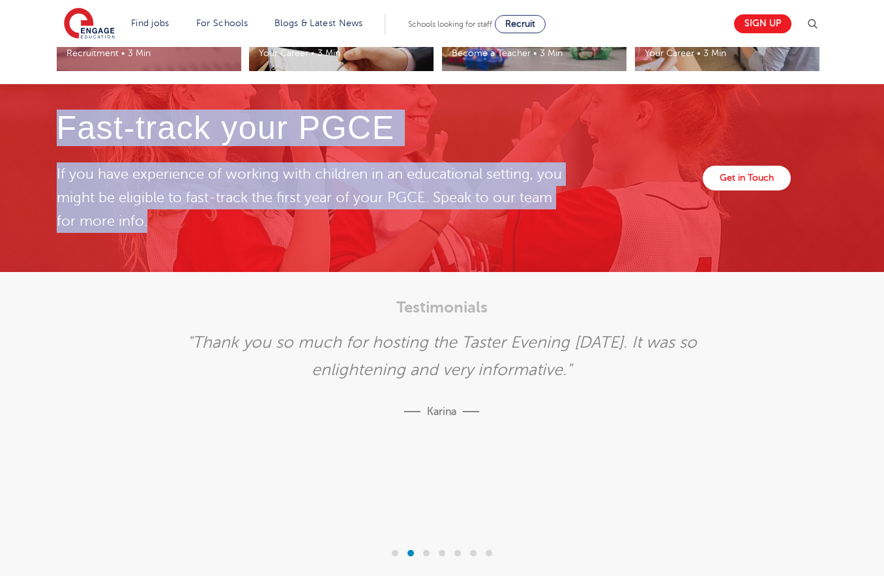
click at [277, 229] on div "Fast-track your PGCE If you have experience of working with children in an educ…" at bounding box center [315, 171] width 517 height 123
click at [279, 230] on p "If you have experience of working with children in an educational setting, you …" at bounding box center [315, 197] width 517 height 70
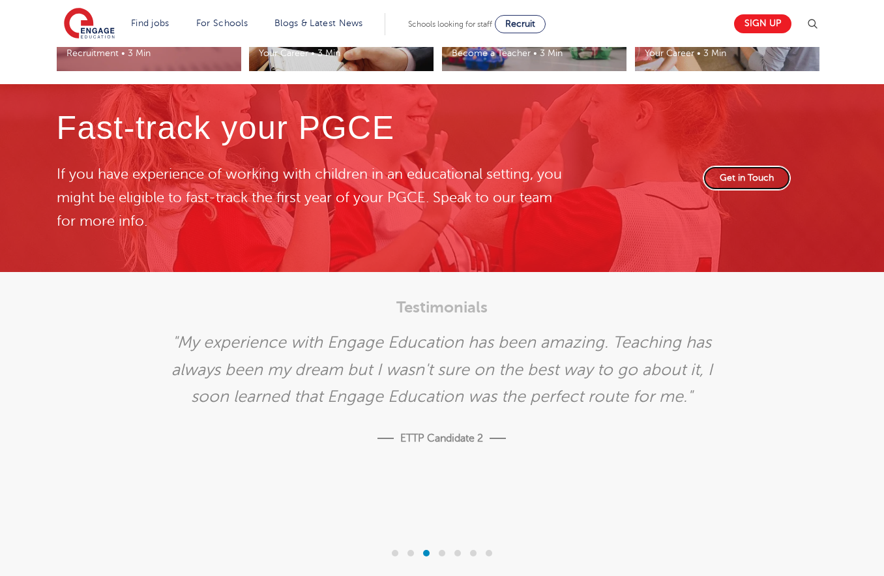
click at [756, 177] on link "Get in Touch" at bounding box center [747, 178] width 88 height 25
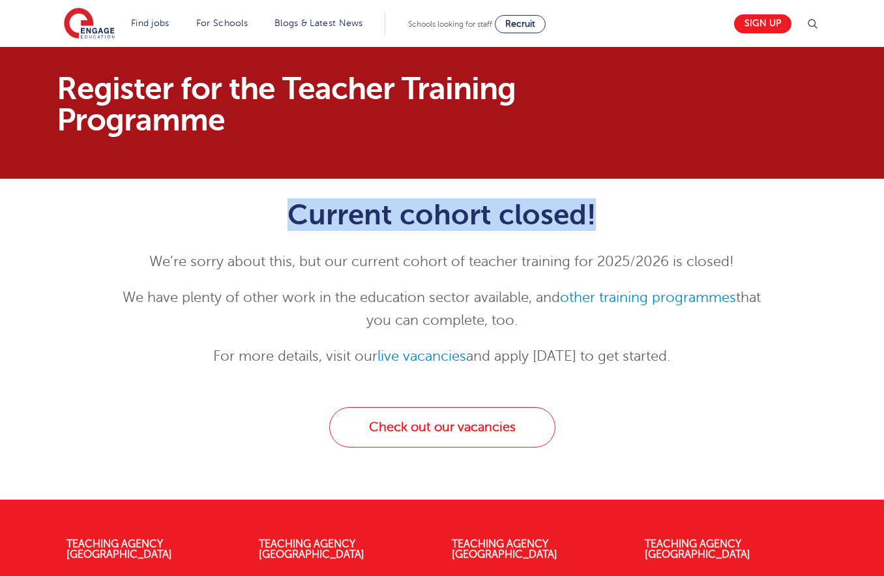
drag, startPoint x: 164, startPoint y: 196, endPoint x: 680, endPoint y: 210, distance: 516.1
click at [680, 210] on div "Current cohort closed! We’re sorry about this, but our current cohort of teache…" at bounding box center [442, 280] width 659 height 202
click at [680, 210] on h1 "Current cohort closed!" at bounding box center [443, 214] width 640 height 33
drag, startPoint x: 689, startPoint y: 210, endPoint x: 283, endPoint y: 217, distance: 405.7
click at [283, 217] on h1 "Current cohort closed!" at bounding box center [443, 214] width 640 height 33
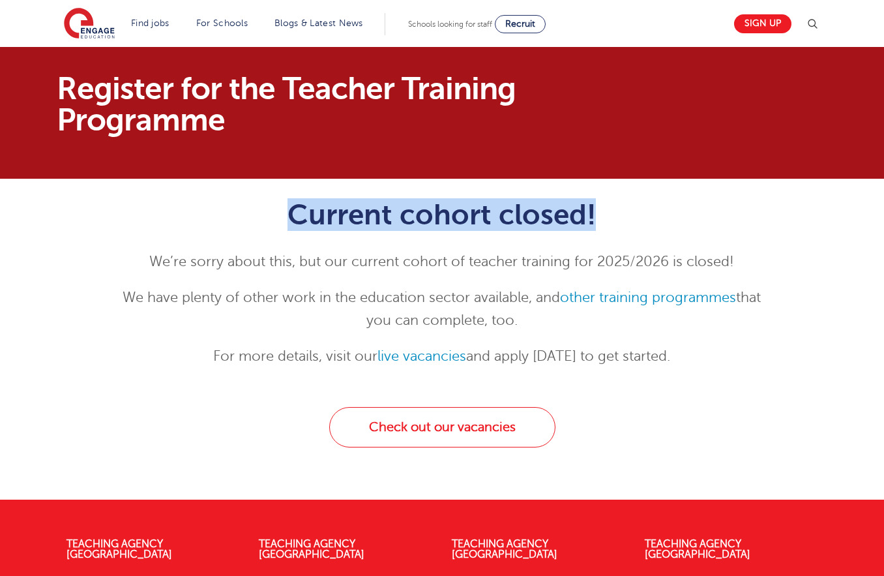
click at [283, 217] on h1 "Current cohort closed!" at bounding box center [443, 214] width 640 height 33
drag, startPoint x: 277, startPoint y: 220, endPoint x: 631, endPoint y: 222, distance: 354.8
click at [631, 222] on h1 "Current cohort closed!" at bounding box center [443, 214] width 640 height 33
drag, startPoint x: 740, startPoint y: 222, endPoint x: 187, endPoint y: 210, distance: 553.2
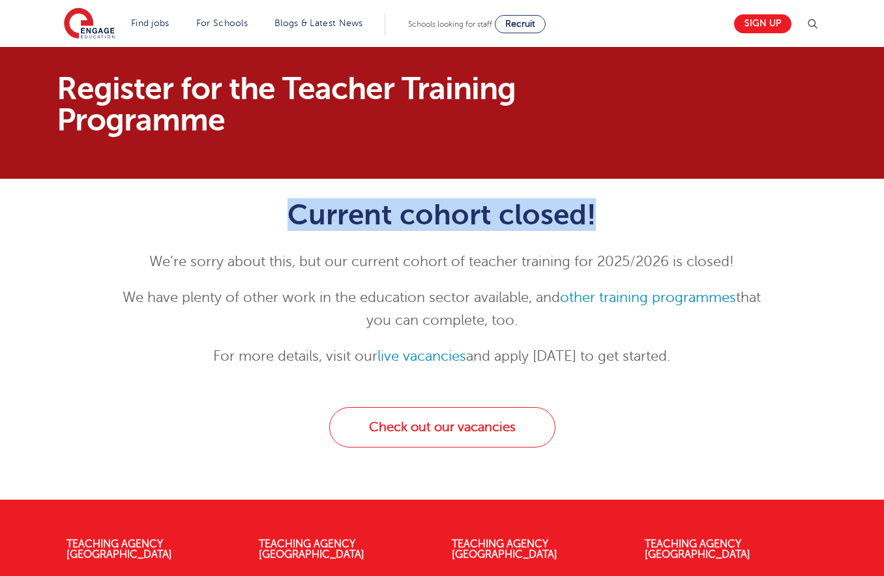
click at [187, 210] on h1 "Current cohort closed!" at bounding box center [443, 214] width 640 height 33
drag, startPoint x: 171, startPoint y: 211, endPoint x: 572, endPoint y: 227, distance: 401.4
click at [571, 227] on h1 "Current cohort closed!" at bounding box center [443, 214] width 640 height 33
click at [572, 227] on h1 "Current cohort closed!" at bounding box center [443, 214] width 640 height 33
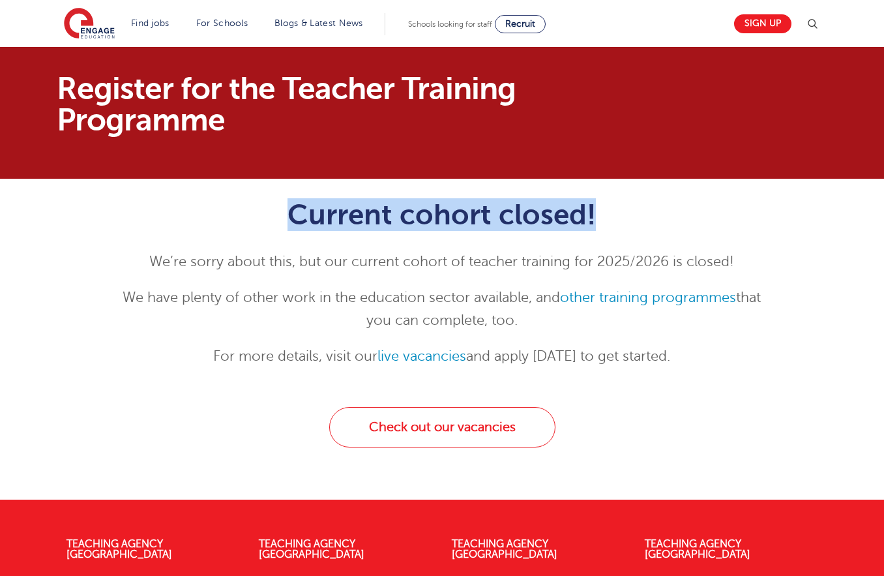
drag, startPoint x: 706, startPoint y: 225, endPoint x: 278, endPoint y: 219, distance: 427.9
click at [278, 219] on h1 "Current cohort closed!" at bounding box center [443, 214] width 640 height 33
drag, startPoint x: 278, startPoint y: 219, endPoint x: 626, endPoint y: 222, distance: 348.3
click at [626, 222] on h1 "Current cohort closed!" at bounding box center [443, 214] width 640 height 33
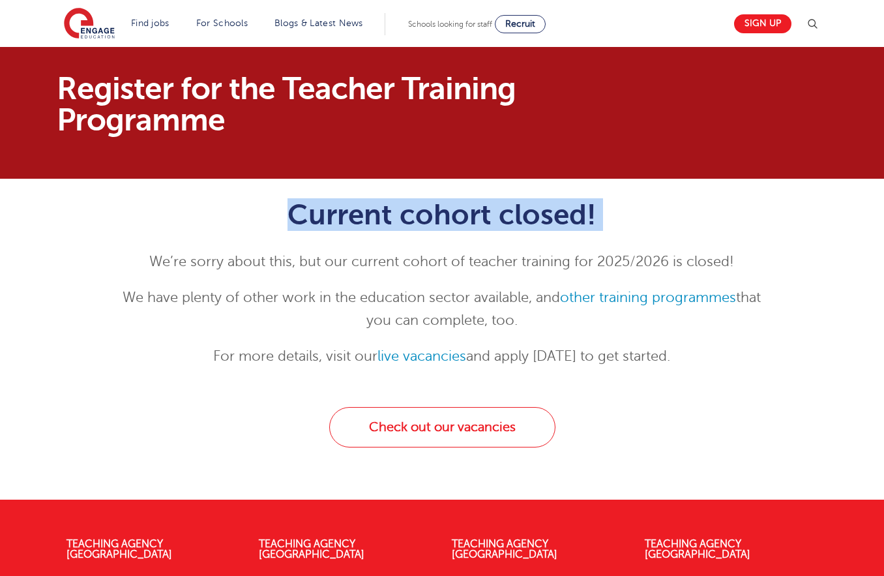
click at [626, 222] on h1 "Current cohort closed!" at bounding box center [443, 214] width 640 height 33
drag, startPoint x: 628, startPoint y: 220, endPoint x: 291, endPoint y: 220, distance: 337.2
click at [291, 220] on h1 "Current cohort closed!" at bounding box center [443, 214] width 640 height 33
drag, startPoint x: 245, startPoint y: 221, endPoint x: 651, endPoint y: 228, distance: 406.3
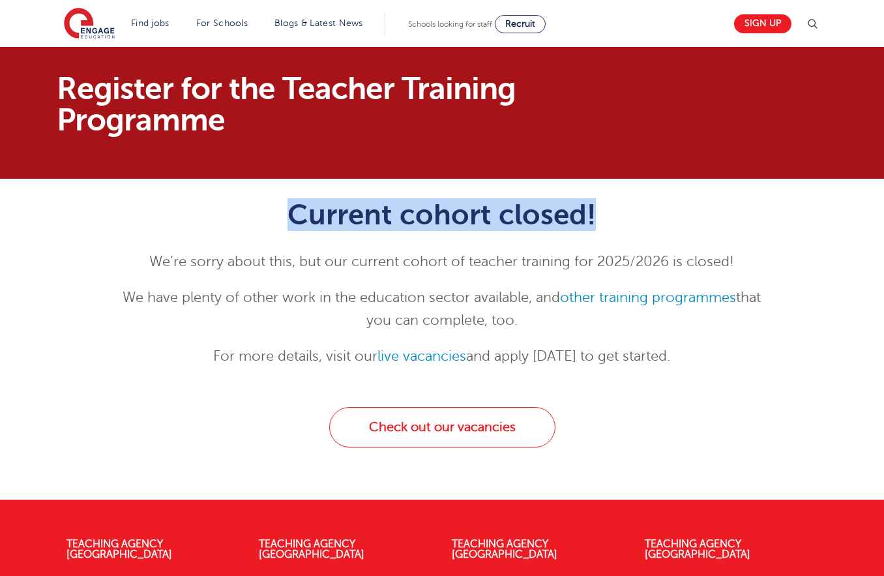
click at [608, 221] on h1 "Current cohort closed!" at bounding box center [443, 214] width 640 height 33
click at [651, 228] on h1 "Current cohort closed!" at bounding box center [443, 214] width 640 height 33
drag, startPoint x: 655, startPoint y: 228, endPoint x: 264, endPoint y: 223, distance: 391.3
click at [264, 223] on h1 "Current cohort closed!" at bounding box center [443, 214] width 640 height 33
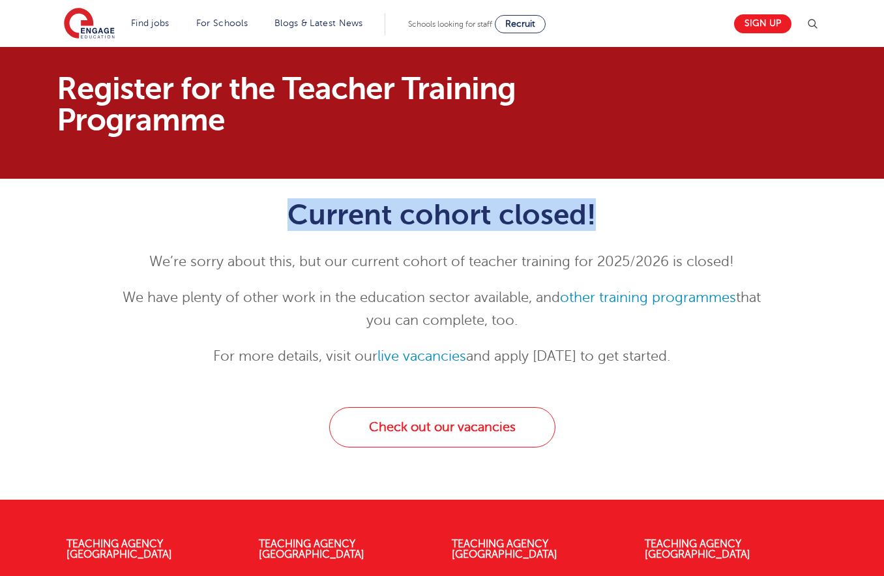
drag, startPoint x: 246, startPoint y: 225, endPoint x: 621, endPoint y: 229, distance: 375.0
click at [606, 229] on h1 "Current cohort closed!" at bounding box center [443, 214] width 640 height 33
click at [621, 229] on h1 "Current cohort closed!" at bounding box center [443, 214] width 640 height 33
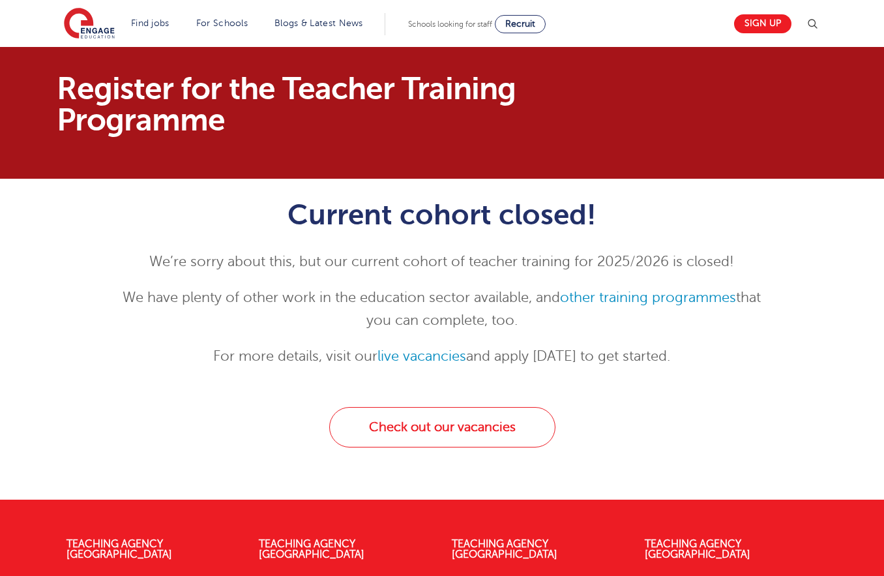
drag, startPoint x: 649, startPoint y: 231, endPoint x: 251, endPoint y: 233, distance: 397.8
click at [251, 233] on div "Current cohort closed! We’re sorry about this, but our current cohort of teache…" at bounding box center [443, 283] width 640 height 170
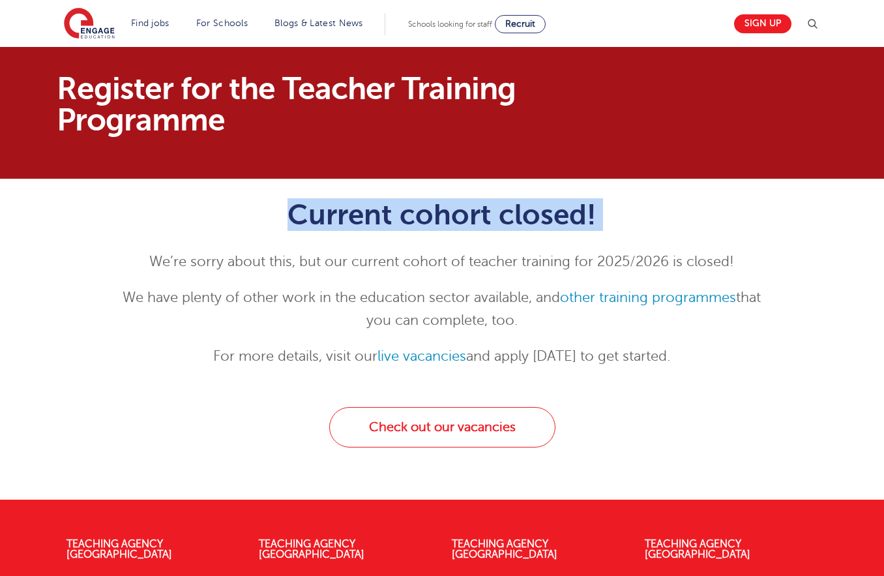
drag, startPoint x: 243, startPoint y: 221, endPoint x: 637, endPoint y: 237, distance: 393.6
click at [631, 237] on div "Current cohort closed! We’re sorry about this, but our current cohort of teache…" at bounding box center [443, 283] width 640 height 170
click at [637, 237] on div "Current cohort closed! We’re sorry about this, but our current cohort of teache…" at bounding box center [443, 283] width 640 height 170
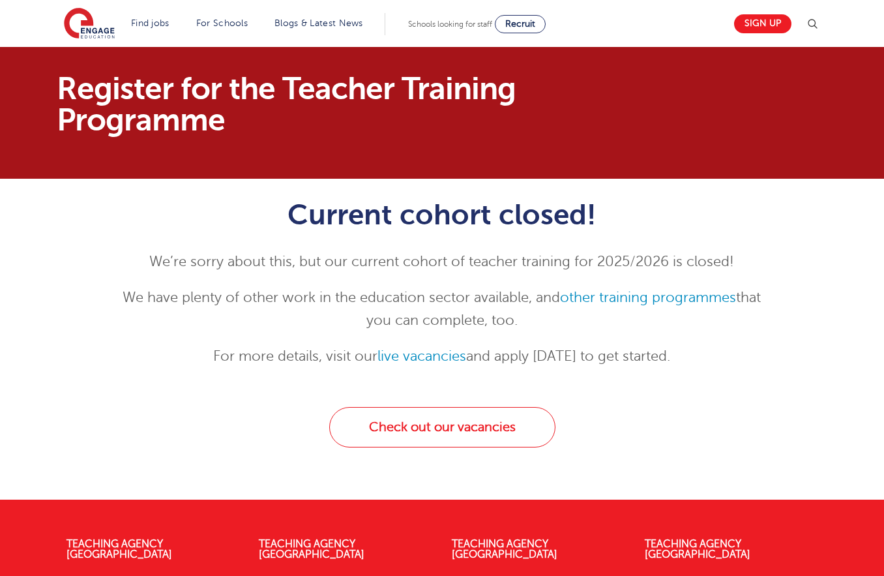
drag, startPoint x: 657, startPoint y: 236, endPoint x: 224, endPoint y: 230, distance: 433.1
click at [224, 230] on div "Current cohort closed! We’re sorry about this, but our current cohort of teache…" at bounding box center [443, 283] width 640 height 170
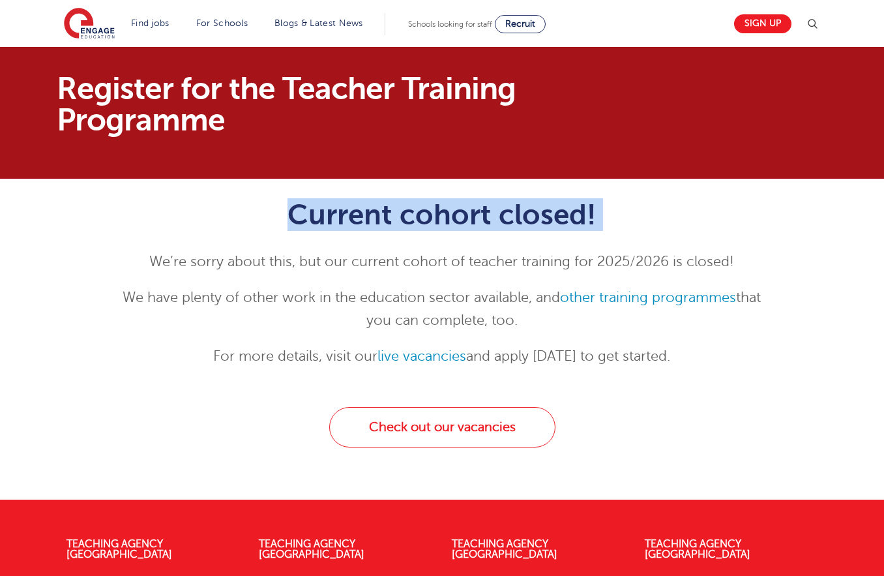
click at [224, 230] on h1 "Current cohort closed!" at bounding box center [443, 214] width 640 height 33
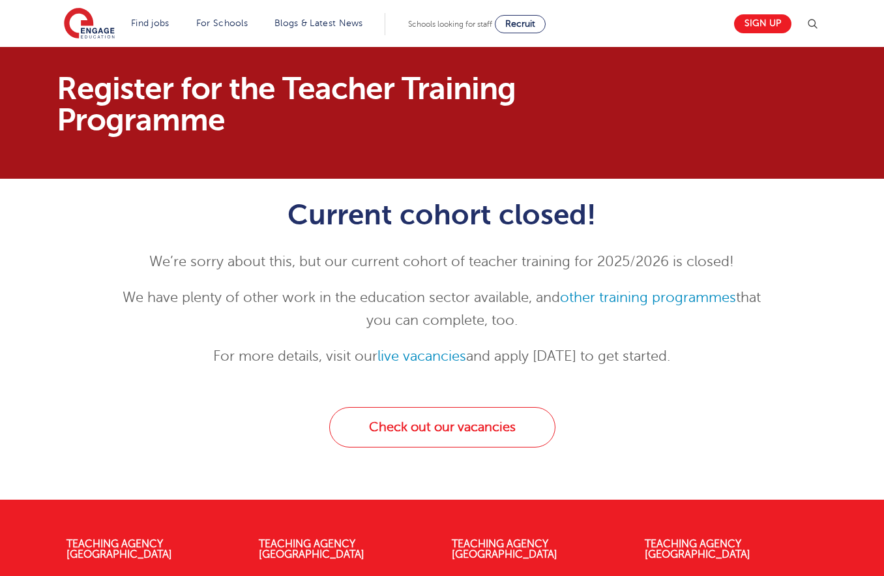
click at [220, 225] on h1 "Current cohort closed!" at bounding box center [443, 214] width 640 height 33
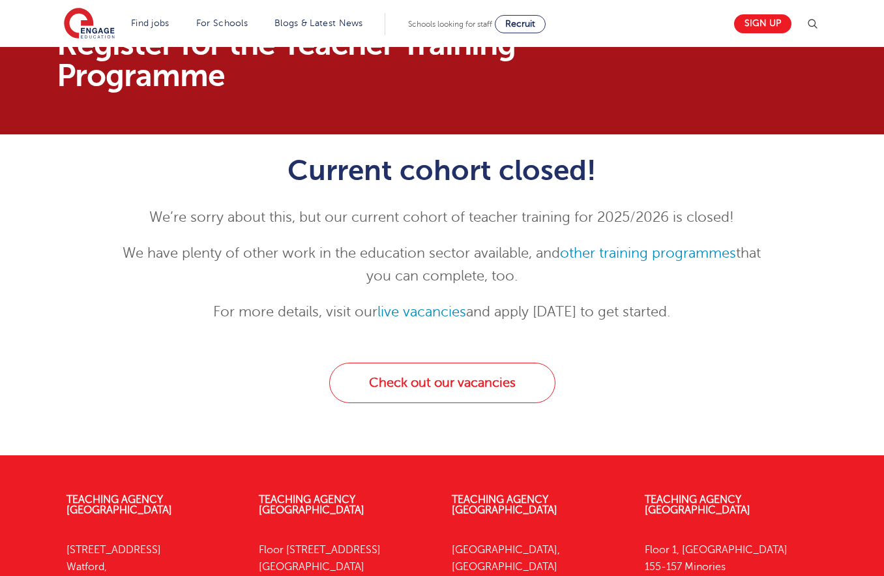
scroll to position [110, 0]
